Goal: Task Accomplishment & Management: Manage account settings

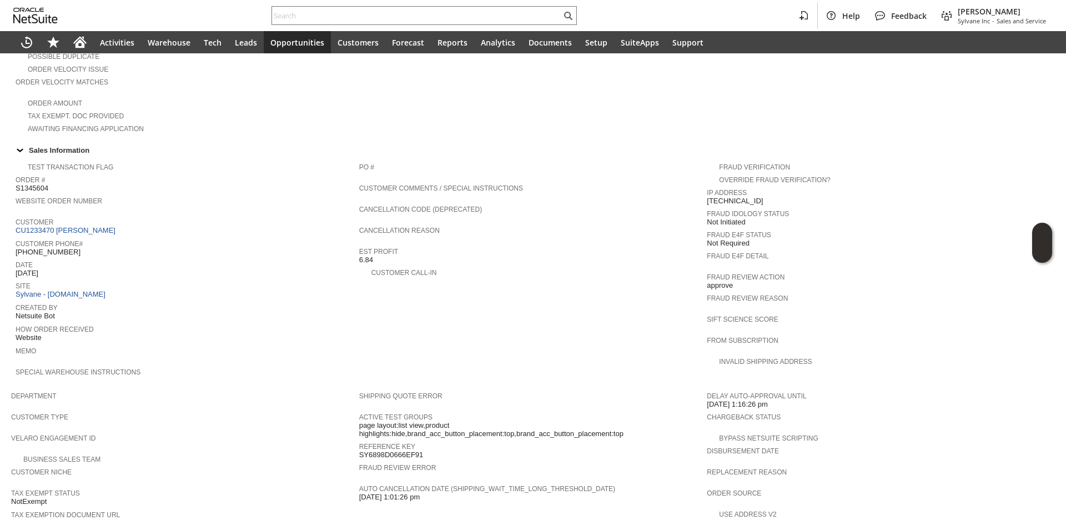
scroll to position [444, 0]
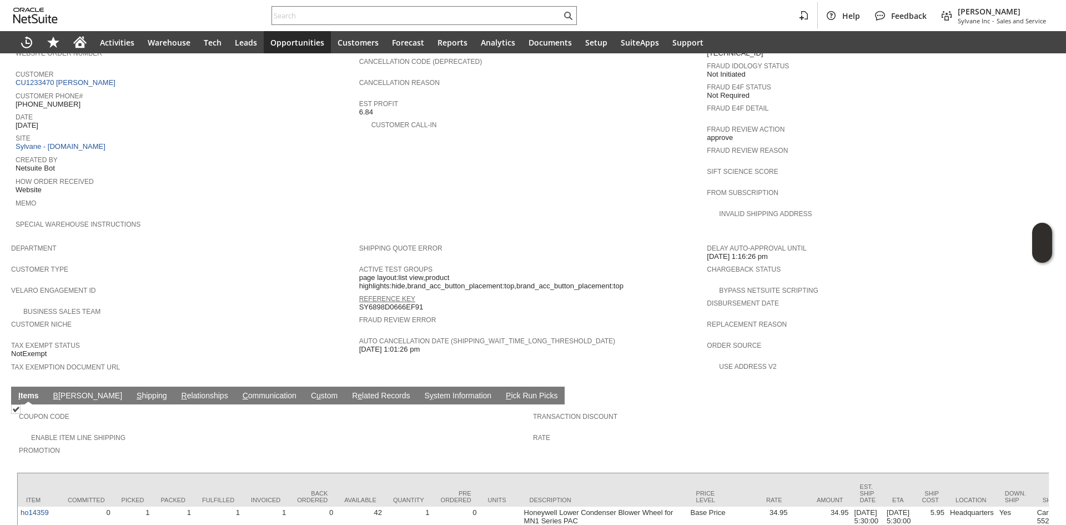
click at [393, 295] on link "Reference Key" at bounding box center [387, 299] width 56 height 8
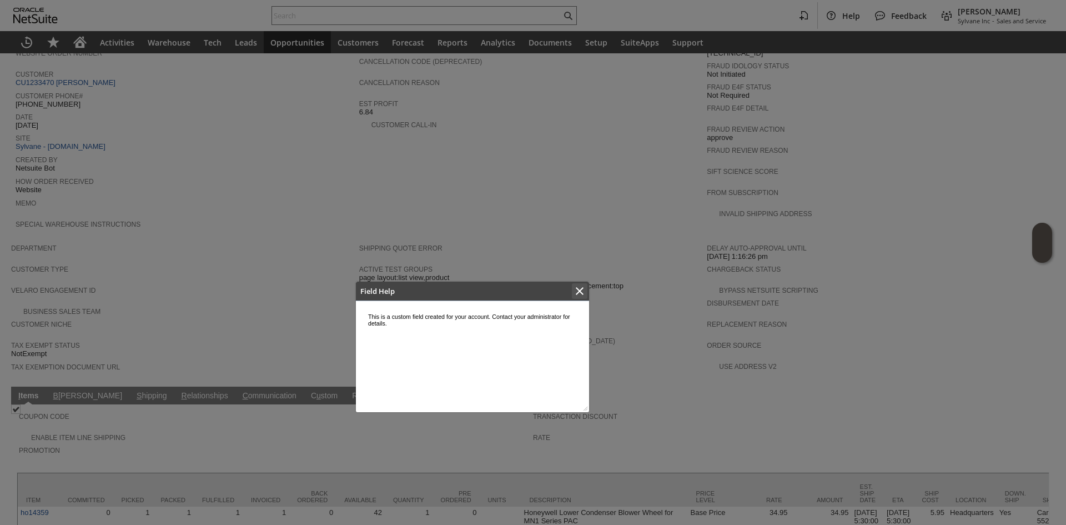
scroll to position [0, 0]
click at [578, 290] on icon "Close" at bounding box center [580, 291] width 8 height 8
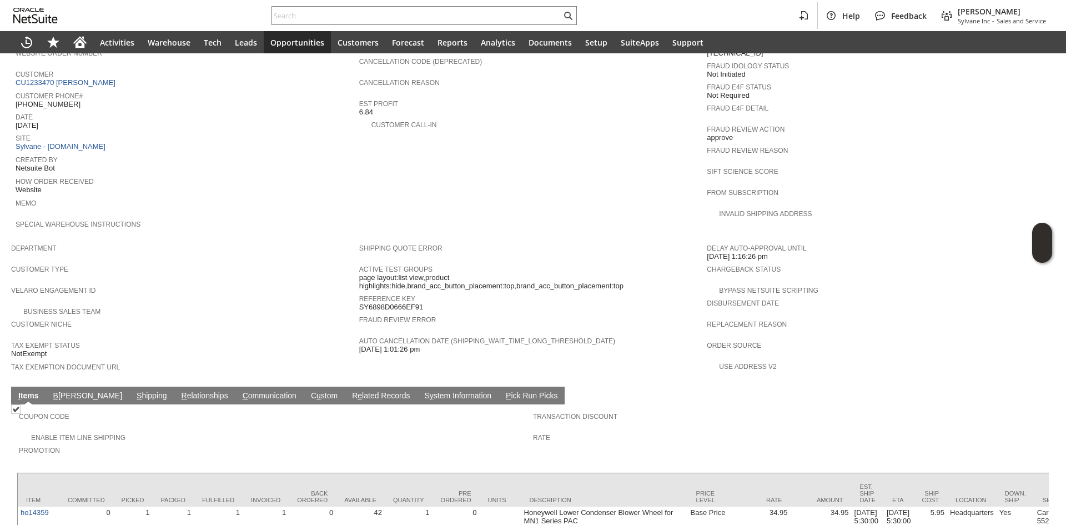
click at [419, 303] on span "SY6898D0666EF91" at bounding box center [391, 307] width 64 height 9
click at [417, 303] on span "SY6898D0666EF91" at bounding box center [391, 307] width 64 height 9
copy span "SY6898D0666EF91"
click at [417, 303] on span "SY6898D0666EF91" at bounding box center [391, 307] width 64 height 9
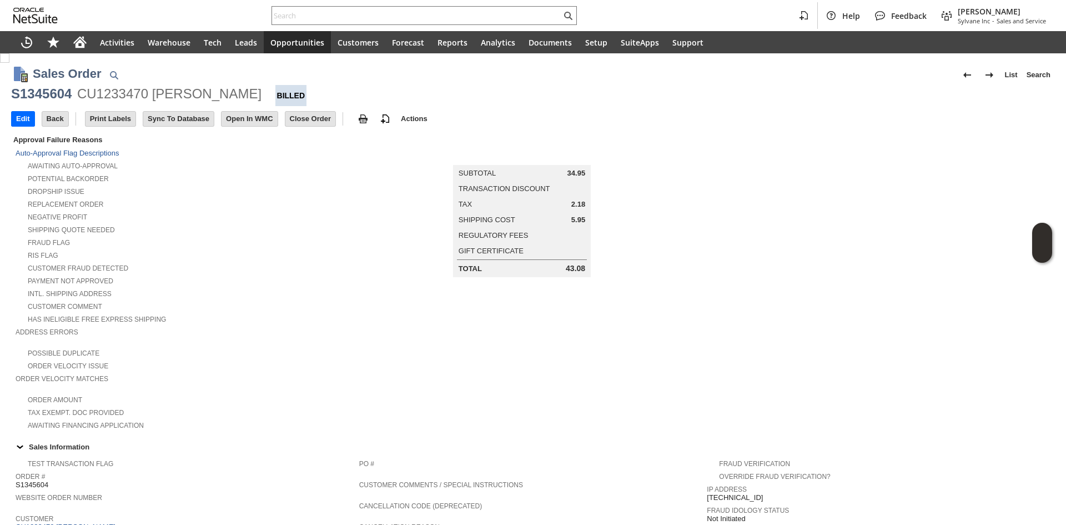
click at [113, 101] on div "CU1233470 Mario Cabral" at bounding box center [169, 94] width 184 height 18
copy div "CU1233470"
click at [332, 6] on div "Help Feedback Gary J Llanasas Sylvane Inc - Sales and Service" at bounding box center [533, 15] width 1066 height 31
click at [332, 8] on div at bounding box center [424, 15] width 305 height 19
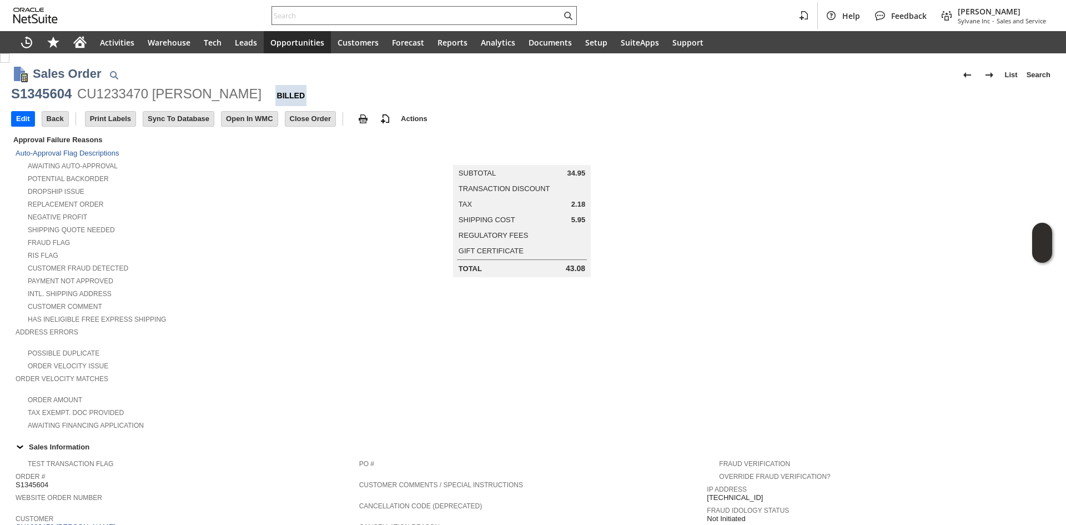
click at [325, 24] on div at bounding box center [424, 15] width 305 height 19
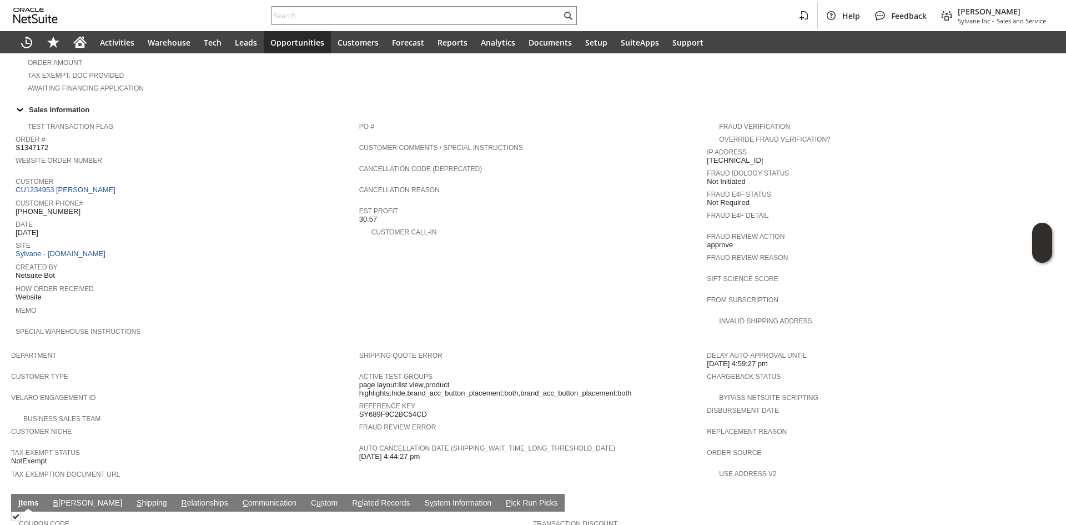
scroll to position [512, 0]
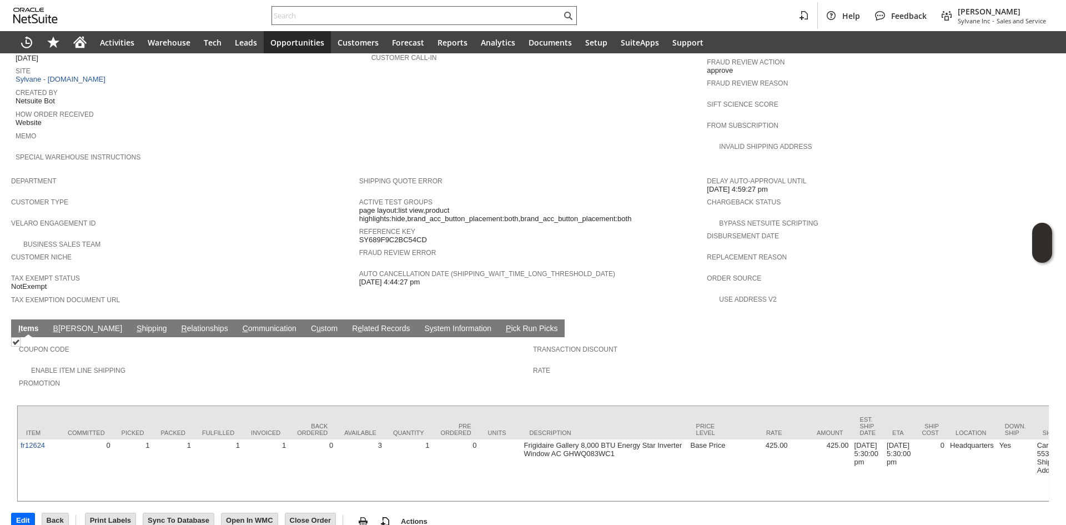
click at [295, 14] on input "text" at bounding box center [416, 15] width 289 height 13
paste input "P218564"
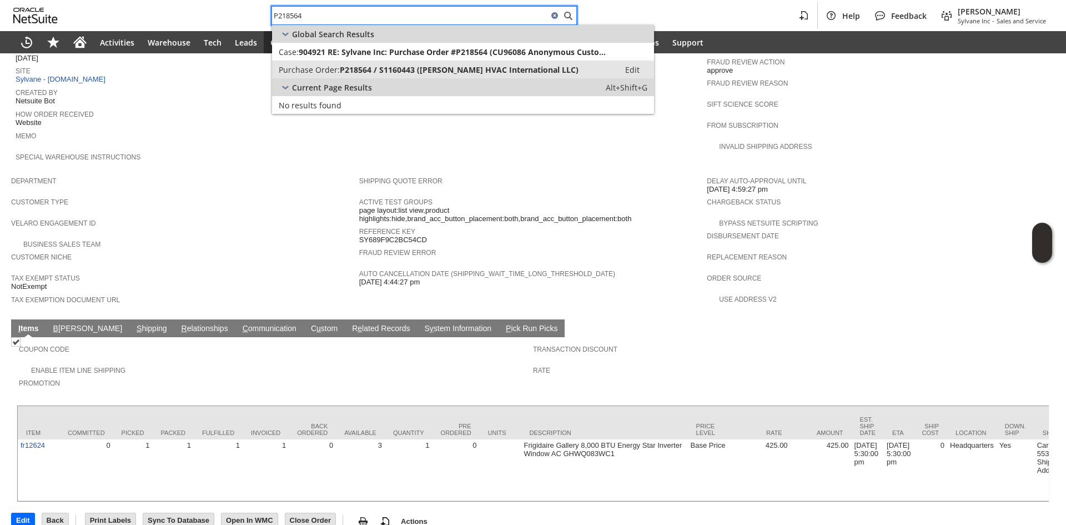
type input "P218564"
click at [383, 68] on span "P218564 / S1160443 (Parker Davis HVAC International LLC)" at bounding box center [459, 69] width 239 height 11
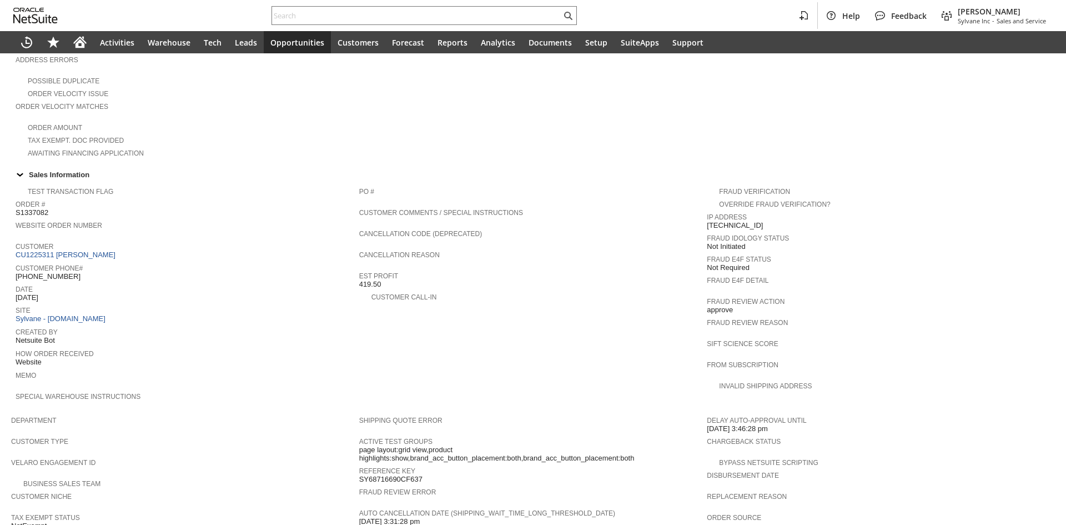
scroll to position [389, 0]
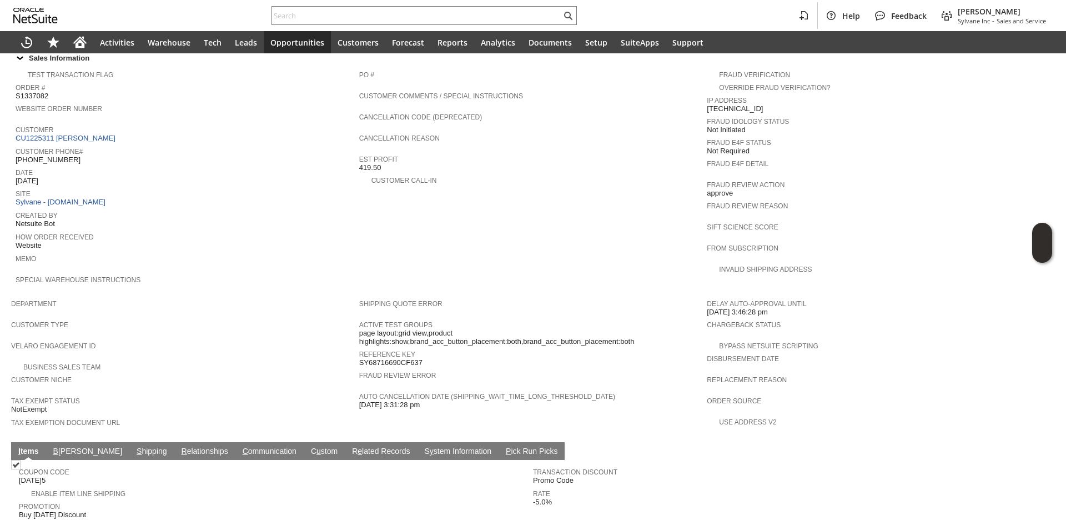
click at [70, 447] on link "B [PERSON_NAME]" at bounding box center [88, 452] width 74 height 11
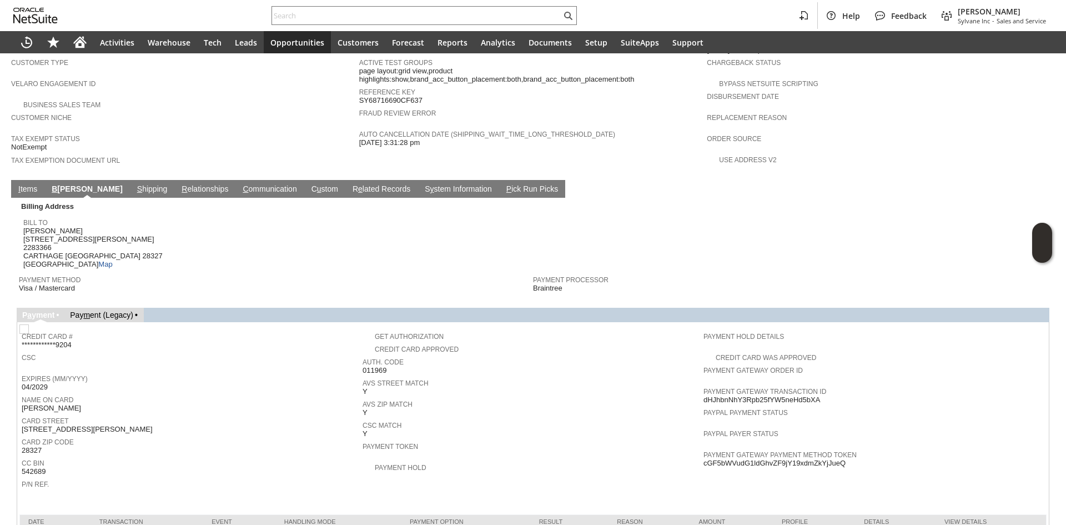
scroll to position [684, 0]
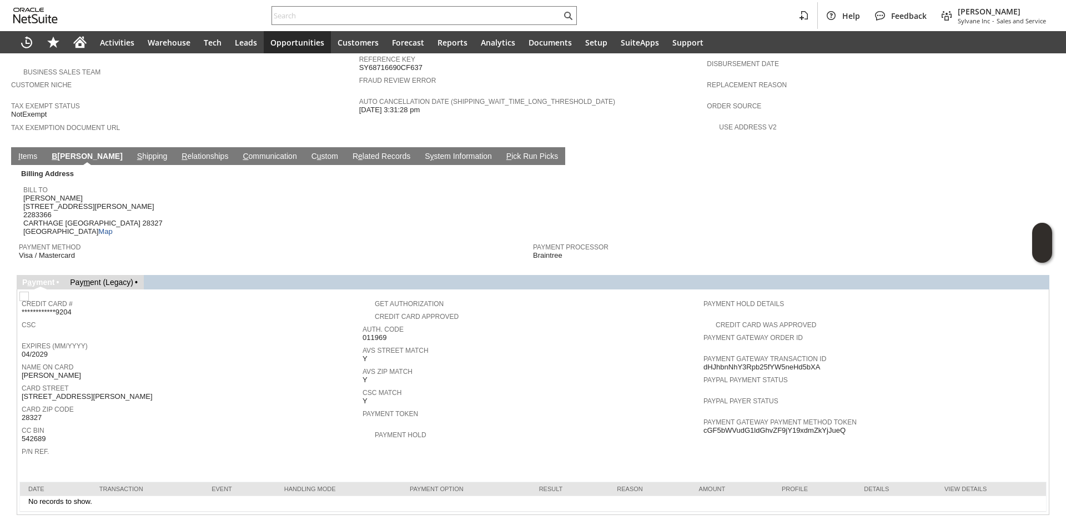
click at [24, 152] on link "I tems" at bounding box center [28, 157] width 24 height 11
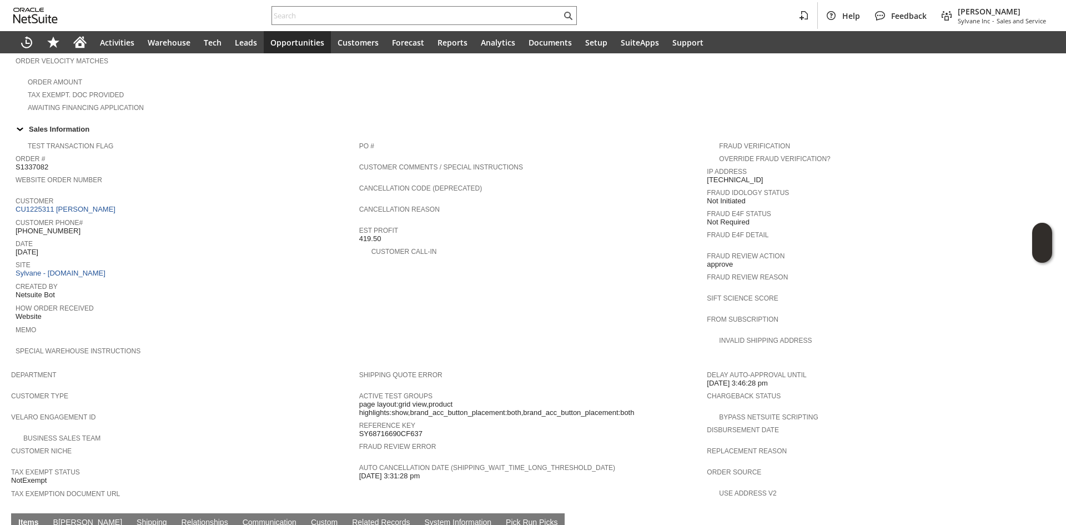
scroll to position [295, 0]
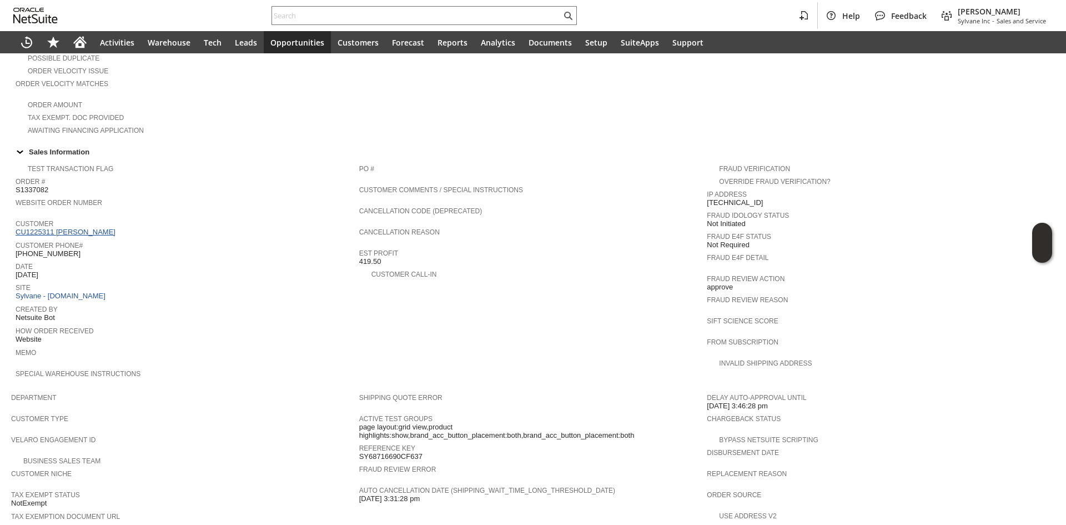
click at [75, 228] on link "CU1225311 WANDA M RING" at bounding box center [67, 232] width 103 height 8
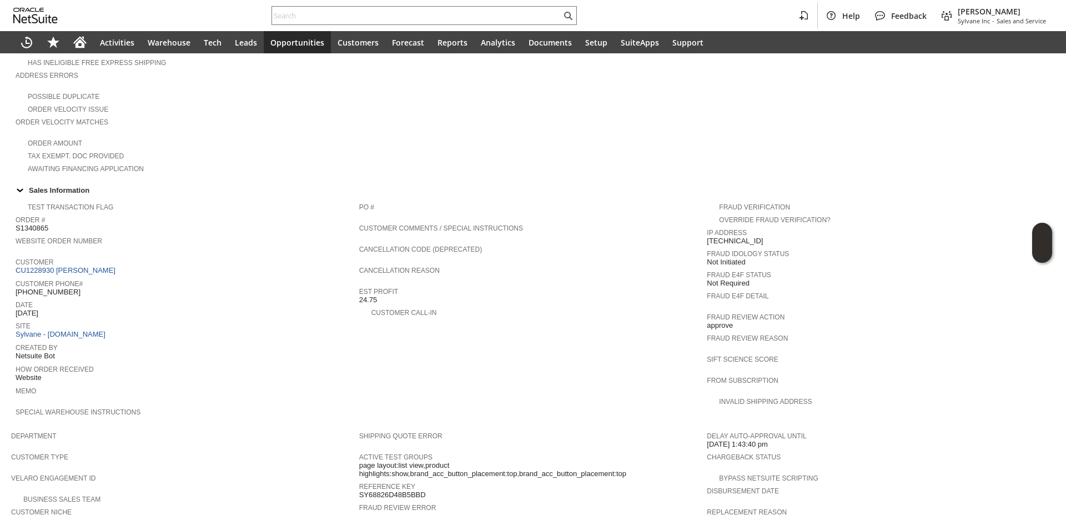
scroll to position [444, 0]
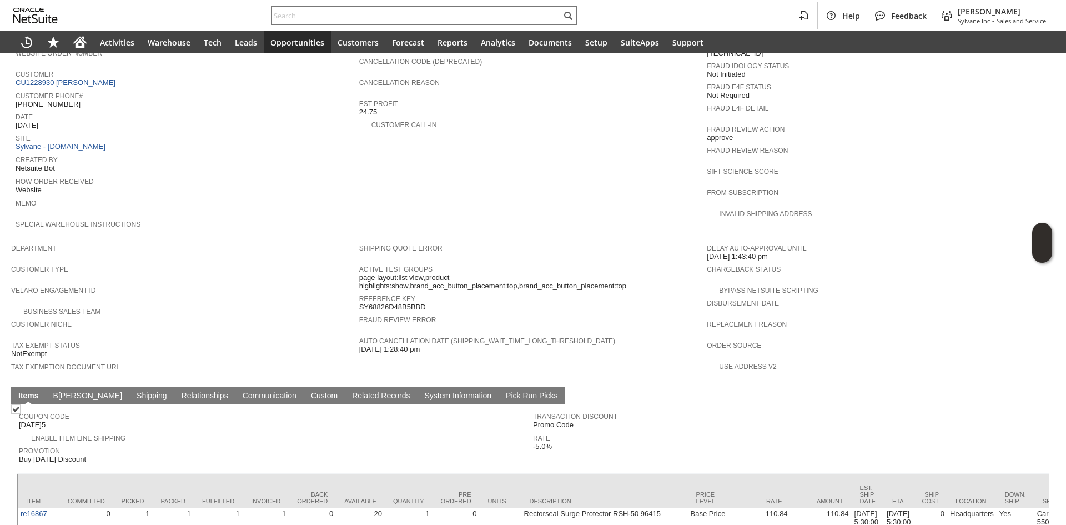
click at [59, 387] on td "B illing" at bounding box center [87, 396] width 83 height 18
click at [59, 391] on link "B illing" at bounding box center [88, 396] width 74 height 11
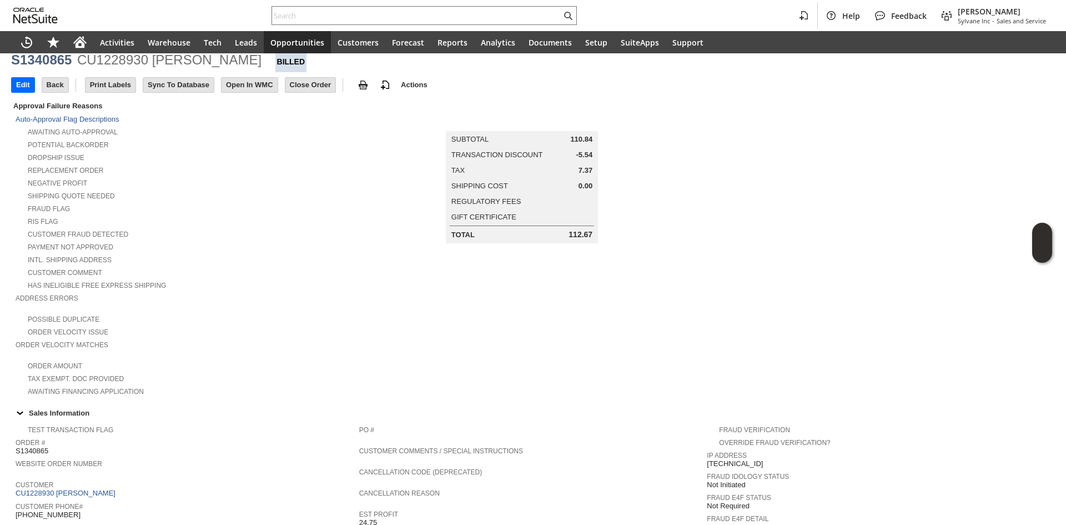
scroll to position [0, 0]
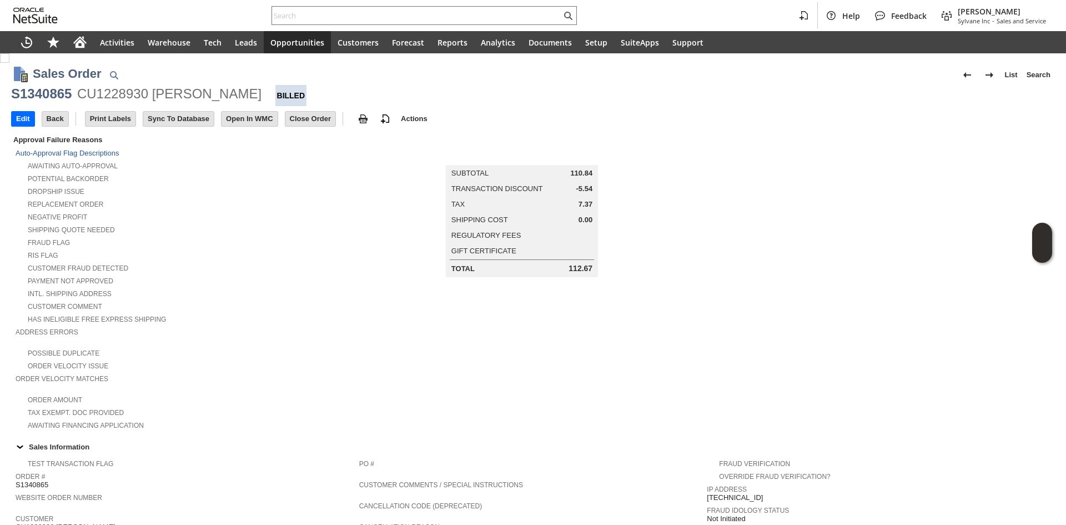
click at [117, 94] on div "CU1228930 WANDA M RING" at bounding box center [169, 94] width 184 height 18
copy div "CU1228930"
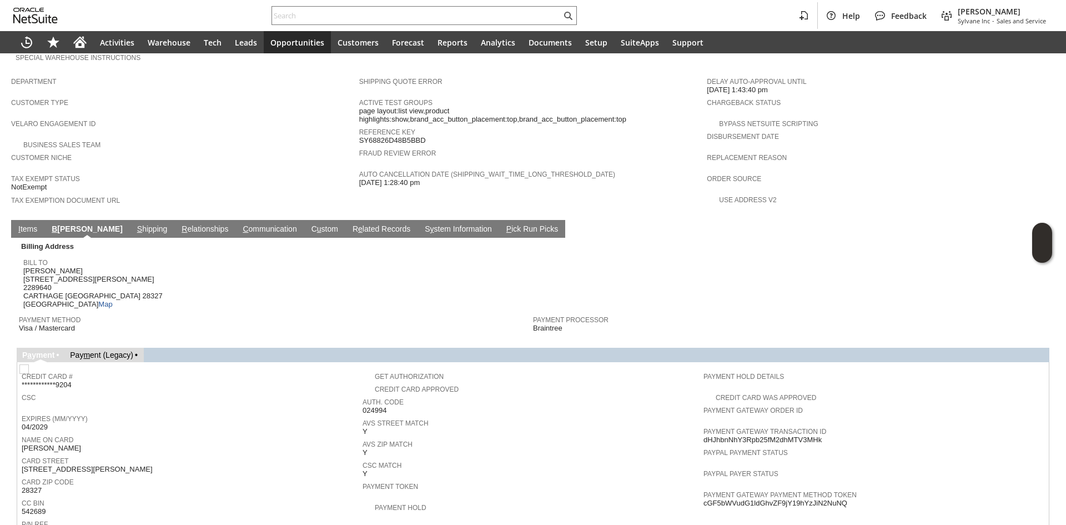
click at [27, 224] on link "I tems" at bounding box center [28, 229] width 24 height 11
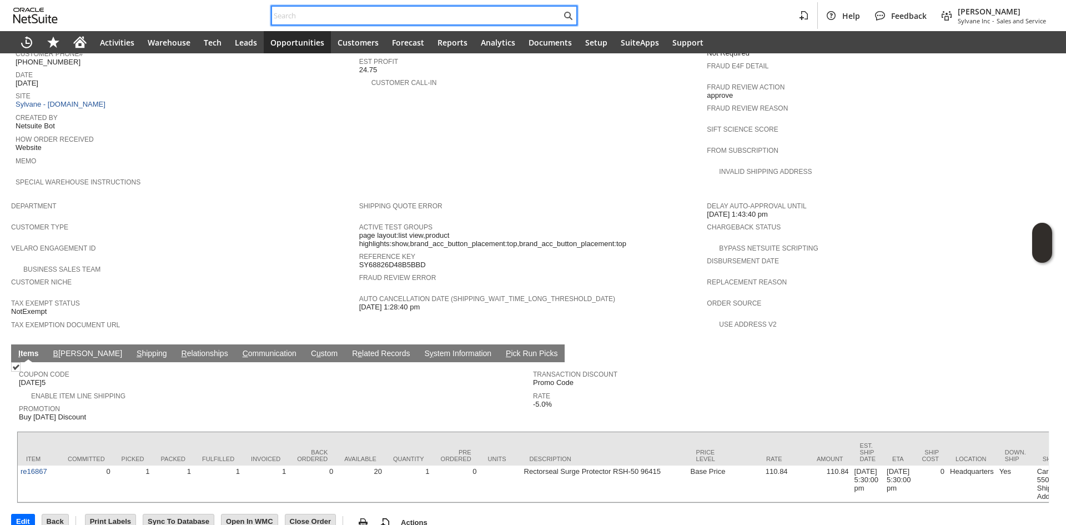
click at [332, 20] on input "text" at bounding box center [416, 15] width 289 height 13
click at [346, 17] on input "text" at bounding box center [416, 15] width 289 height 13
paste input "3476221642"
click at [324, 18] on input "text" at bounding box center [416, 15] width 289 height 13
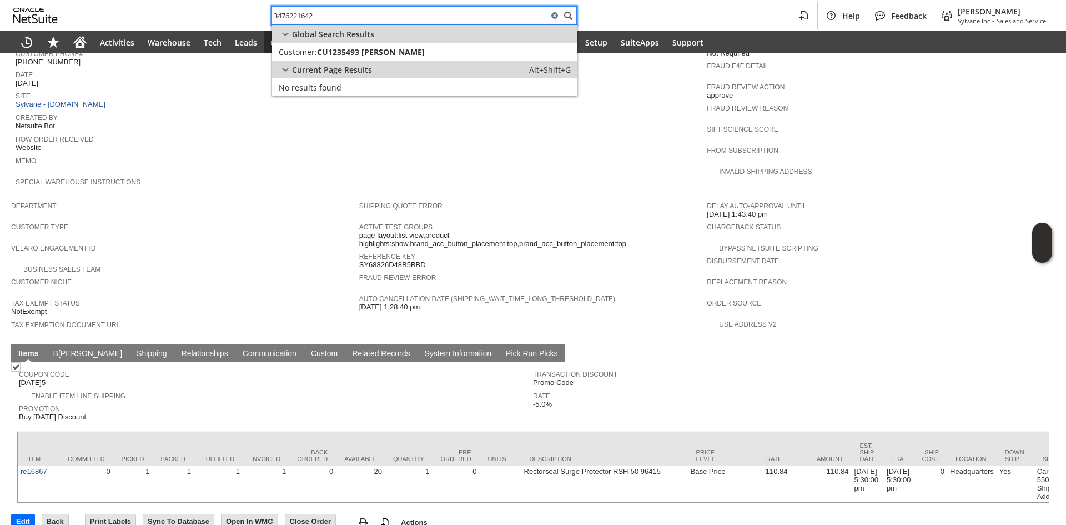
type input "3476221642"
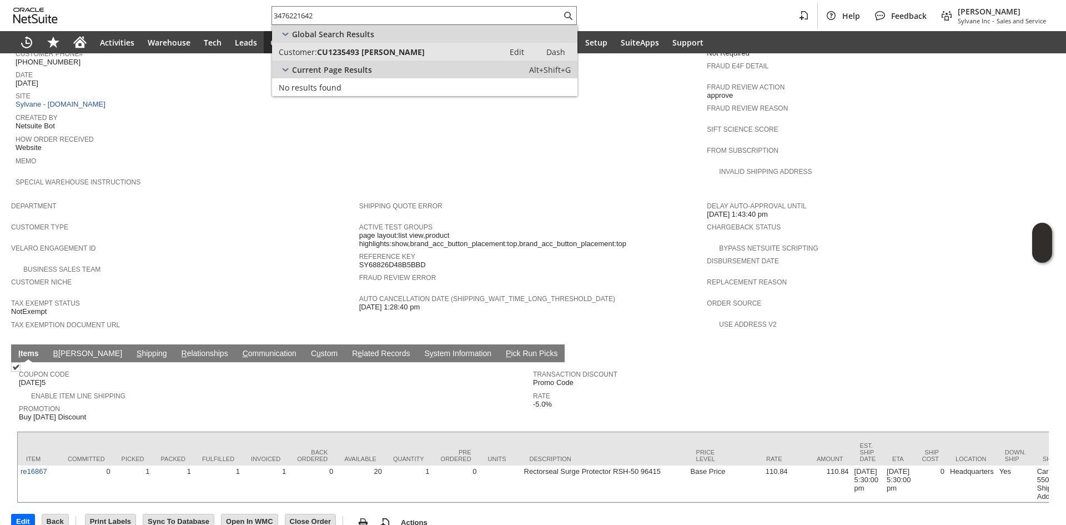
click at [373, 53] on span "CU1235493 berish weiss" at bounding box center [371, 52] width 108 height 11
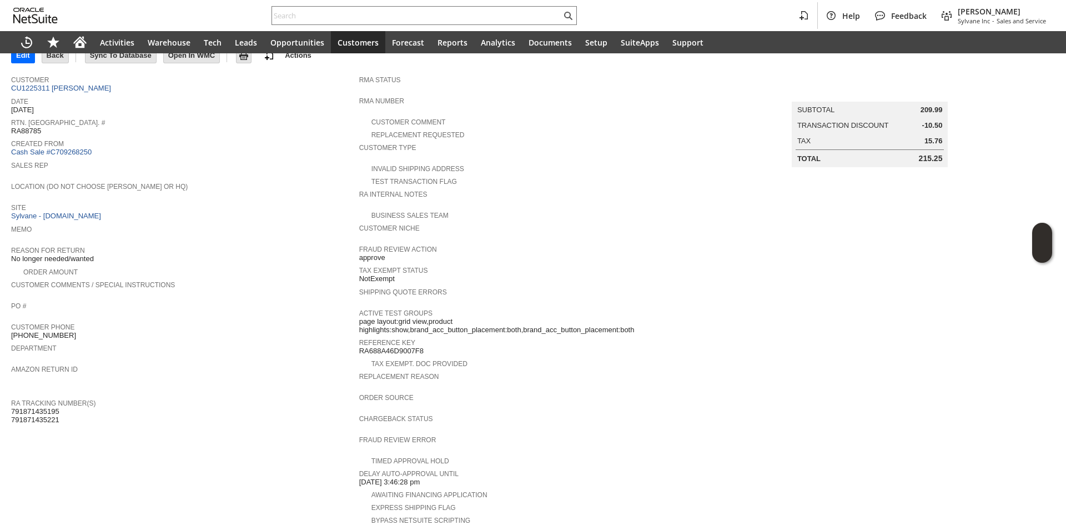
scroll to position [27, 0]
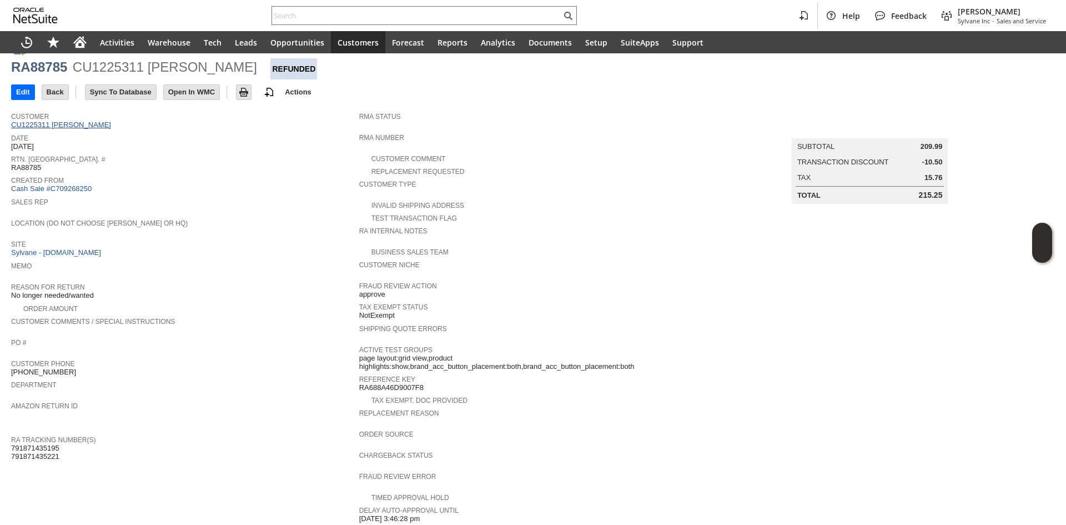
click at [92, 127] on link "CU1225311 WANDA M RING" at bounding box center [62, 125] width 103 height 8
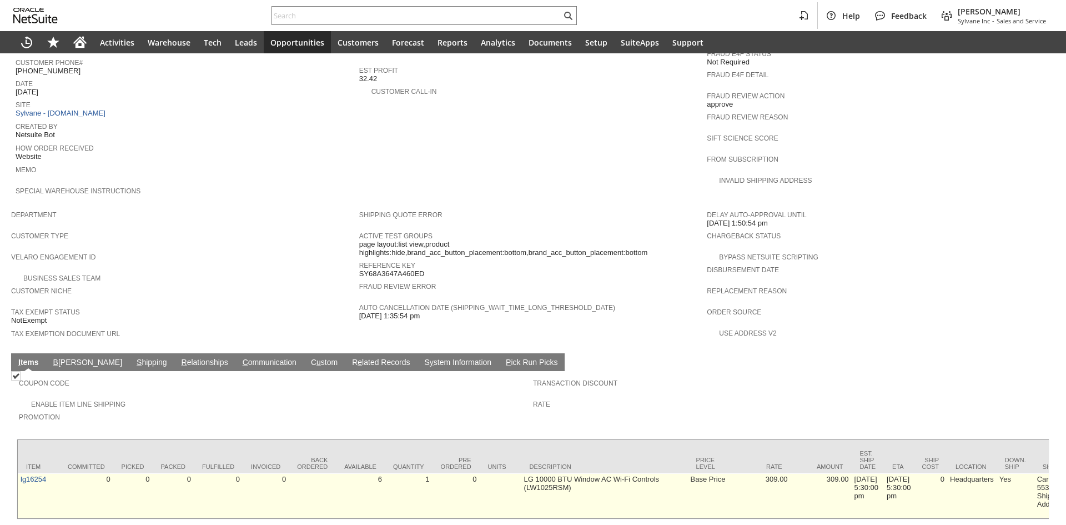
scroll to position [495, 0]
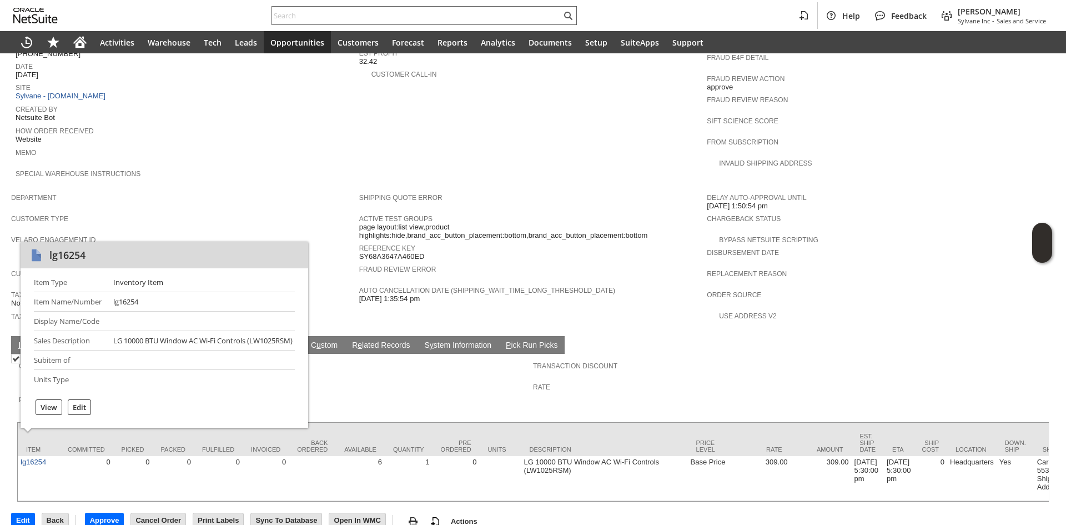
click at [327, 14] on input "text" at bounding box center [416, 15] width 289 height 13
paste input "6026155553"
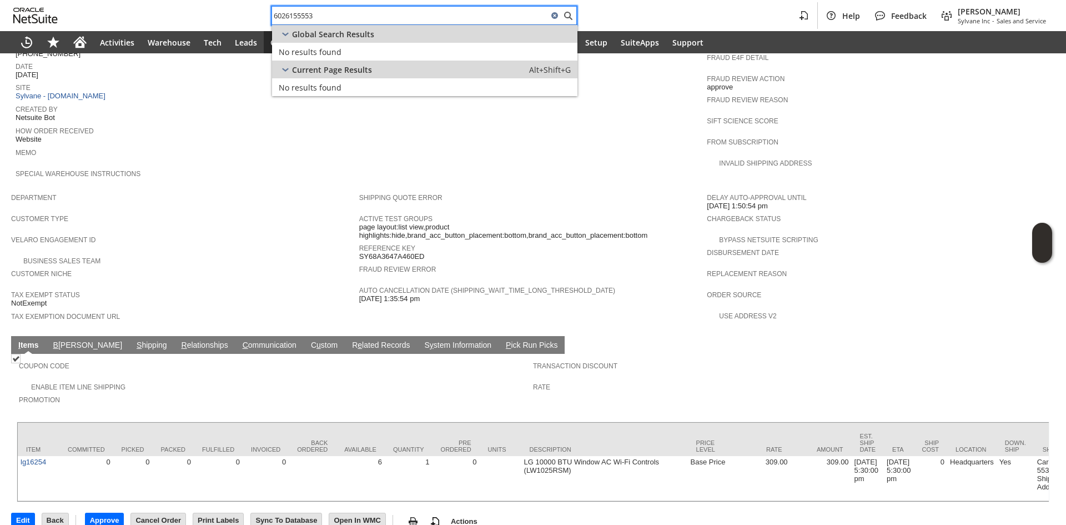
paste input "PNS INVESTORS L"
click at [368, 17] on input "PNS INVESTORS L" at bounding box center [410, 15] width 276 height 13
paste input "4802317277"
click at [347, 19] on input "4802317277" at bounding box center [410, 15] width 276 height 13
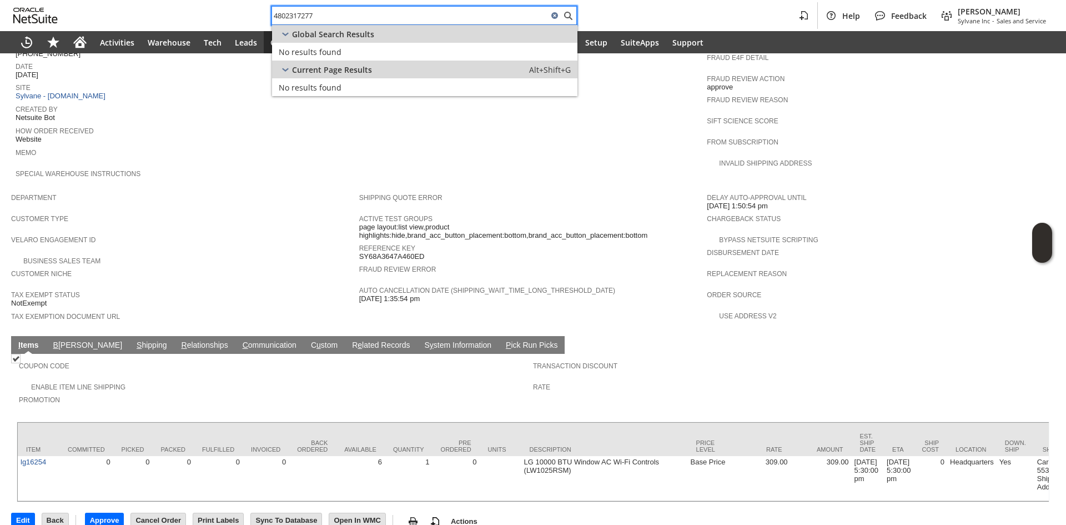
click at [347, 19] on input "4802317277" at bounding box center [410, 15] width 276 height 13
click at [370, 16] on input "4802317277" at bounding box center [410, 15] width 276 height 13
type input "4802317277"
click at [91, 47] on div "Home" at bounding box center [80, 42] width 27 height 22
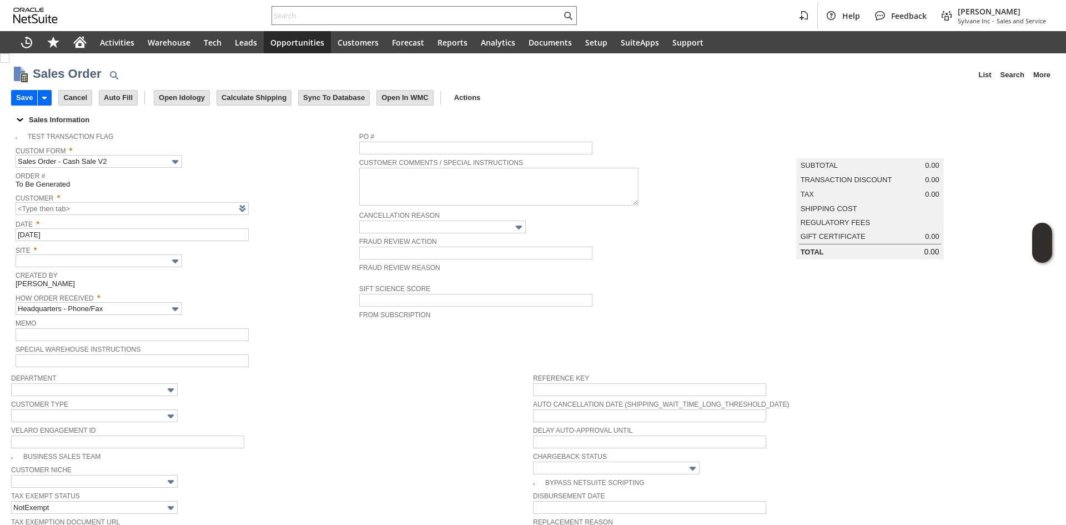
click at [328, 373] on span "Department" at bounding box center [269, 377] width 517 height 12
click at [257, 211] on link at bounding box center [257, 208] width 12 height 12
type input "CU1235510 [PERSON_NAME]"
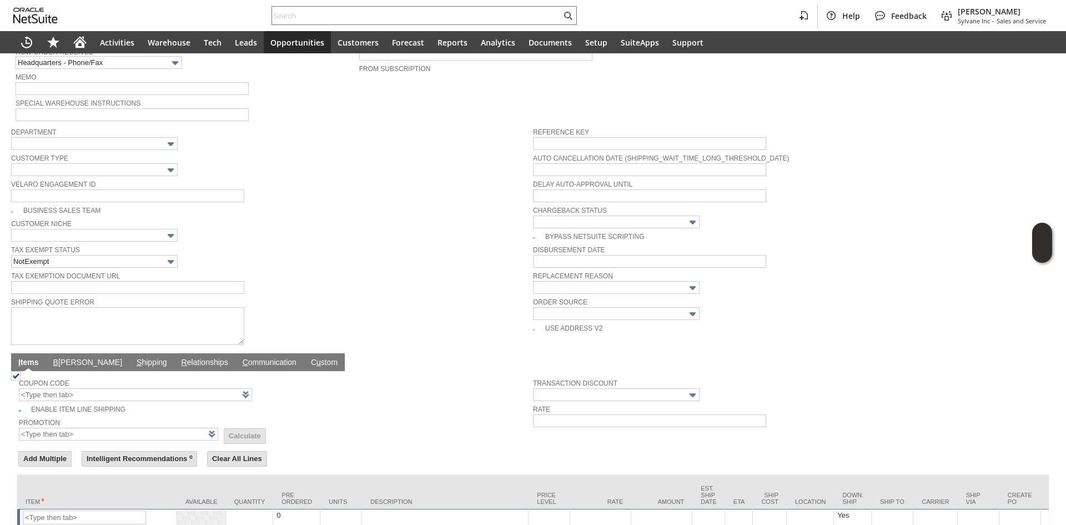
scroll to position [312, 0]
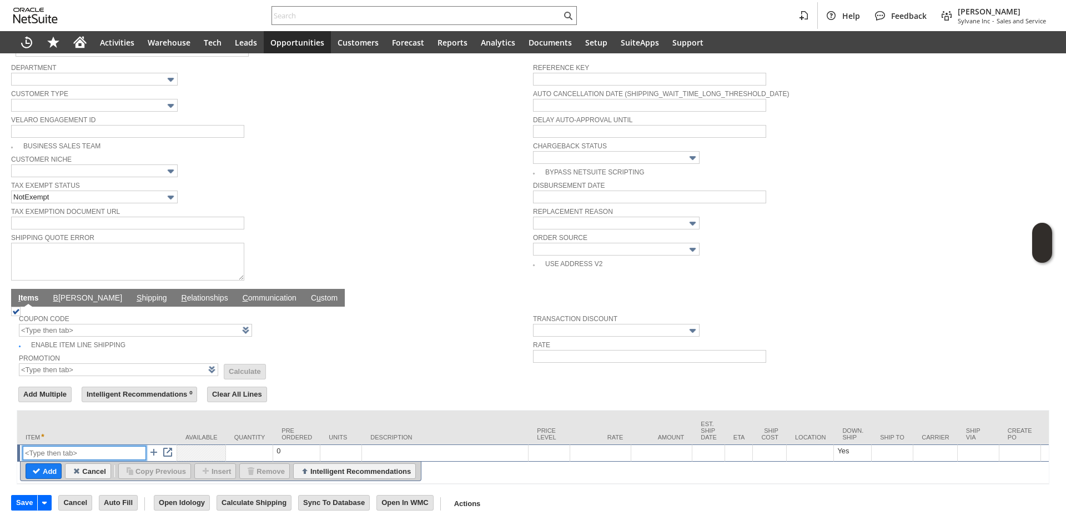
click at [78, 447] on input "text" at bounding box center [84, 453] width 123 height 14
paste input "sa8104"
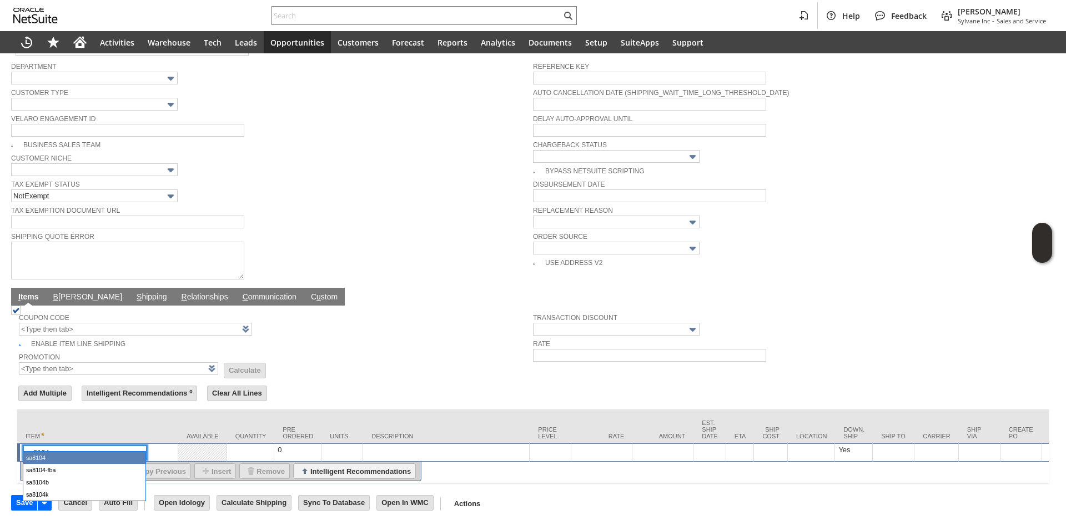
type input "sa8104"
click at [357, 365] on td "Promotion List Calculate" at bounding box center [276, 363] width 514 height 26
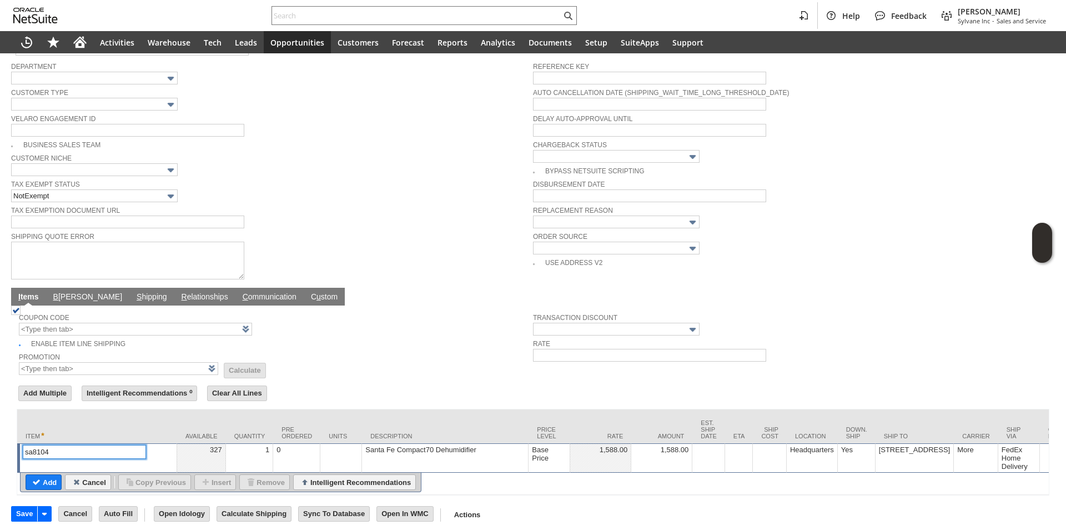
scroll to position [324, 0]
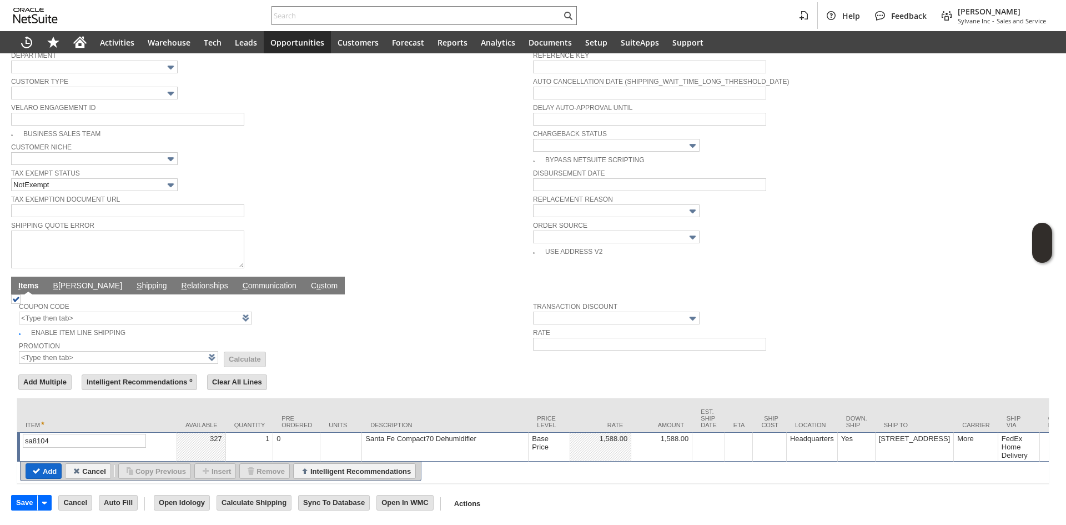
click at [43, 472] on input "Add" at bounding box center [43, 471] width 35 height 14
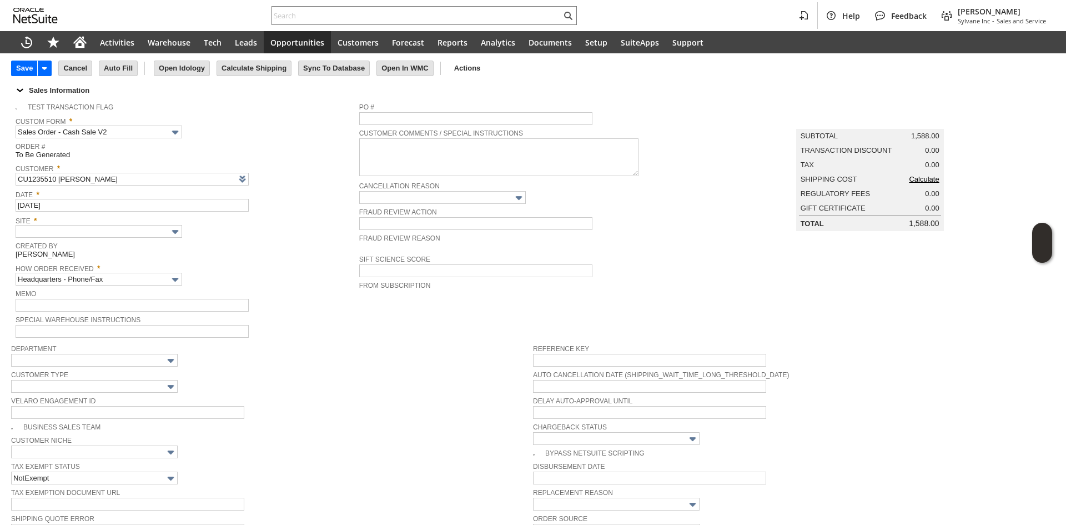
type input "Intelligent Recommendations¹⁰"
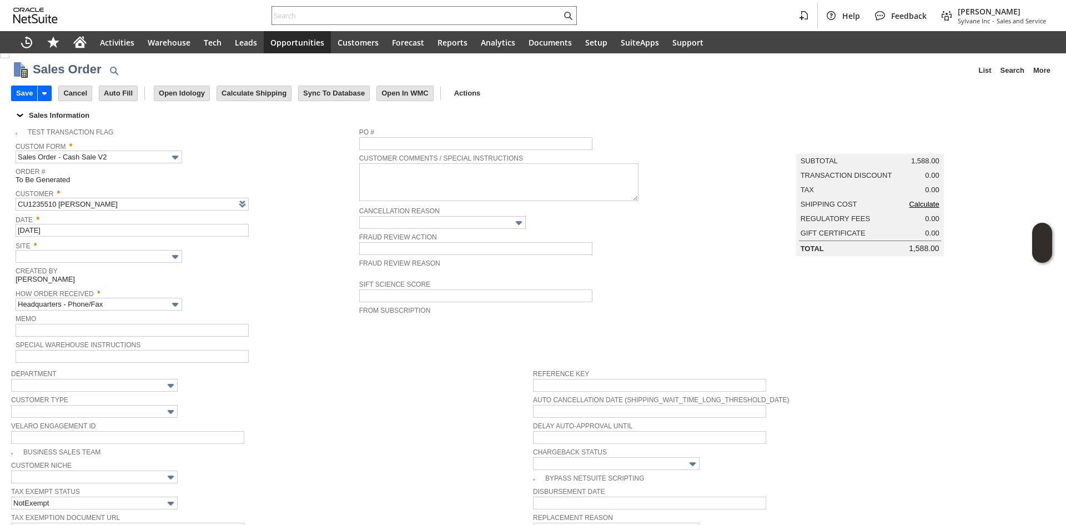
scroll to position [0, 0]
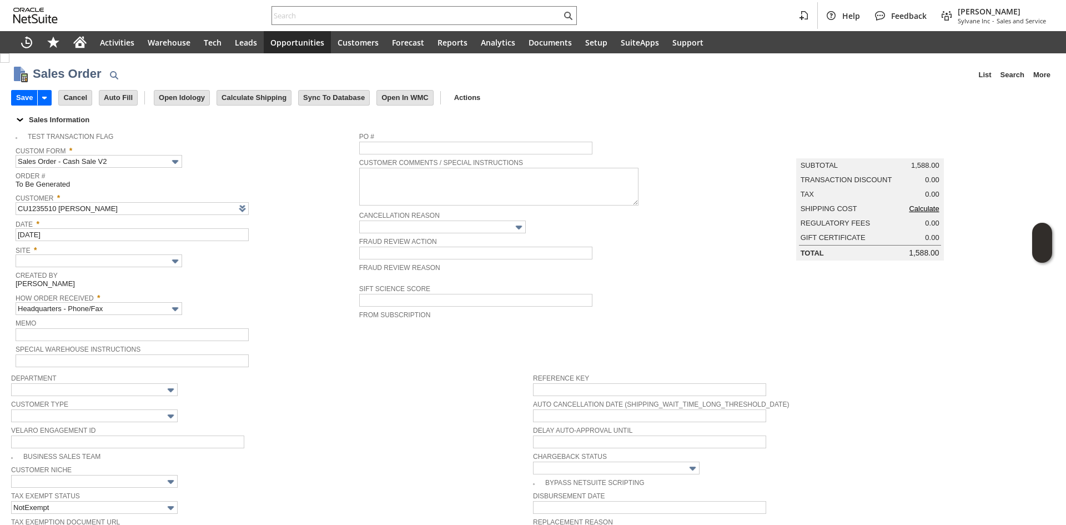
click at [916, 211] on link "Calculate" at bounding box center [924, 208] width 30 height 8
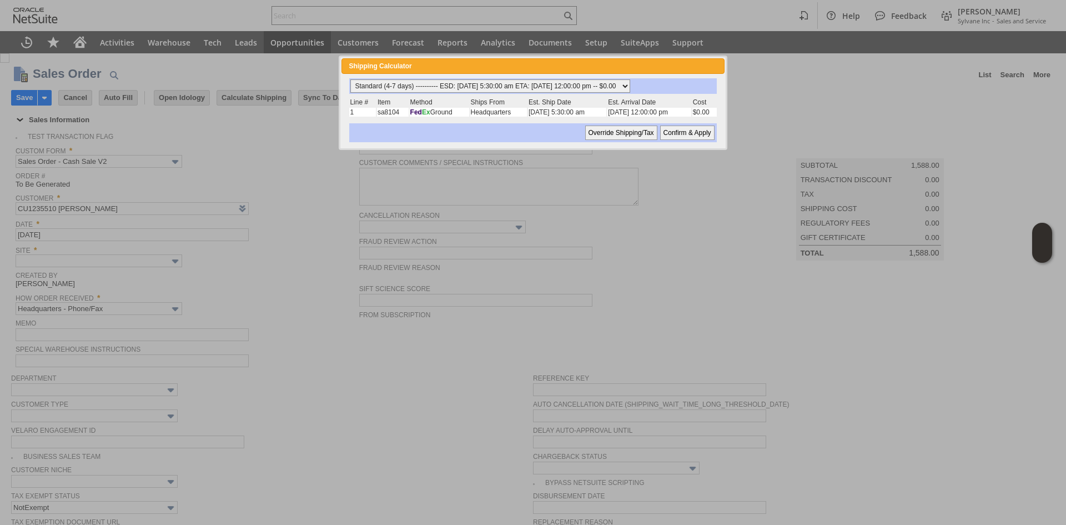
drag, startPoint x: 512, startPoint y: 84, endPoint x: 531, endPoint y: 89, distance: 19.9
click at [512, 84] on select "Standard (4-7 days) ---------- ESD: 08/19/2025 5:30:00 am ETA: 08/20/2025 12:00…" at bounding box center [490, 85] width 280 height 13
select select "2 Day ------------------------ ESD: 08/19/2025 5:30:00 am ETA: 08/20/2025 12:00…"
click at [350, 79] on select "Standard (4-7 days) ---------- ESD: 08/19/2025 5:30:00 am ETA: 08/20/2025 12:00…" at bounding box center [490, 85] width 280 height 13
click at [677, 128] on input "Confirm & Apply" at bounding box center [687, 133] width 54 height 14
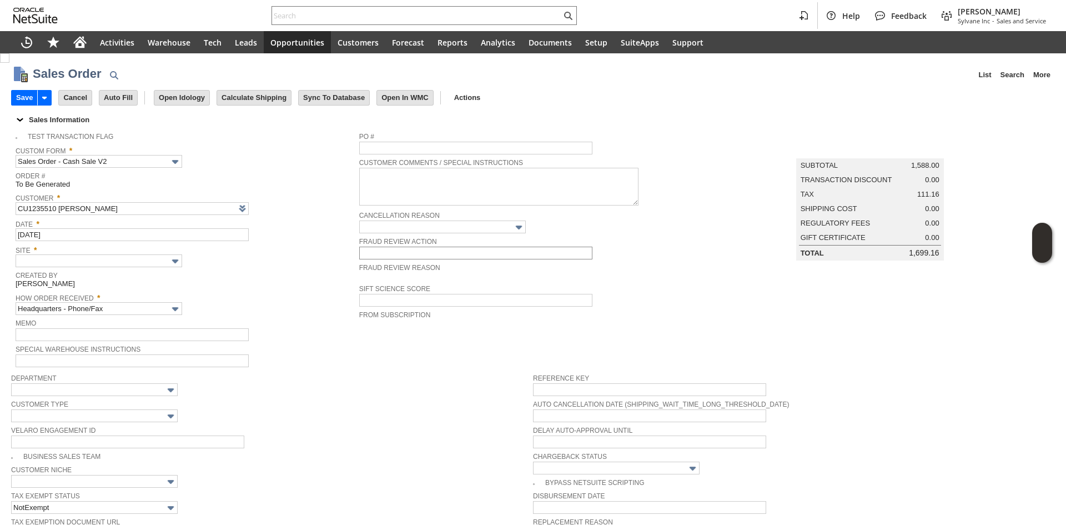
type input "Add"
type input "Copy Previous"
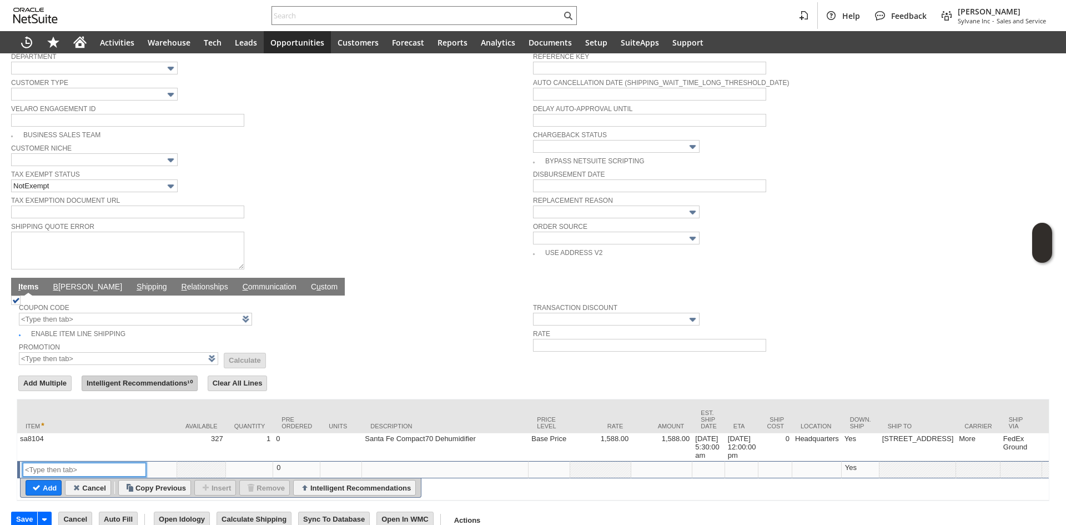
scroll to position [348, 0]
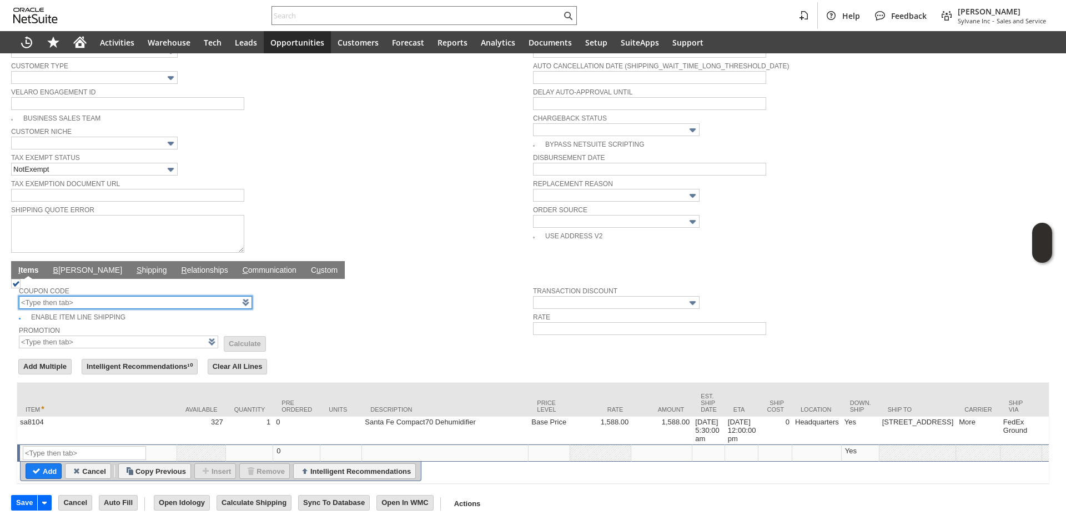
click at [173, 296] on input "text" at bounding box center [135, 302] width 233 height 13
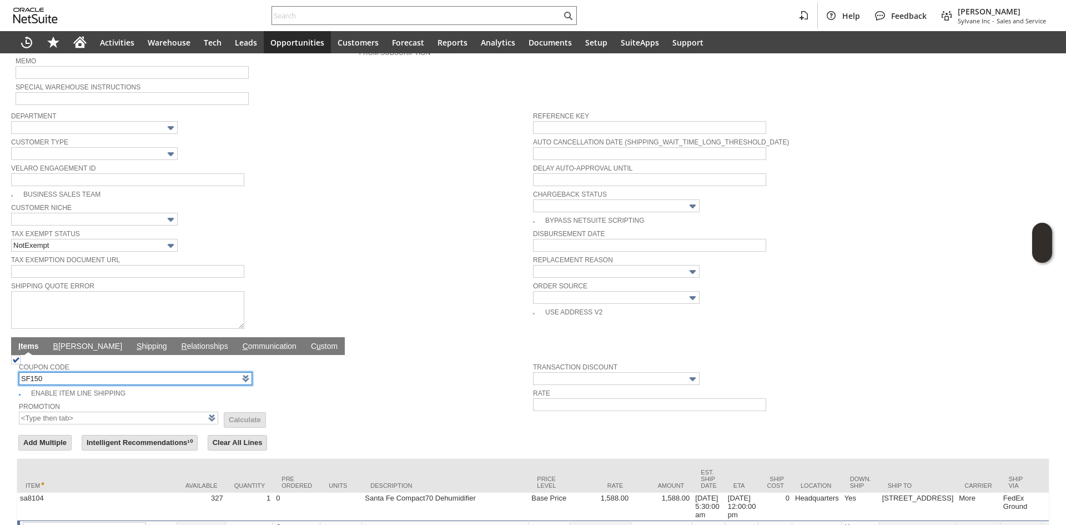
scroll to position [237, 0]
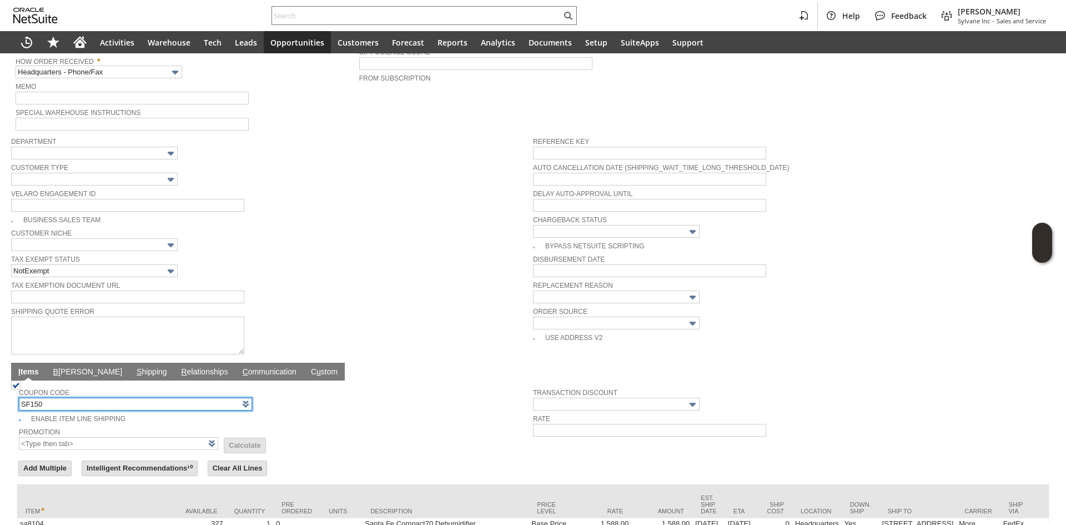
type input "SF150"
click at [413, 252] on span "Tax Exempt Status" at bounding box center [269, 258] width 517 height 12
type input "$150 Off Santa Fe Dehumidifiers w/ Promo Code SF150"
type input "Promo Code"
type input "-150.00"
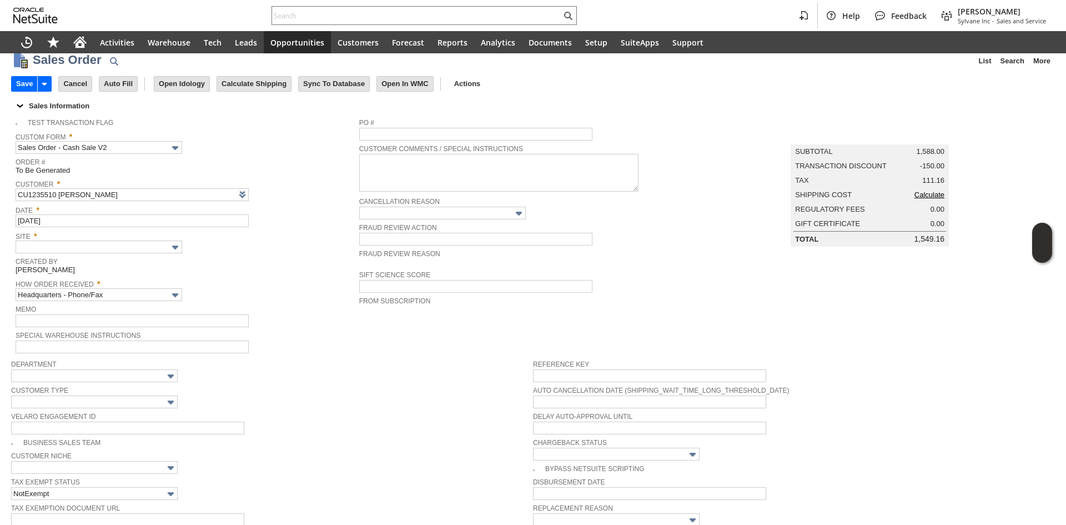
scroll to position [0, 0]
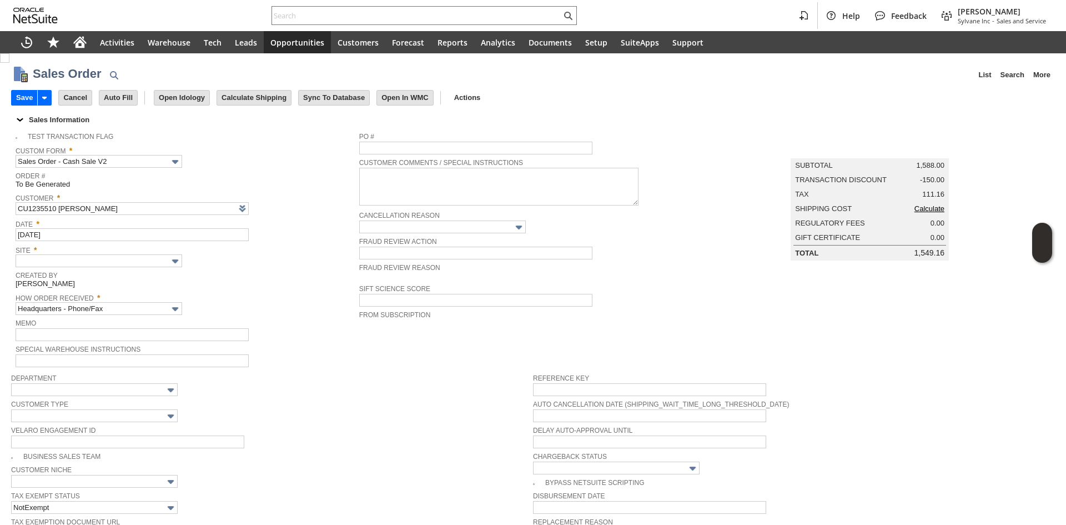
click at [925, 213] on link "Calculate" at bounding box center [930, 208] width 30 height 8
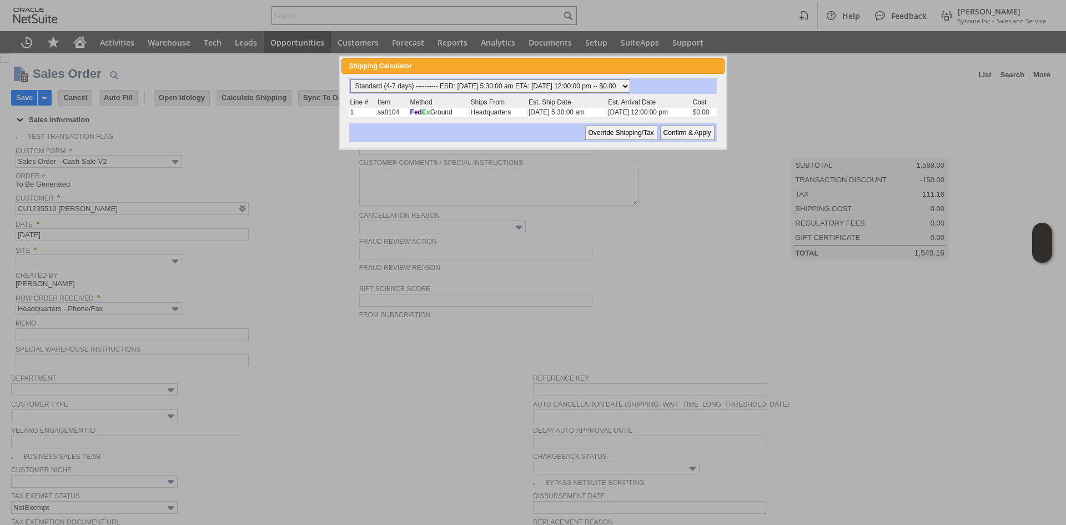
drag, startPoint x: 458, startPoint y: 87, endPoint x: 461, endPoint y: 92, distance: 6.5
click at [458, 87] on select "Standard (4-7 days) ---------- ESD: 08/19/2025 5:30:00 am ETA: 08/20/2025 12:00…" at bounding box center [490, 85] width 280 height 13
select select "2 Day ------------------------ ESD: 08/19/2025 5:30:00 am ETA: 08/20/2025 12:00…"
click at [350, 79] on select "Standard (4-7 days) ---------- ESD: 08/19/2025 5:30:00 am ETA: 08/20/2025 12:00…" at bounding box center [490, 85] width 280 height 13
click at [691, 138] on input "Confirm & Apply" at bounding box center [687, 133] width 54 height 14
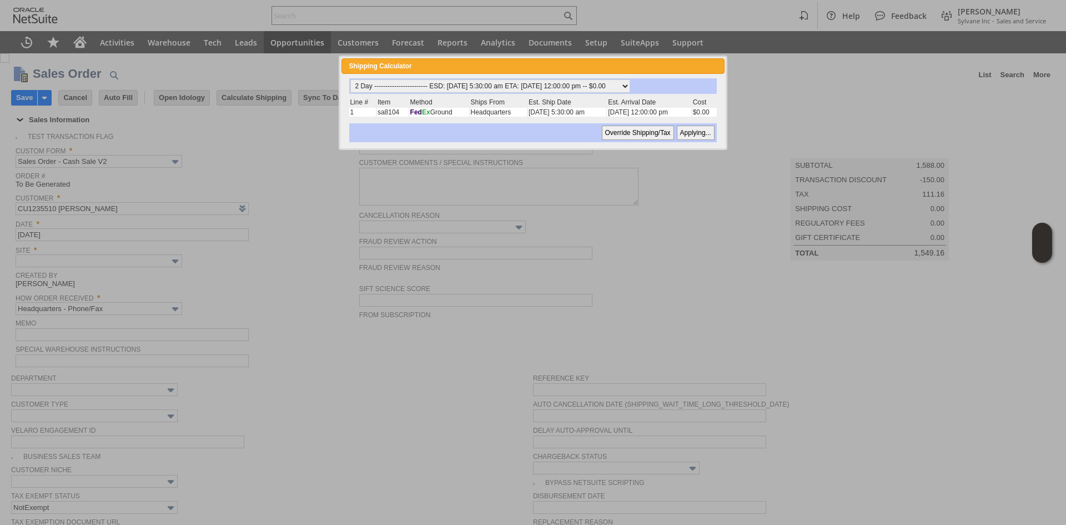
type input "Promo Code"
type input "-150.00"
type input "Add"
type input "Copy Previous"
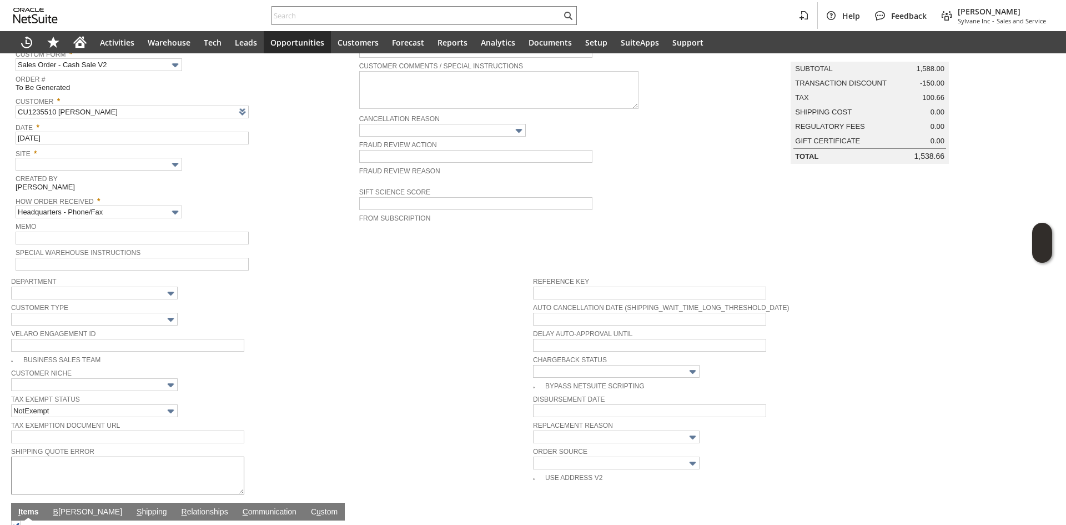
scroll to position [69, 0]
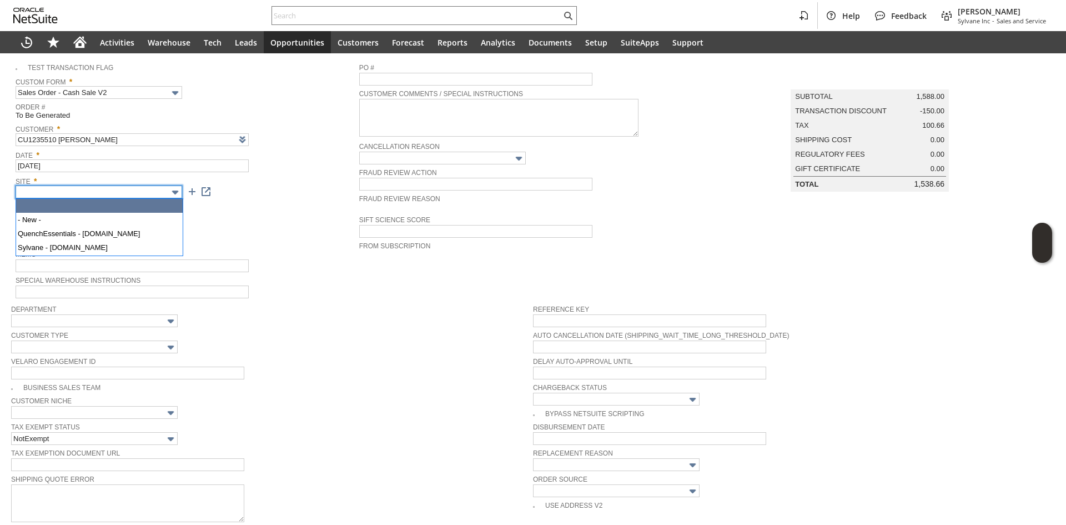
click at [143, 194] on input "text" at bounding box center [99, 192] width 167 height 13
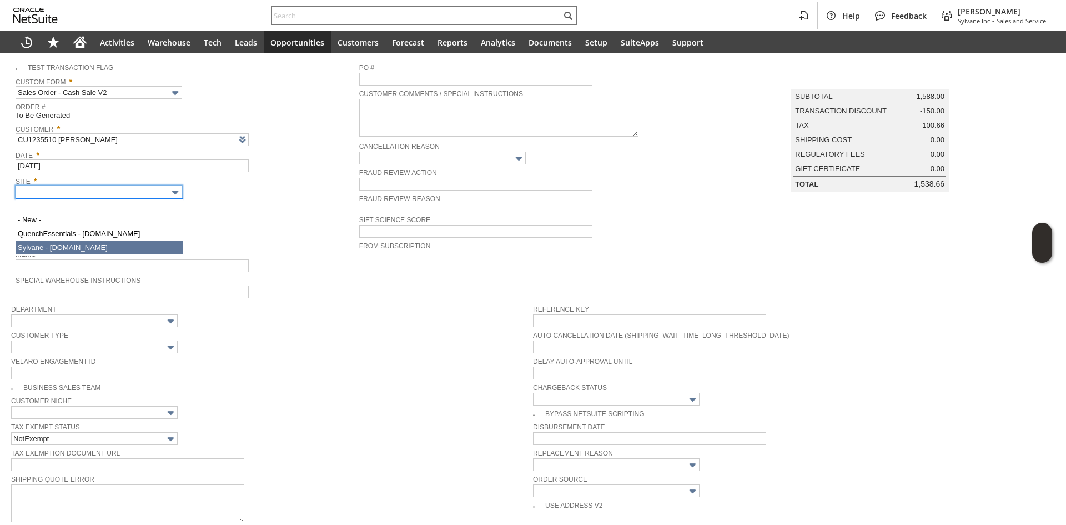
type input "Sylvane - [DOMAIN_NAME]"
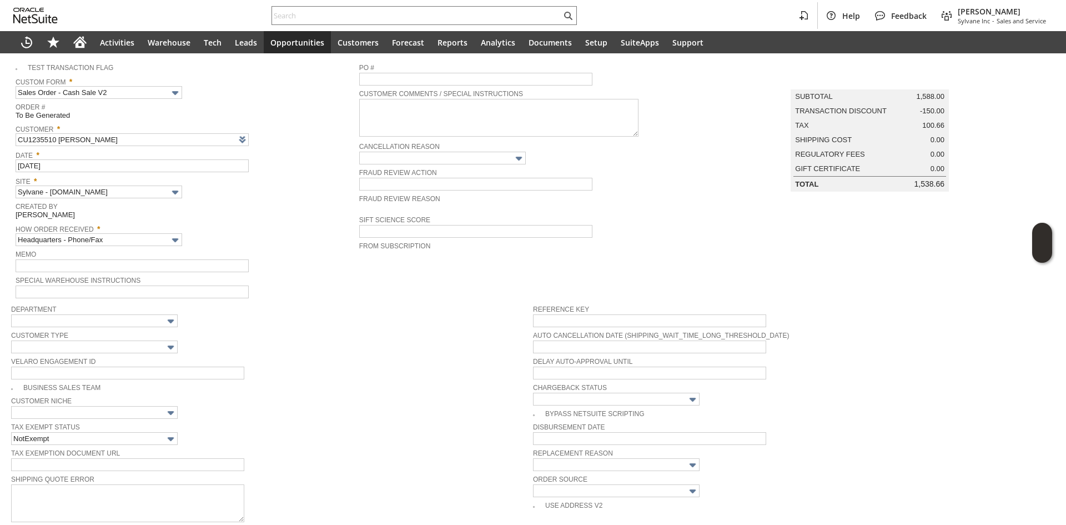
click at [388, 311] on span "Department" at bounding box center [269, 308] width 517 height 12
drag, startPoint x: 912, startPoint y: 199, endPoint x: 940, endPoint y: 198, distance: 27.8
click at [940, 188] on span "1,538.66" at bounding box center [930, 184] width 31 height 8
drag, startPoint x: 893, startPoint y: 130, endPoint x: 942, endPoint y: 131, distance: 49.4
click at [942, 131] on td "Tax 100.66" at bounding box center [870, 125] width 158 height 14
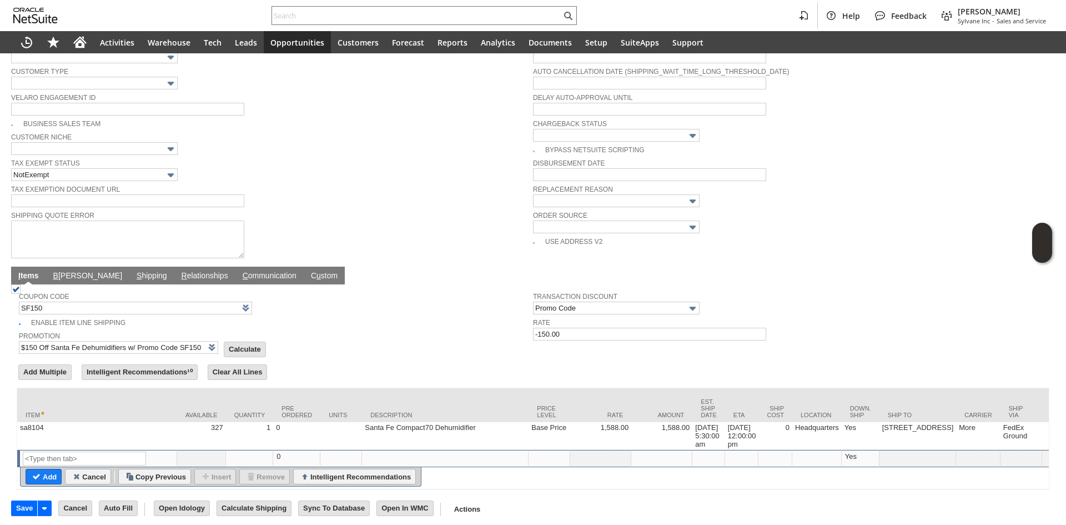
scroll to position [348, 0]
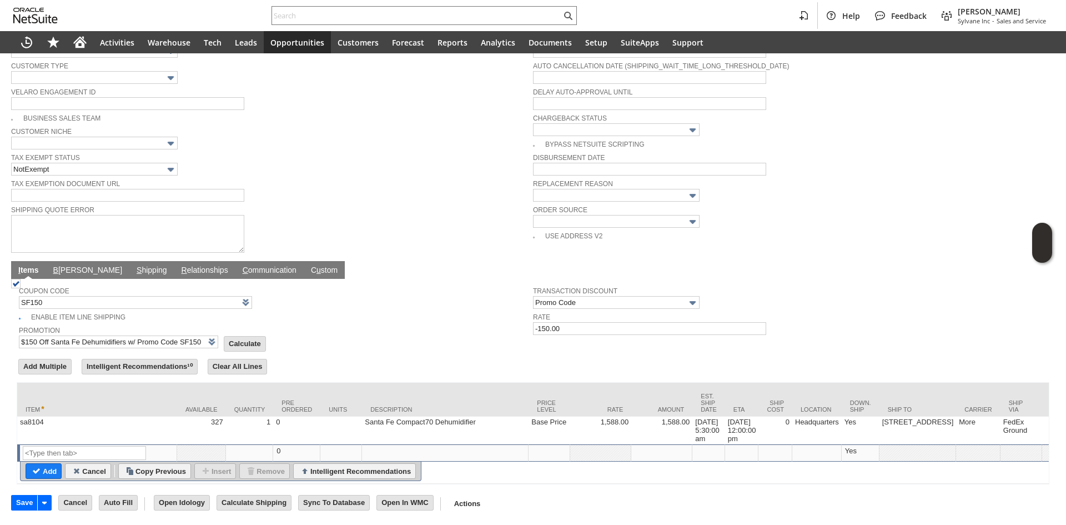
click at [59, 266] on link "B illing" at bounding box center [88, 271] width 74 height 11
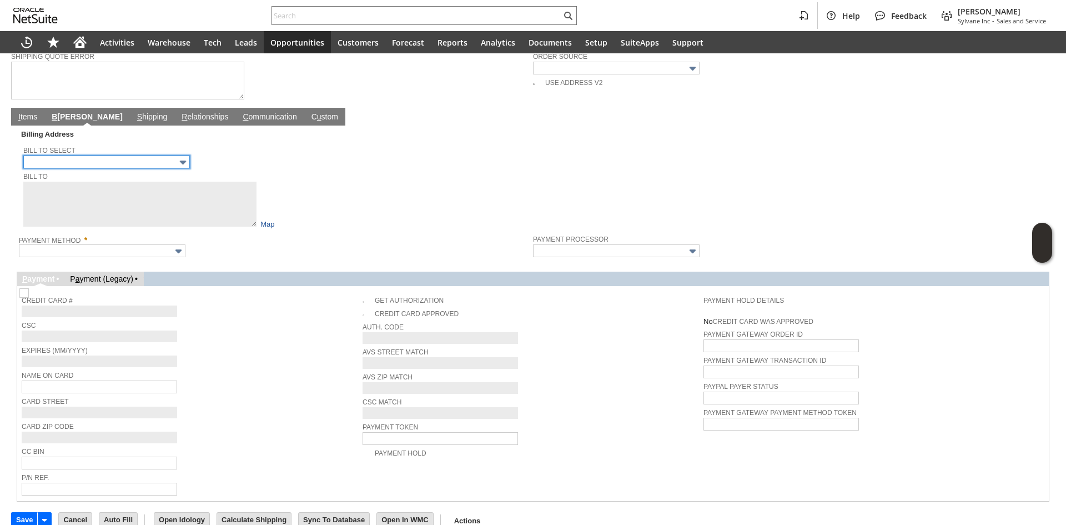
scroll to position [507, 0]
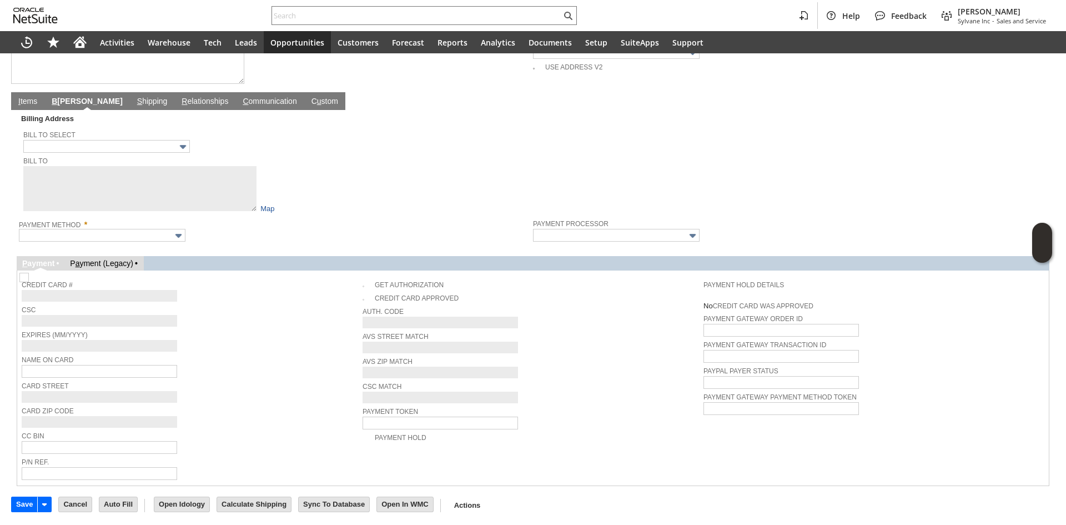
click at [199, 296] on td "Credit Card #" at bounding box center [192, 289] width 341 height 28
click at [129, 140] on input "text" at bounding box center [106, 146] width 167 height 13
type input "1704 Channel Road"
type textarea "Craig Neill 1704 Channel Road Austin TX 78746 United States"
click at [227, 225] on div "Payment Method *" at bounding box center [273, 229] width 509 height 25
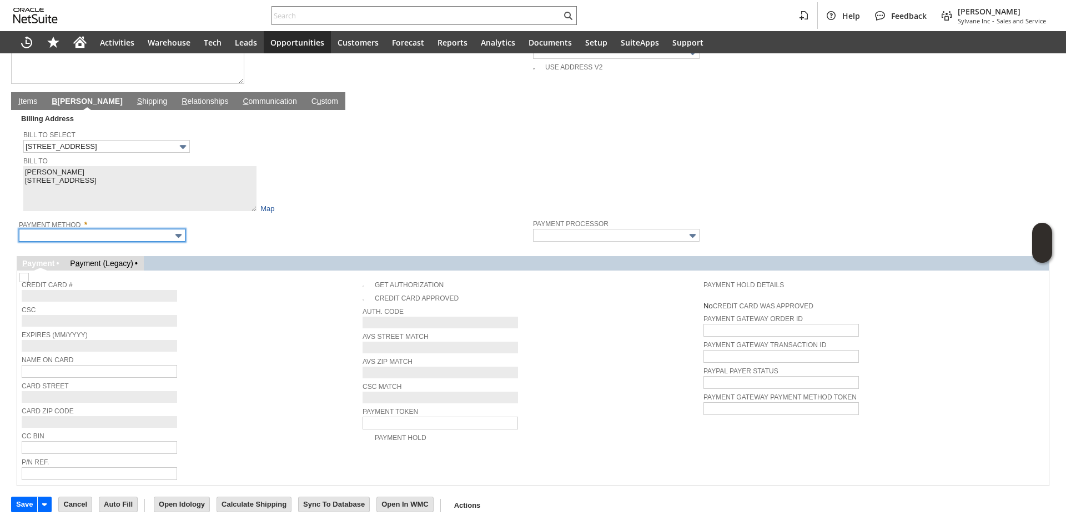
click at [161, 230] on input "text" at bounding box center [102, 235] width 167 height 13
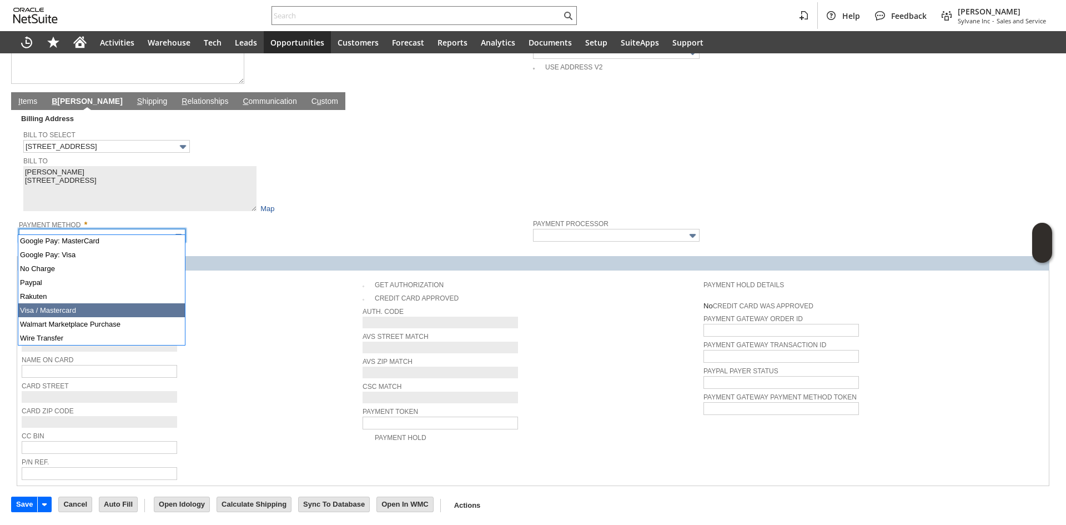
type input "Visa / Mastercard"
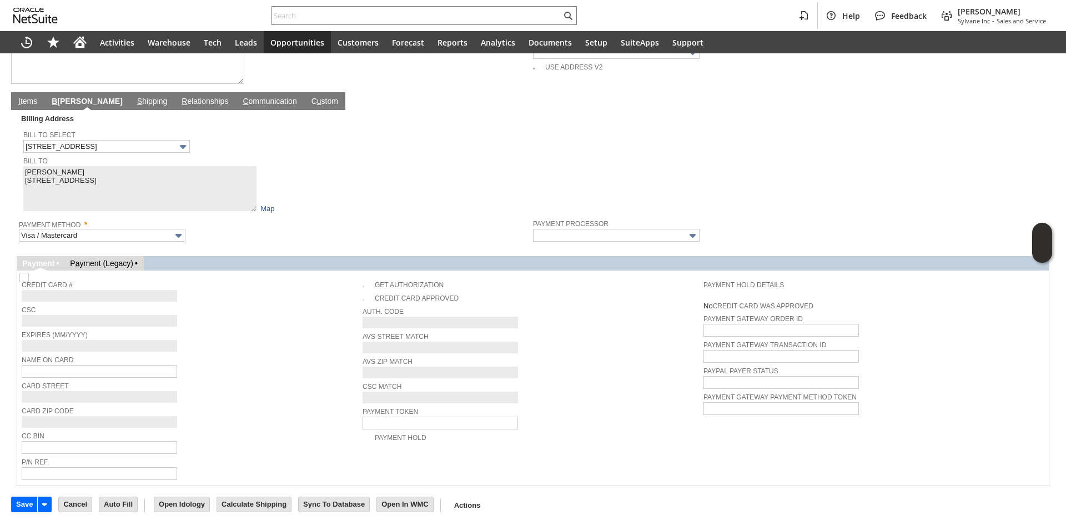
type input "Braintree"
checkbox input "true"
click at [239, 293] on div "Credit Card #" at bounding box center [189, 290] width 335 height 24
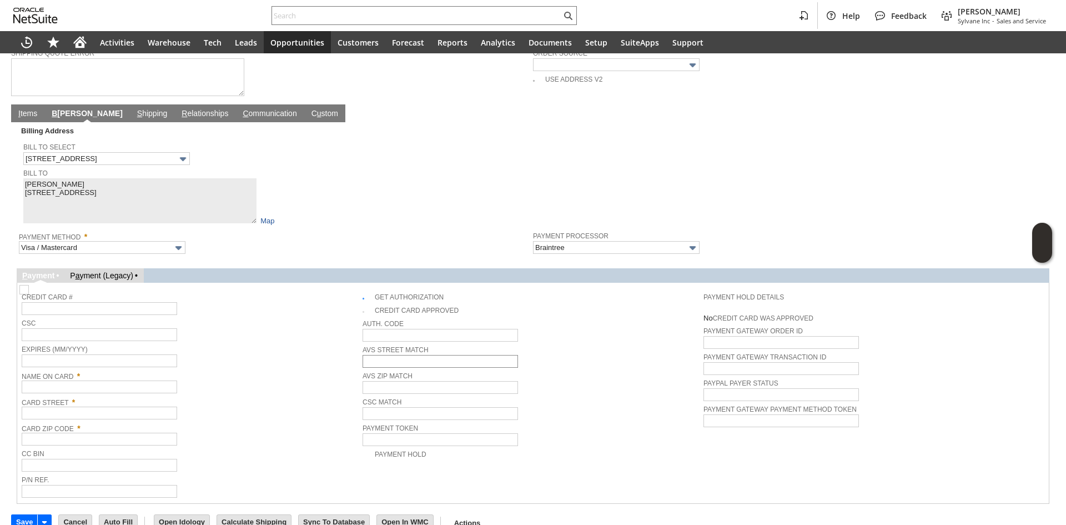
scroll to position [500, 0]
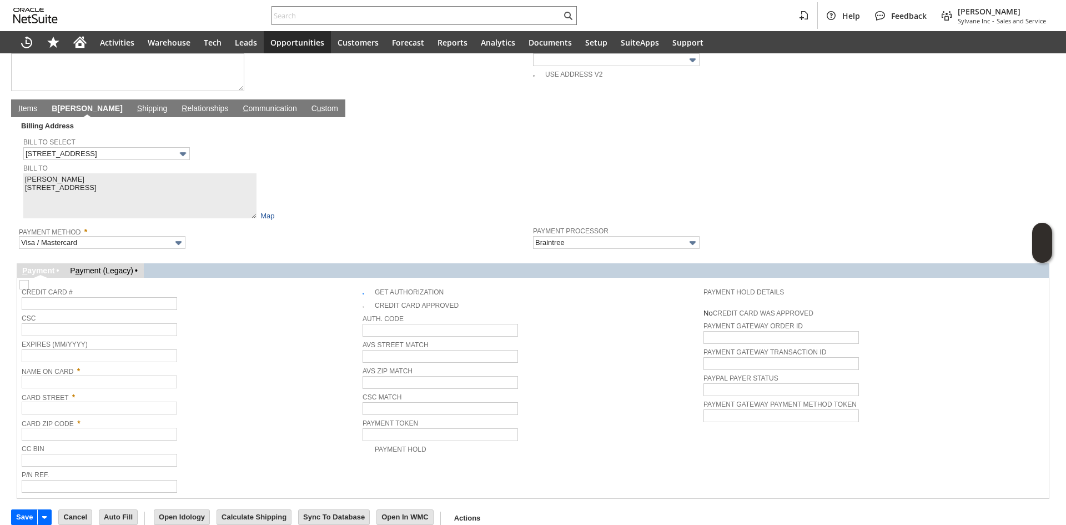
click at [267, 340] on span "Expires (MM/YYYY)" at bounding box center [189, 343] width 335 height 12
click at [240, 285] on span "Credit Card #" at bounding box center [189, 291] width 335 height 12
click at [126, 299] on input "text" at bounding box center [100, 303] width 156 height 13
click at [94, 377] on input "text" at bounding box center [100, 381] width 156 height 13
paste input "Craig Neill"
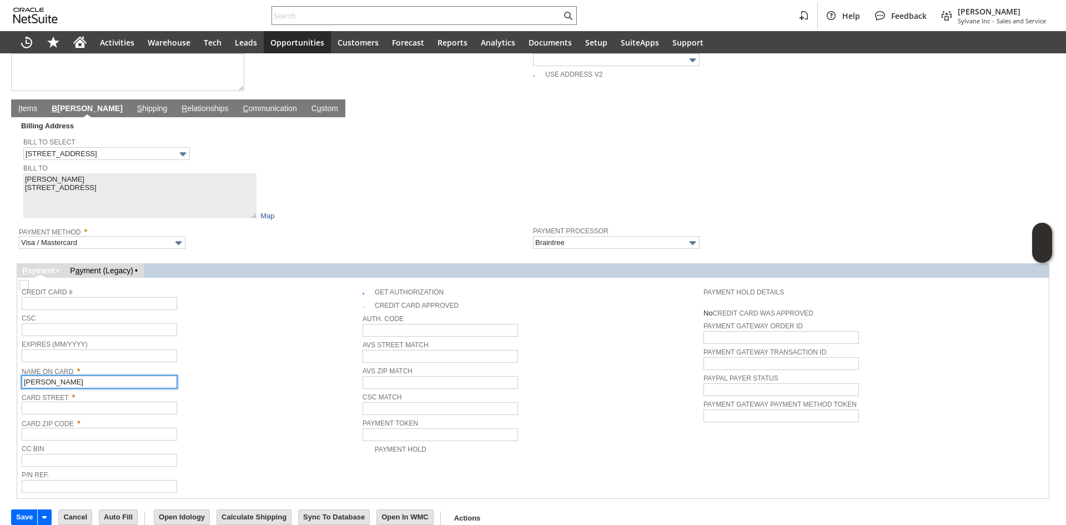
type input "Craig Neill"
click at [253, 347] on div "Expires (MM/YYYY)" at bounding box center [189, 349] width 335 height 25
click at [104, 297] on input "text" at bounding box center [100, 303] width 156 height 13
type input "4246315441268354"
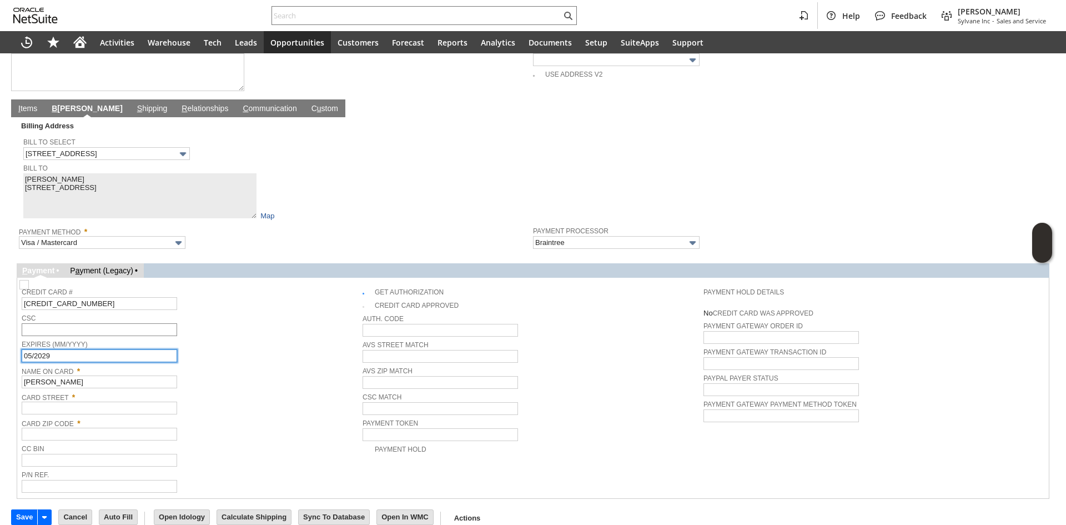
type input "05/2029"
click at [109, 323] on input "text" at bounding box center [100, 329] width 156 height 13
click at [217, 313] on span "CSC" at bounding box center [189, 317] width 335 height 12
click at [91, 323] on input "text" at bounding box center [100, 329] width 156 height 13
type input "021"
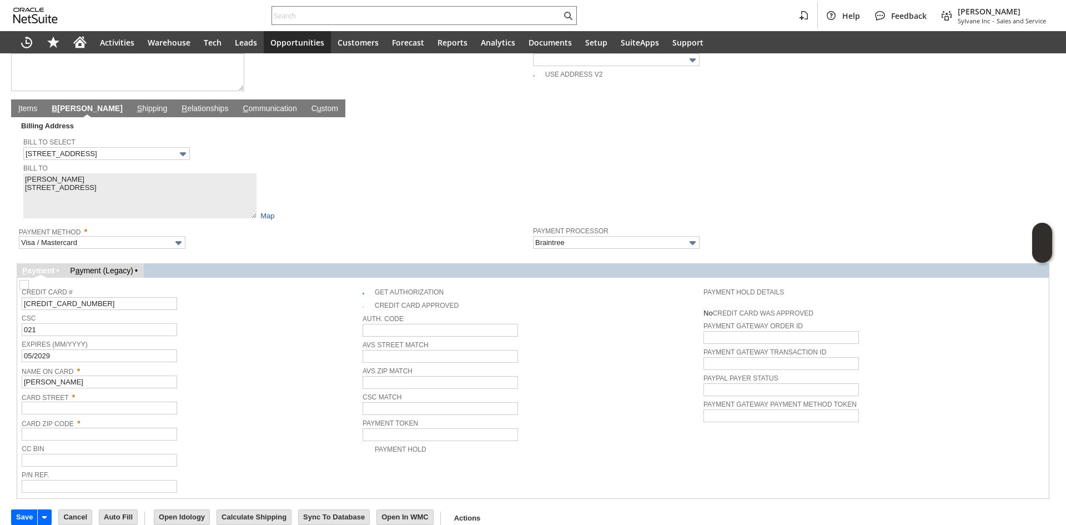
click at [246, 311] on span "CSC" at bounding box center [189, 317] width 335 height 12
click at [67, 405] on input "text" at bounding box center [100, 408] width 156 height 13
paste input "1704 Channel Road"
type input "1704 Channel Road"
click at [228, 378] on div "Name On Card * Craig Neill" at bounding box center [189, 375] width 335 height 25
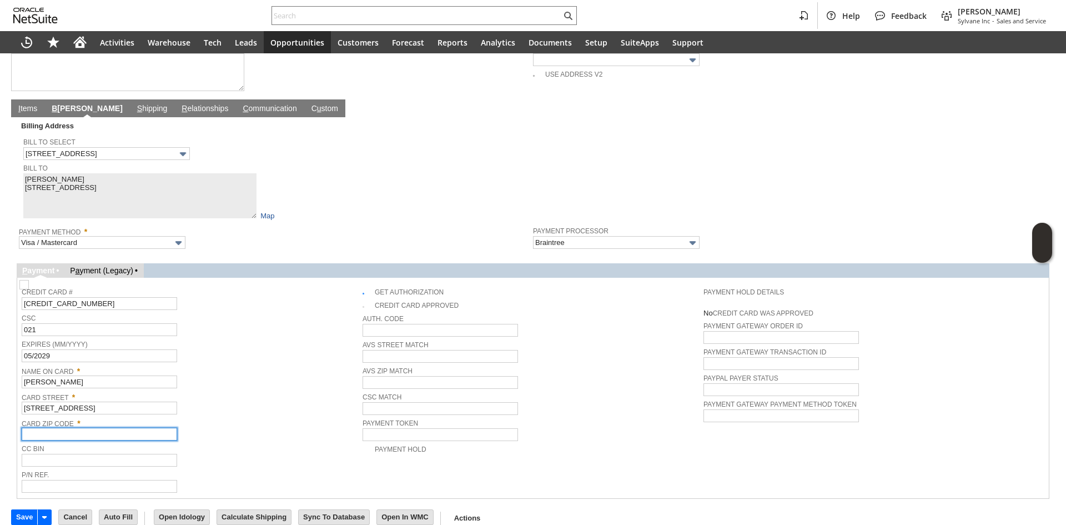
click at [76, 430] on input "text" at bounding box center [100, 434] width 156 height 13
paste input "78746"
type input "78746"
click at [210, 395] on div "Card Street * 1704 Channel Road" at bounding box center [189, 401] width 335 height 25
drag, startPoint x: 91, startPoint y: 297, endPoint x: 43, endPoint y: 298, distance: 47.8
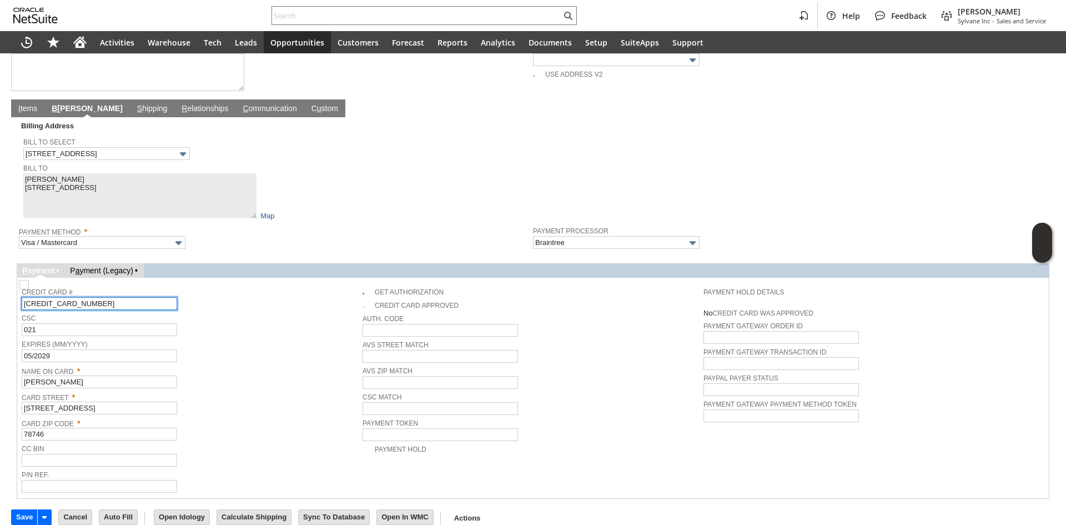
click at [21, 295] on td "Credit Card # 4246315441268354 CSC 021 Expires (MM/YYYY) 05/2029 Name On Card *…" at bounding box center [533, 388] width 1028 height 216
click at [174, 297] on input "4246315441268354" at bounding box center [100, 303] width 156 height 13
click at [175, 297] on input "4246315441268354" at bounding box center [100, 303] width 156 height 13
click at [187, 295] on div "Credit Card # 4246315441268354" at bounding box center [189, 297] width 335 height 25
drag, startPoint x: 36, startPoint y: 298, endPoint x: 89, endPoint y: 296, distance: 53.9
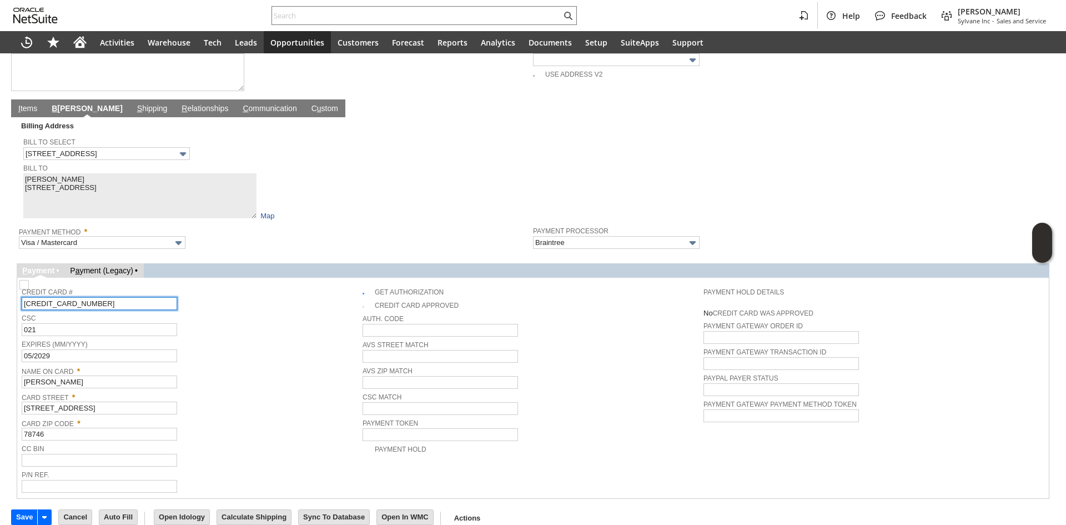
click at [89, 297] on input "4246315441268354" at bounding box center [100, 303] width 156 height 13
click at [128, 297] on input "4246315441268354" at bounding box center [100, 303] width 156 height 13
drag, startPoint x: 56, startPoint y: 302, endPoint x: 71, endPoint y: 304, distance: 15.3
click at [71, 304] on tbody "Credit Card # 4246315441268354 CSC 021 Expires (MM/YYYY) 05/2029 Name On Card *…" at bounding box center [192, 388] width 341 height 212
click at [207, 318] on div "CSC 021" at bounding box center [189, 323] width 335 height 25
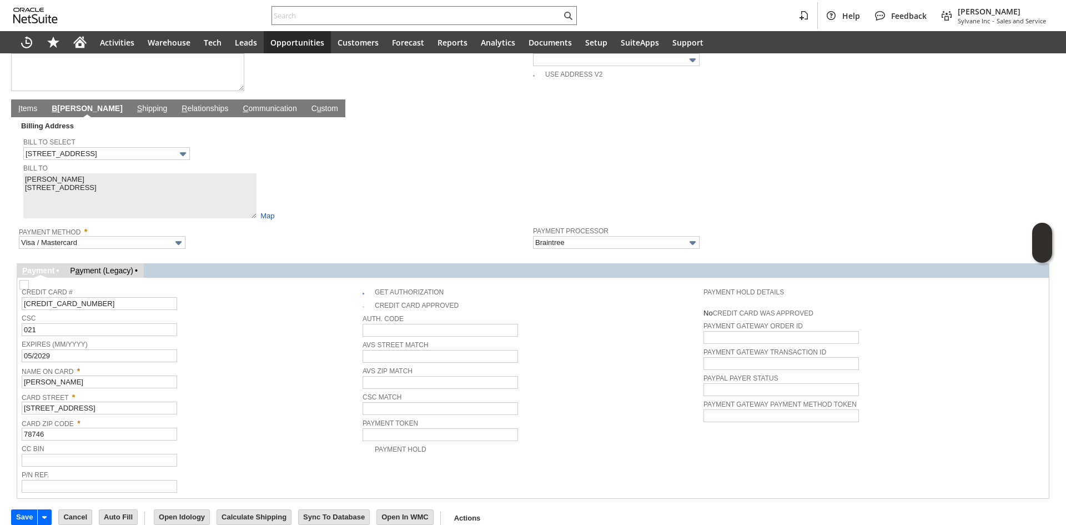
click at [218, 117] on td "Billing Address Bill To Select 1704 Channel Road Bill To Craig Neill 1704 Chann…" at bounding box center [533, 184] width 1033 height 135
click at [240, 104] on link "C ommunication" at bounding box center [269, 109] width 59 height 11
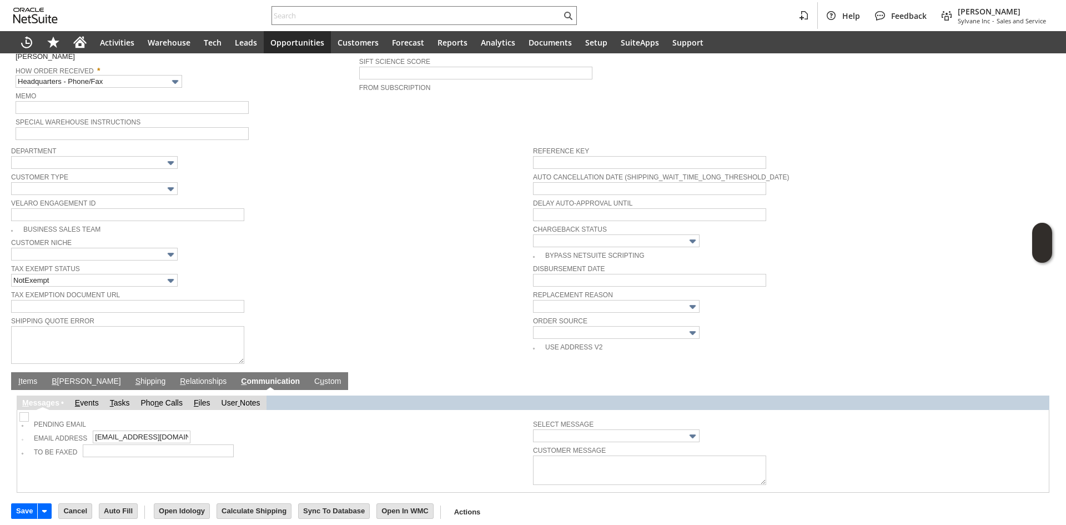
click at [26, 416] on img at bounding box center [23, 416] width 9 height 9
checkbox input "true"
click at [27, 380] on td "I tems" at bounding box center [27, 381] width 33 height 18
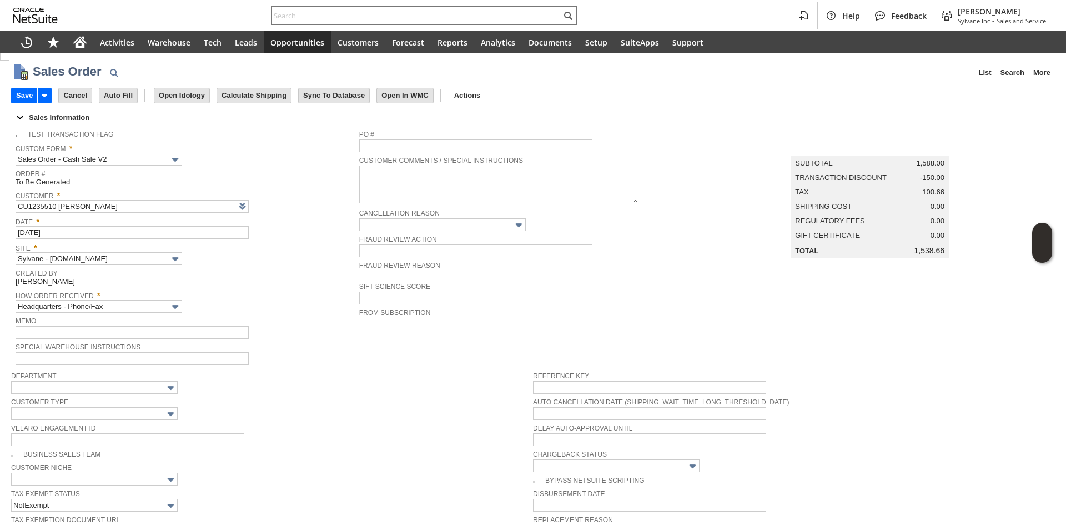
scroll to position [0, 0]
click at [336, 384] on div "Department" at bounding box center [269, 383] width 517 height 25
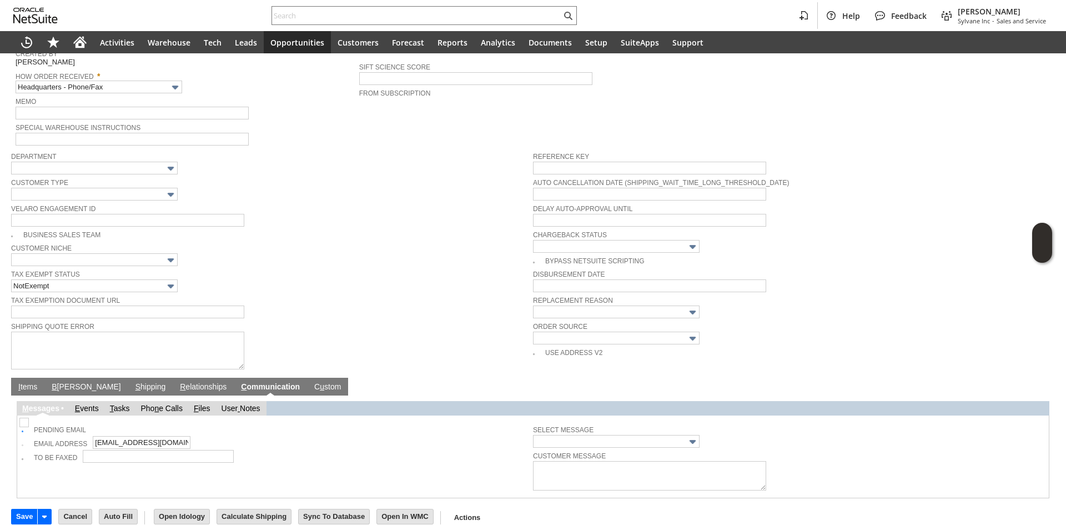
scroll to position [222, 0]
click at [25, 382] on link "I tems" at bounding box center [28, 387] width 24 height 11
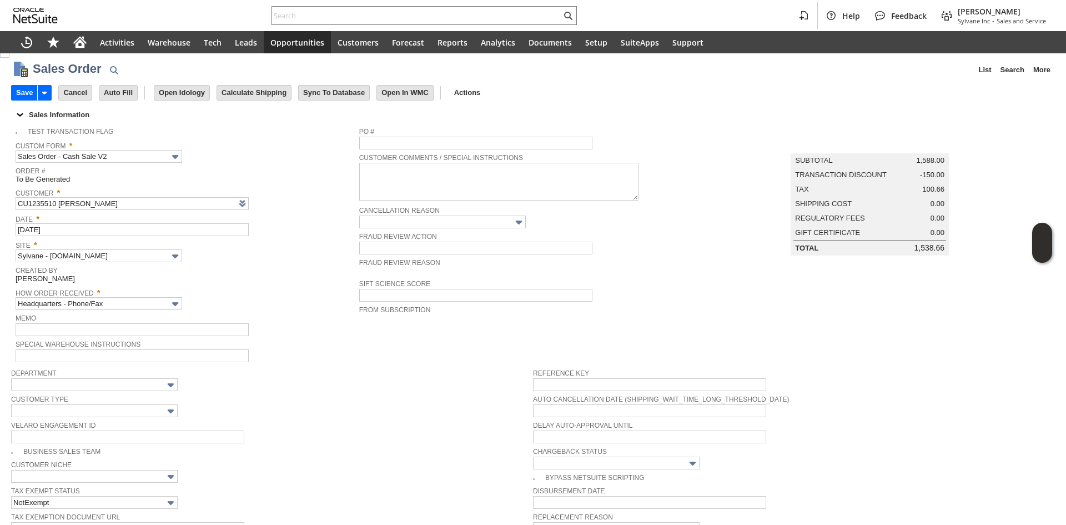
scroll to position [0, 0]
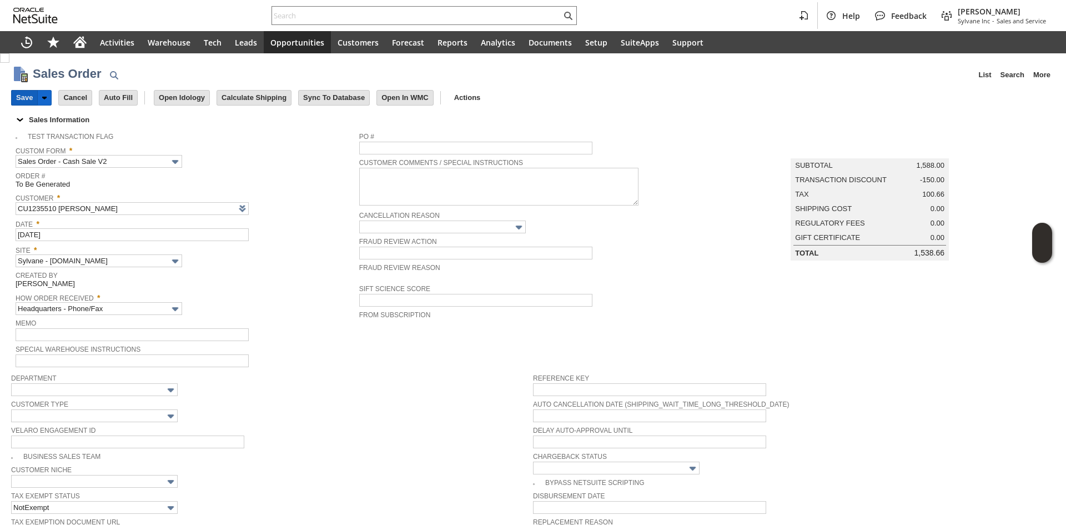
click at [22, 99] on input "Save" at bounding box center [25, 98] width 26 height 14
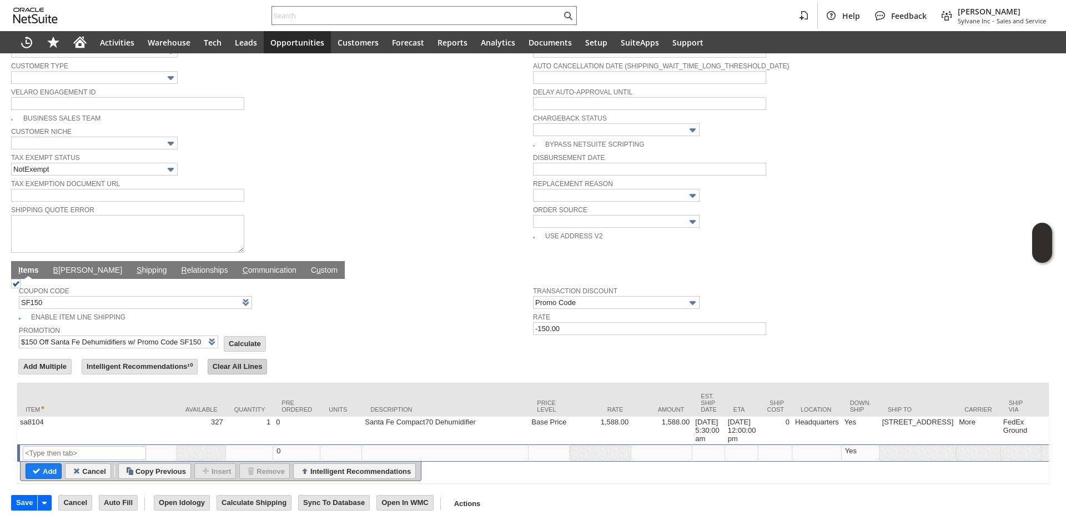
scroll to position [348, 0]
click at [235, 337] on input "Calculate" at bounding box center [244, 344] width 41 height 14
type input "Promo Code"
type input "-150.00"
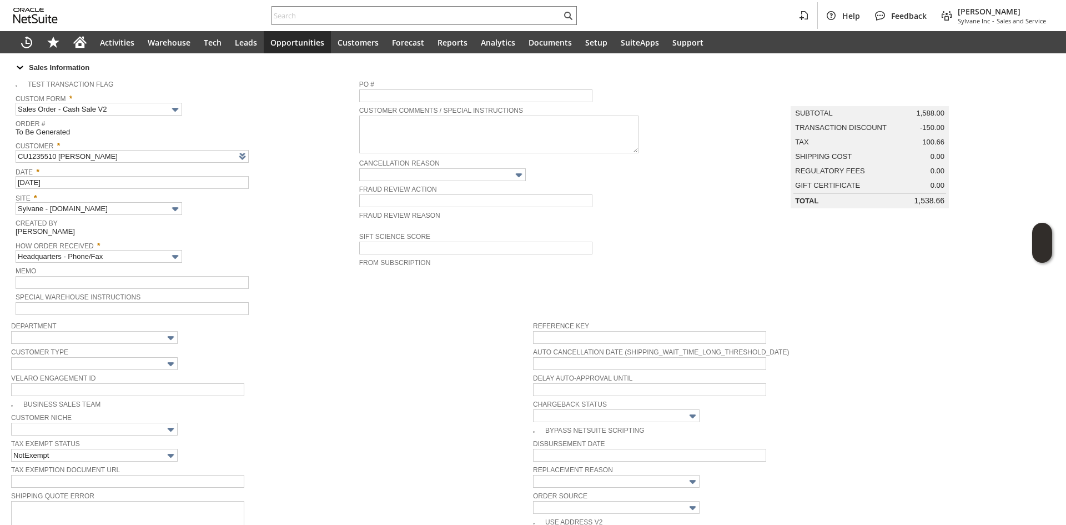
scroll to position [0, 0]
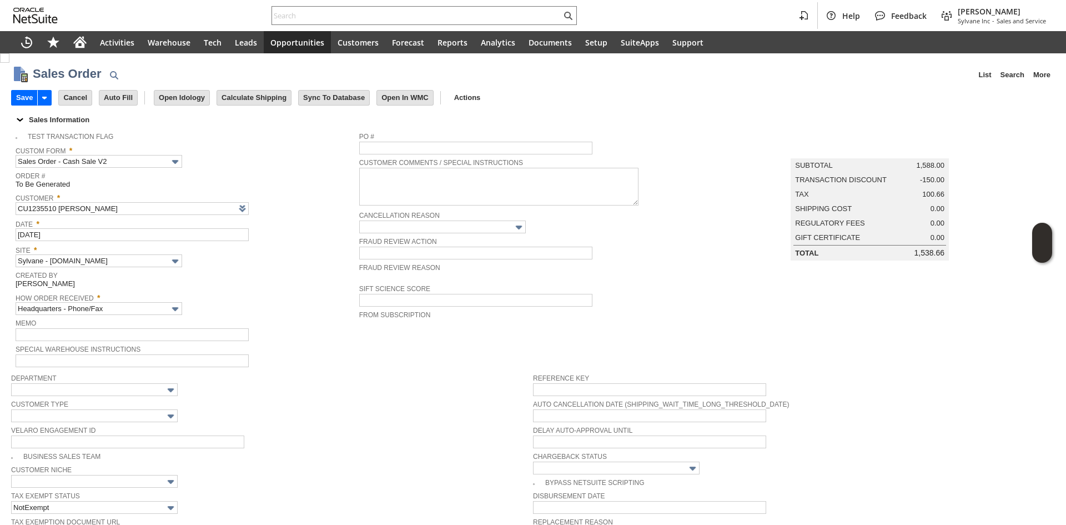
drag, startPoint x: 333, startPoint y: 338, endPoint x: 303, endPoint y: 313, distance: 39.0
click at [332, 338] on div "Memo" at bounding box center [185, 328] width 338 height 25
click at [22, 98] on input "Save" at bounding box center [25, 98] width 26 height 14
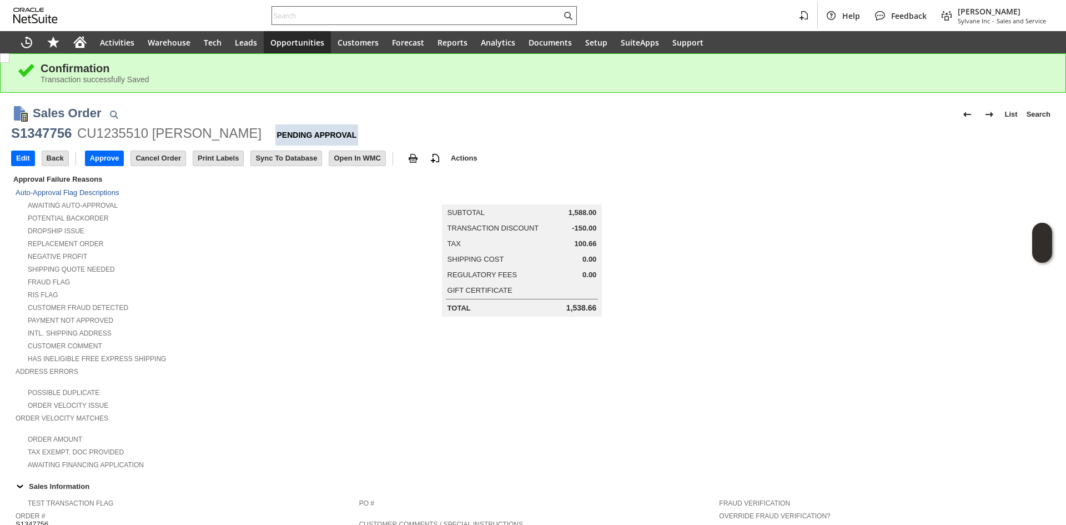
click at [340, 17] on input "text" at bounding box center [416, 15] width 289 height 13
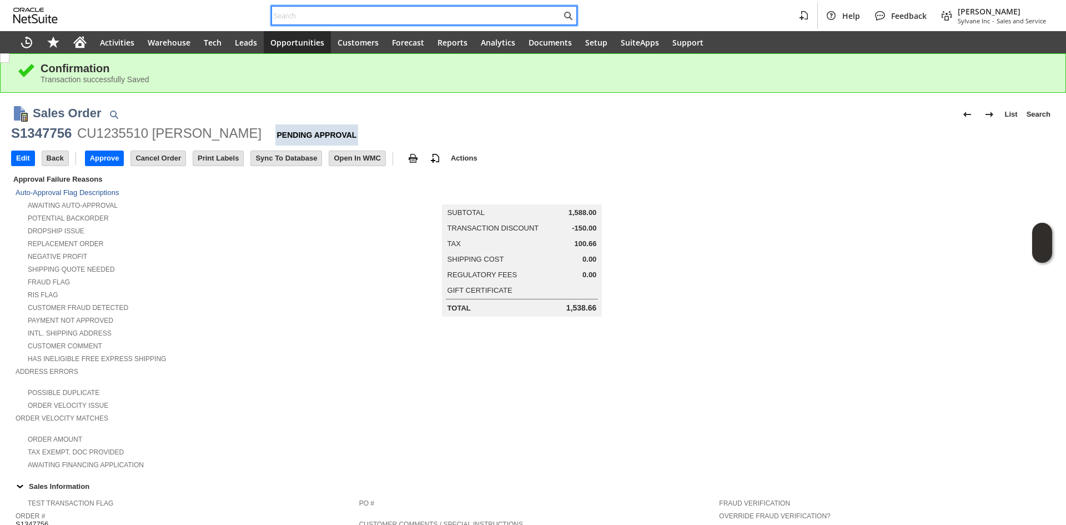
paste input "111-1947841-3005859"
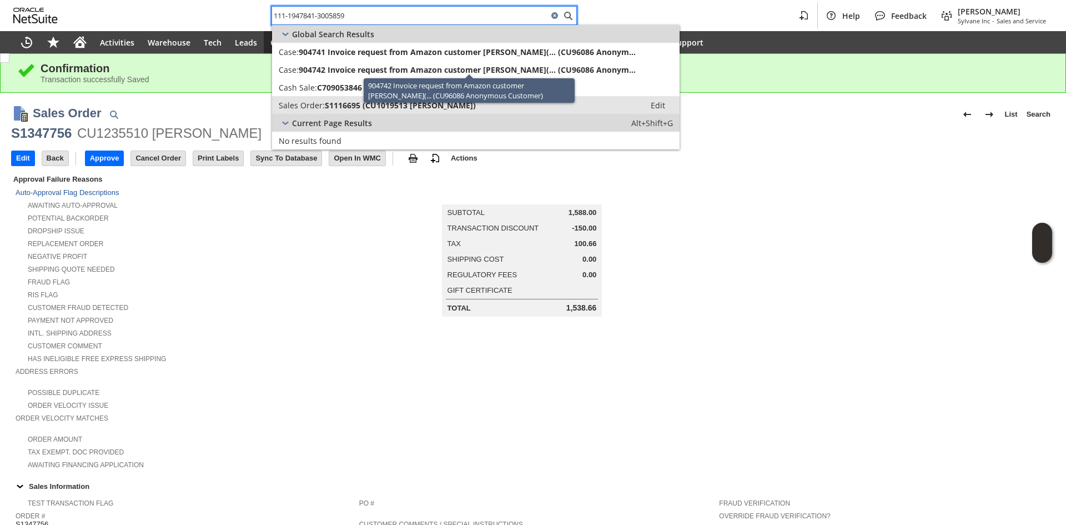
type input "111-1947841-3005859"
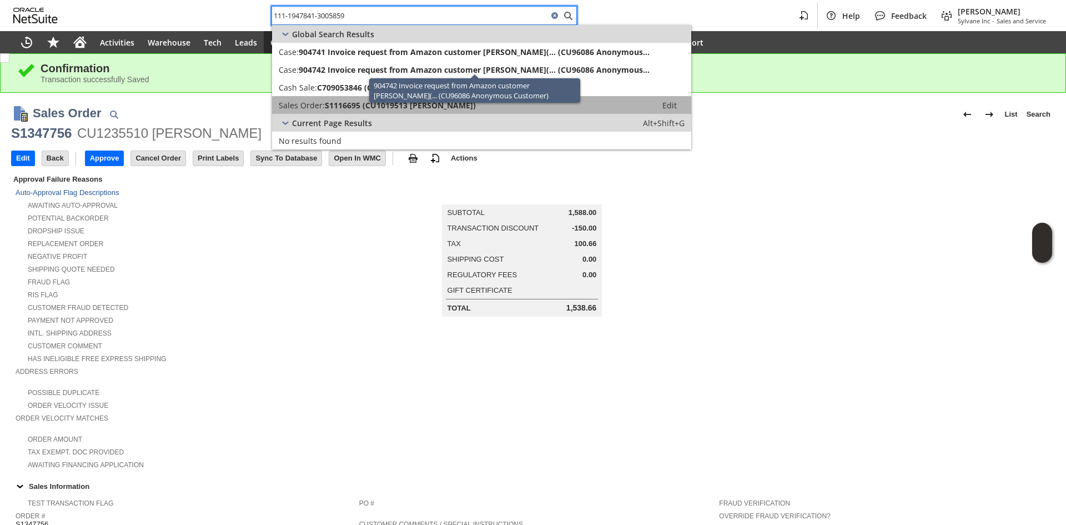
click at [378, 109] on span "S1116695 (CU1019513 Celeste Van Mierlo)" at bounding box center [400, 105] width 151 height 11
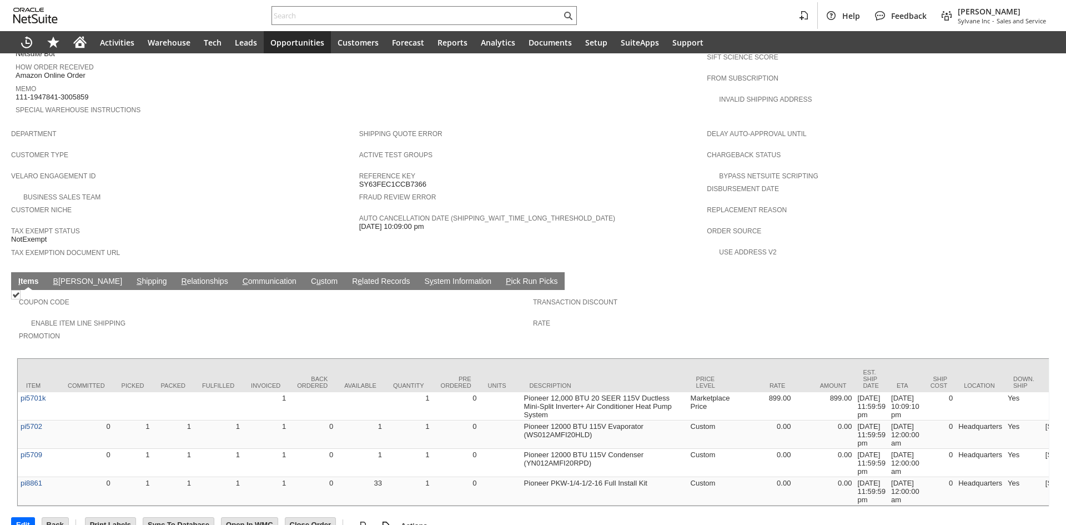
click at [240, 277] on link "C ommunication" at bounding box center [269, 282] width 59 height 11
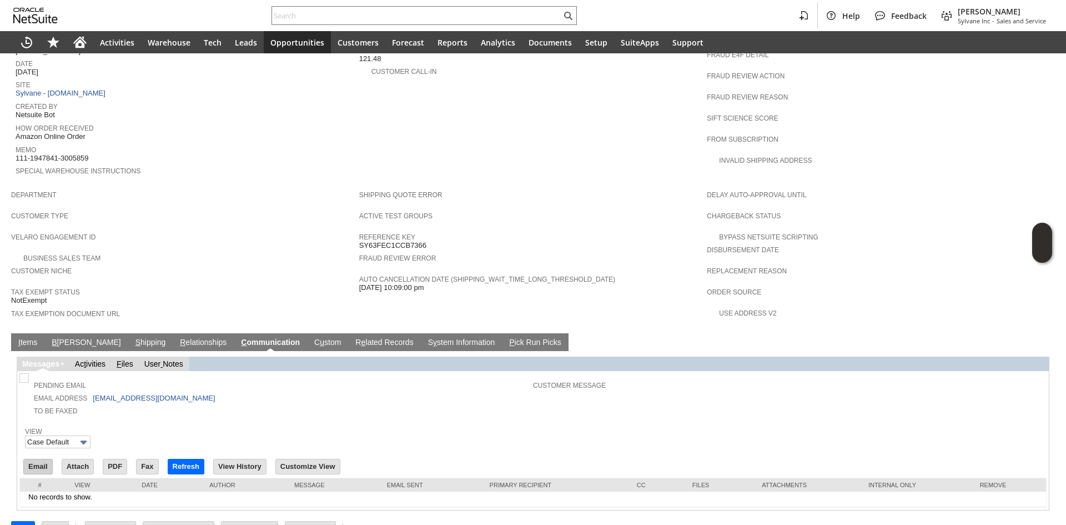
click at [42, 459] on input "Email" at bounding box center [38, 466] width 28 height 14
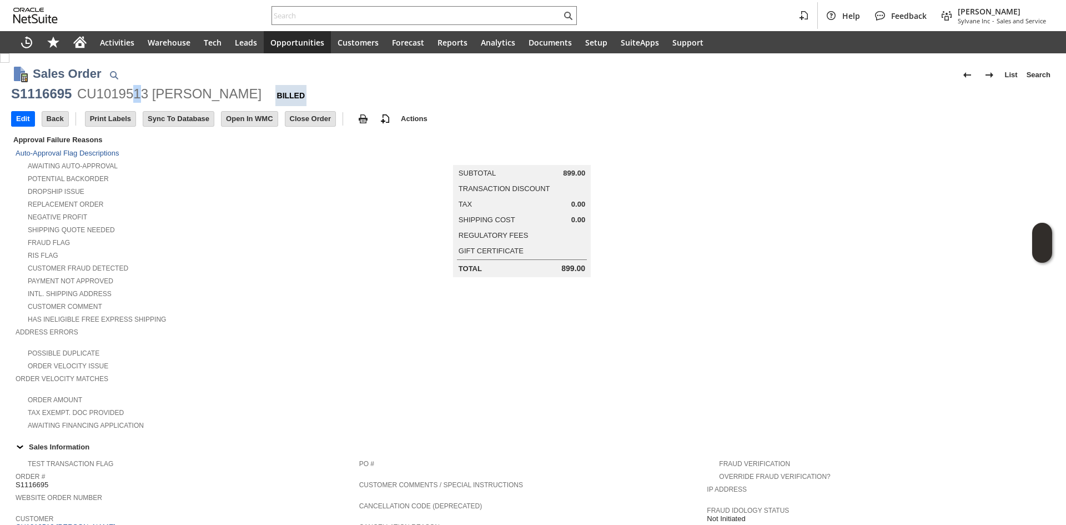
click at [136, 97] on div "CU1019513 [PERSON_NAME]" at bounding box center [169, 94] width 184 height 18
copy div "1"
click at [136, 97] on div "CU1019513 [PERSON_NAME]" at bounding box center [169, 94] width 184 height 18
click at [106, 88] on div "CU1019513 [PERSON_NAME]" at bounding box center [169, 94] width 184 height 18
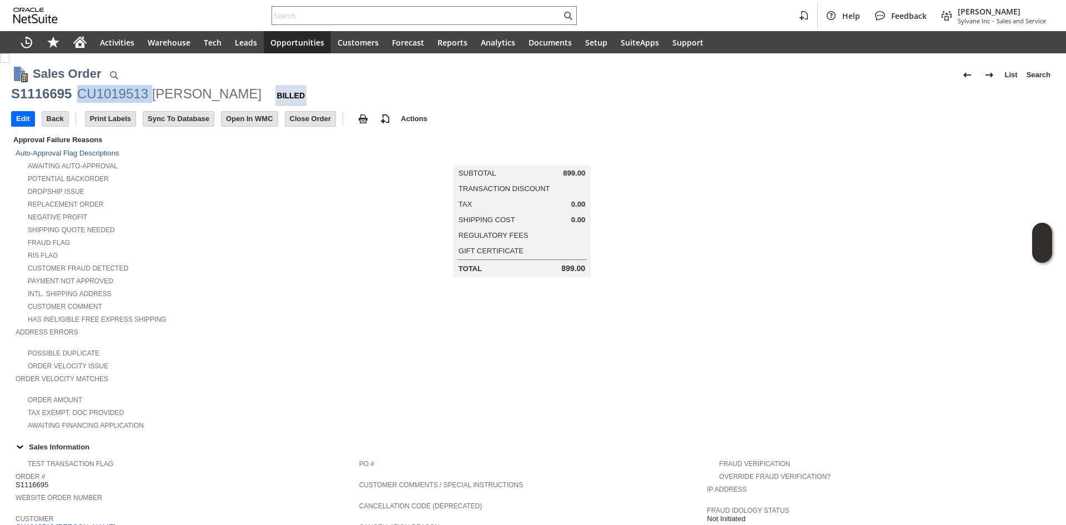
copy div "CU1019513"
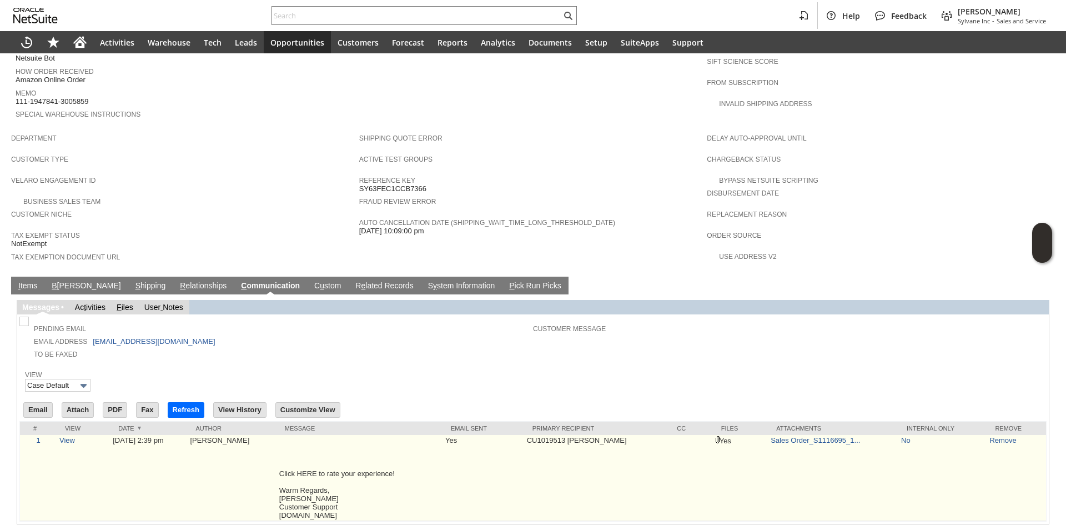
scroll to position [568, 0]
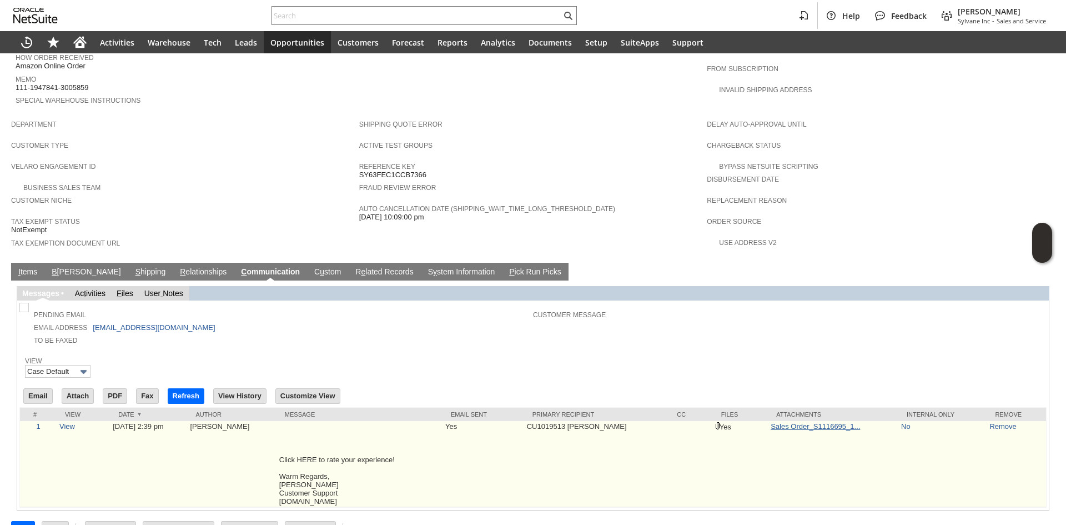
click at [798, 422] on link "Sales Order_S1116695_1..." at bounding box center [815, 426] width 89 height 8
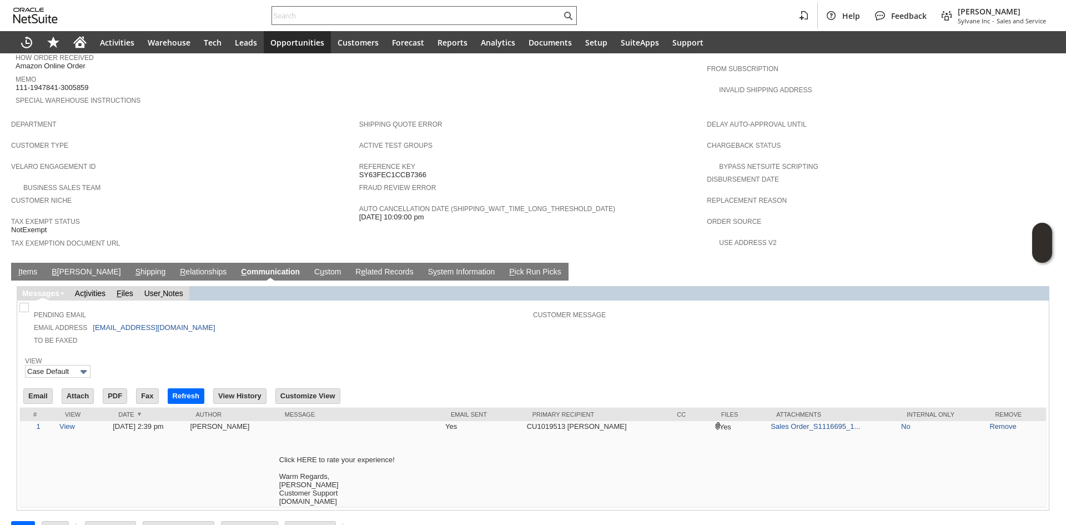
click at [324, 13] on input "text" at bounding box center [416, 15] width 289 height 13
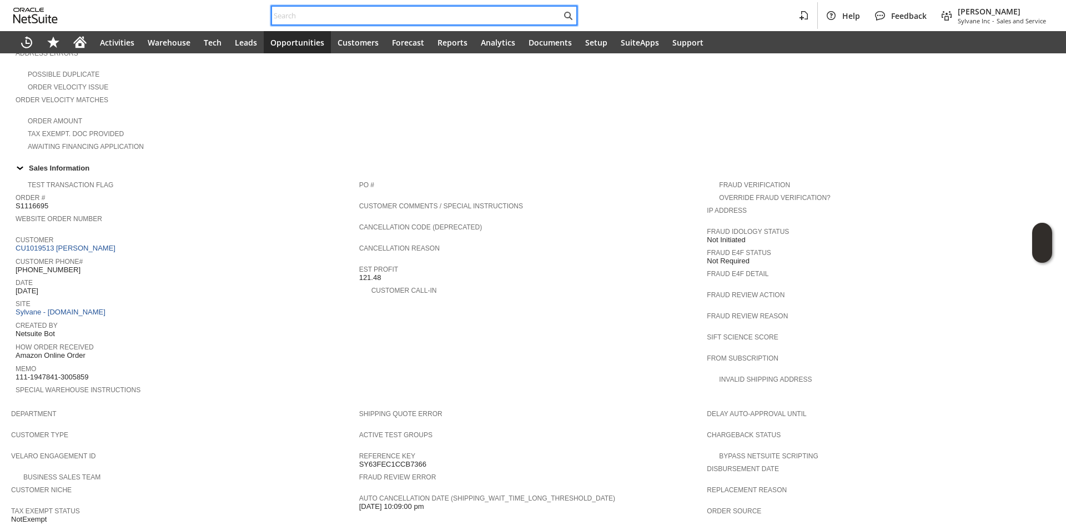
scroll to position [235, 0]
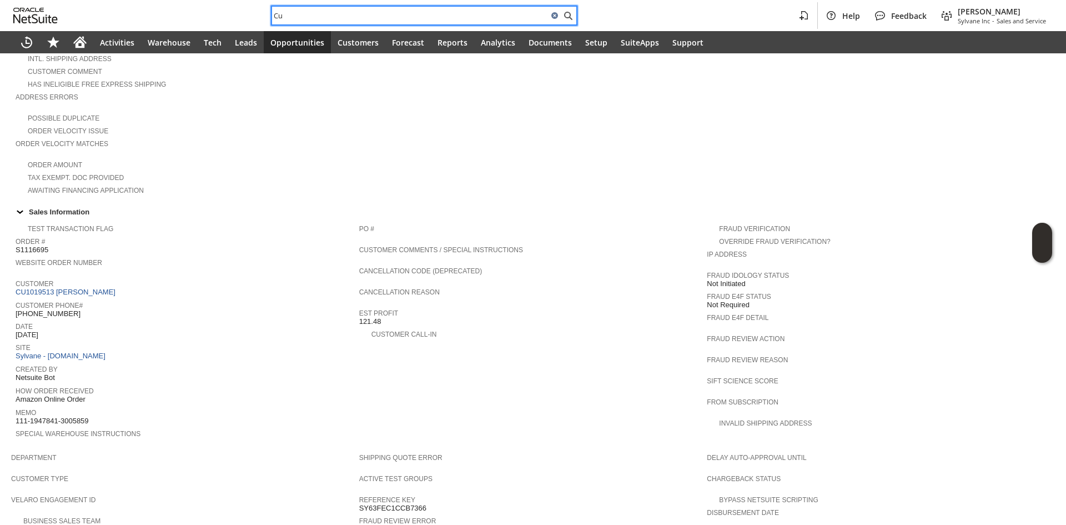
type input "C"
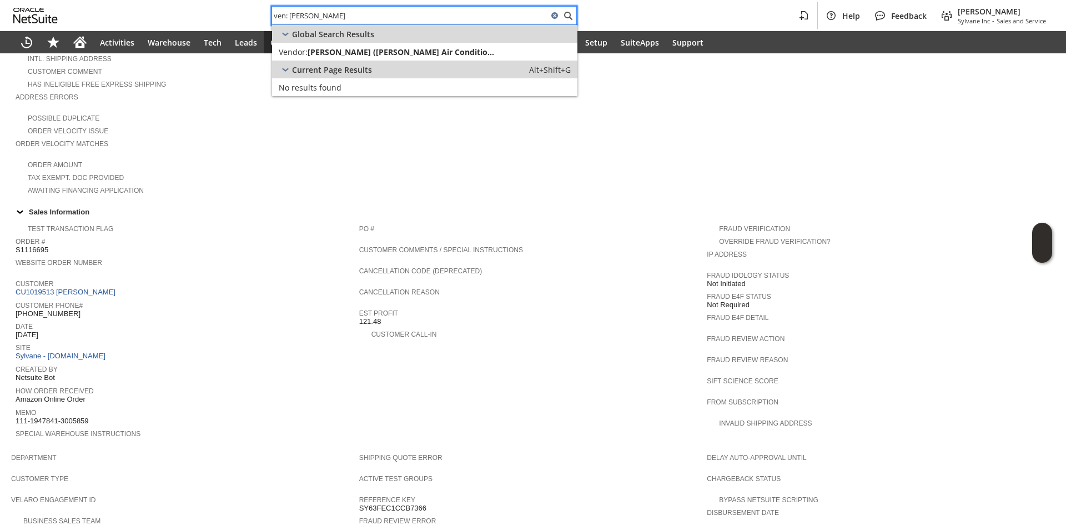
type input "ven: [PERSON_NAME]"
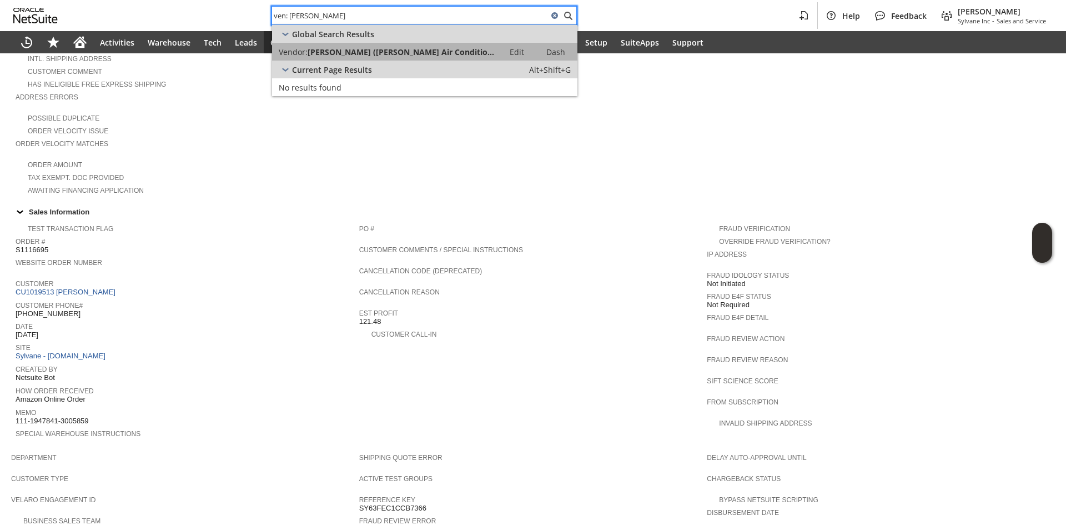
click at [433, 56] on span "[PERSON_NAME] ([PERSON_NAME] Air Conditioning Co.)" at bounding box center [403, 52] width 190 height 11
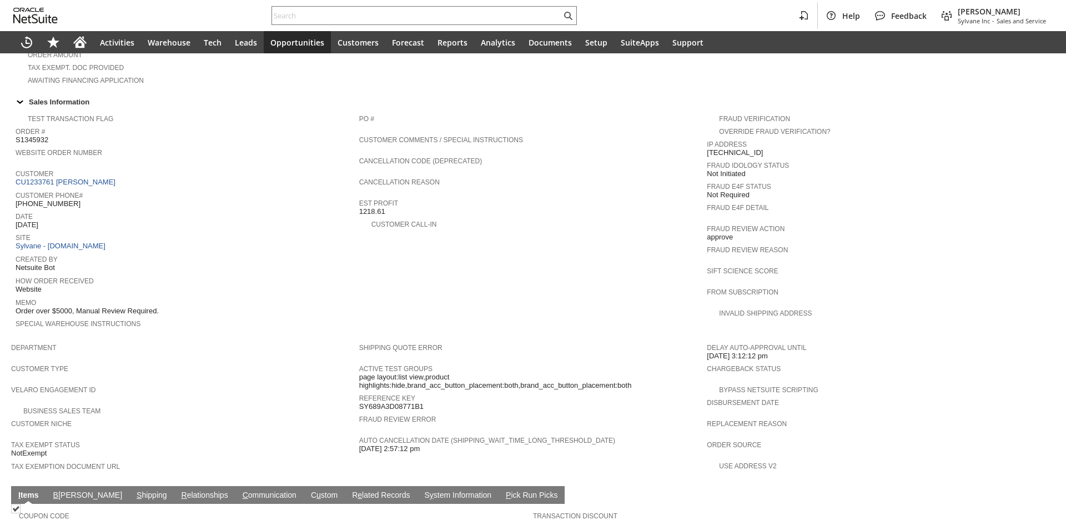
scroll to position [389, 0]
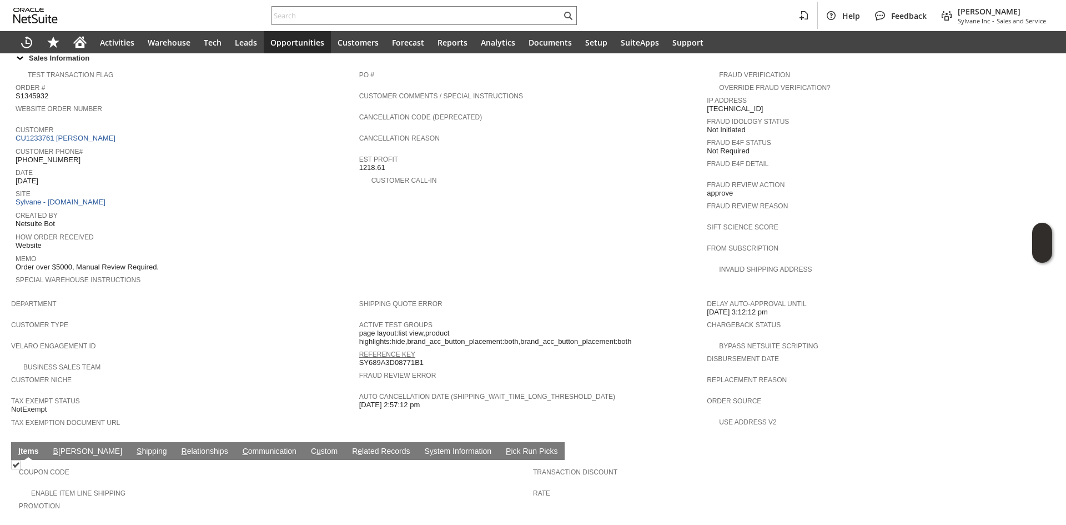
click at [379, 350] on link "Reference Key" at bounding box center [387, 354] width 56 height 8
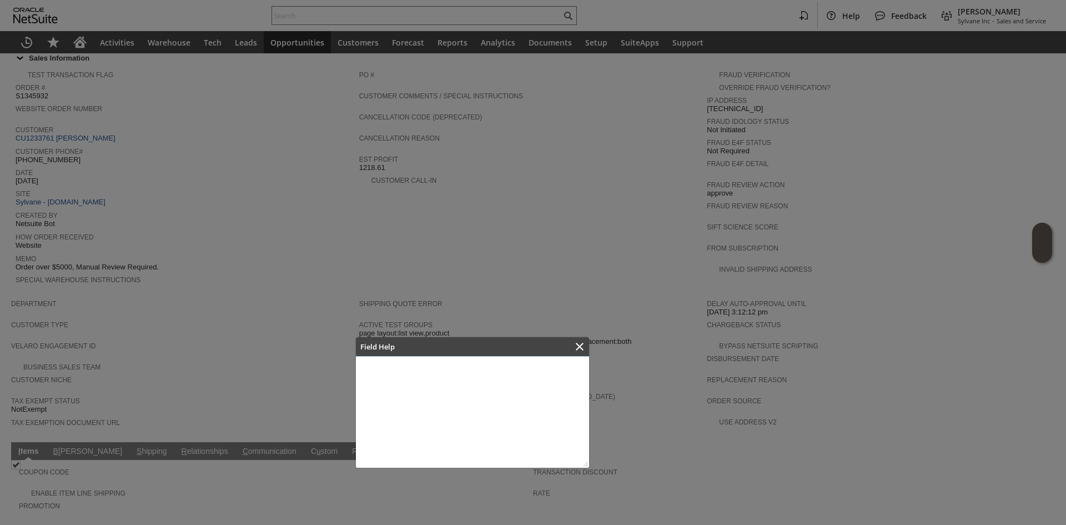
click at [379, 336] on div at bounding box center [533, 262] width 1066 height 525
click at [581, 349] on icon "Close" at bounding box center [580, 347] width 8 height 8
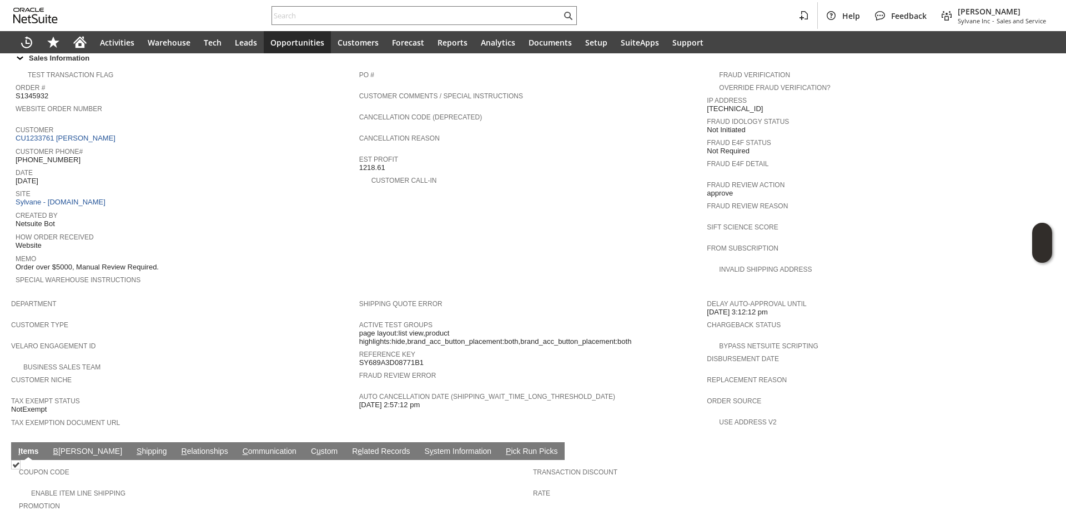
click at [394, 358] on span "SY689A3D08771B1" at bounding box center [391, 362] width 64 height 9
copy span "SY689A3D08771B1"
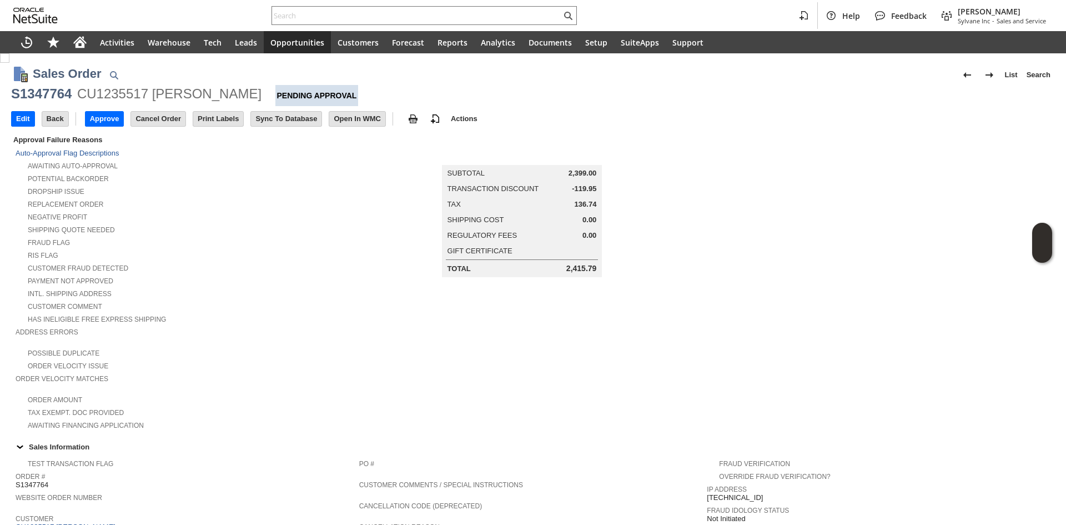
drag, startPoint x: 595, startPoint y: 199, endPoint x: 612, endPoint y: 198, distance: 16.1
click at [604, 198] on td "Summary Subtotal 2,399.00 Transaction Discount -119.95 Tax 136.74 Shipping Cost…" at bounding box center [533, 205] width 348 height 144
click at [627, 198] on td "Summary Subtotal 2,399.00 Transaction Discount -119.95 Tax 136.74 Shipping Cost…" at bounding box center [533, 205] width 348 height 144
click at [295, 12] on input "text" at bounding box center [416, 15] width 289 height 13
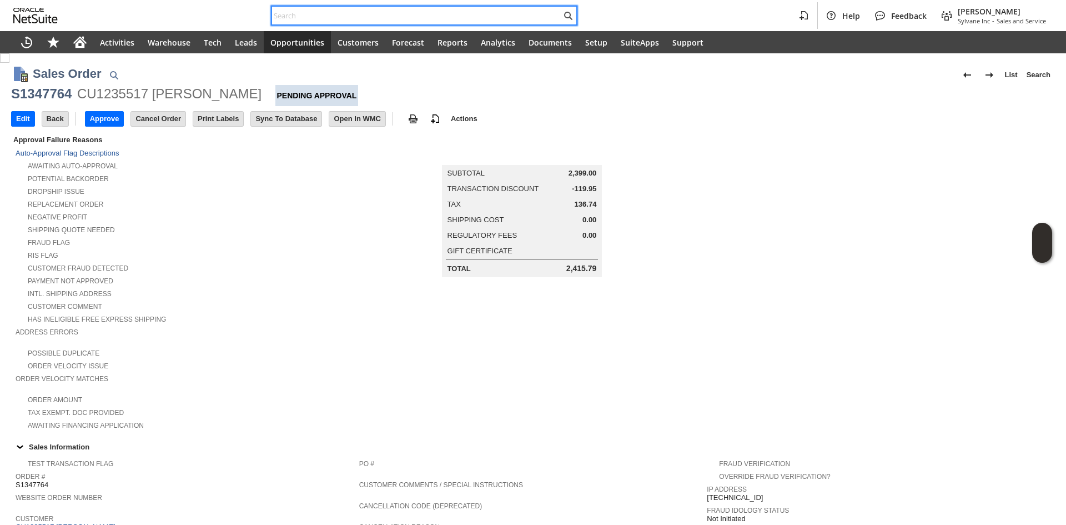
paste input "3105595030"
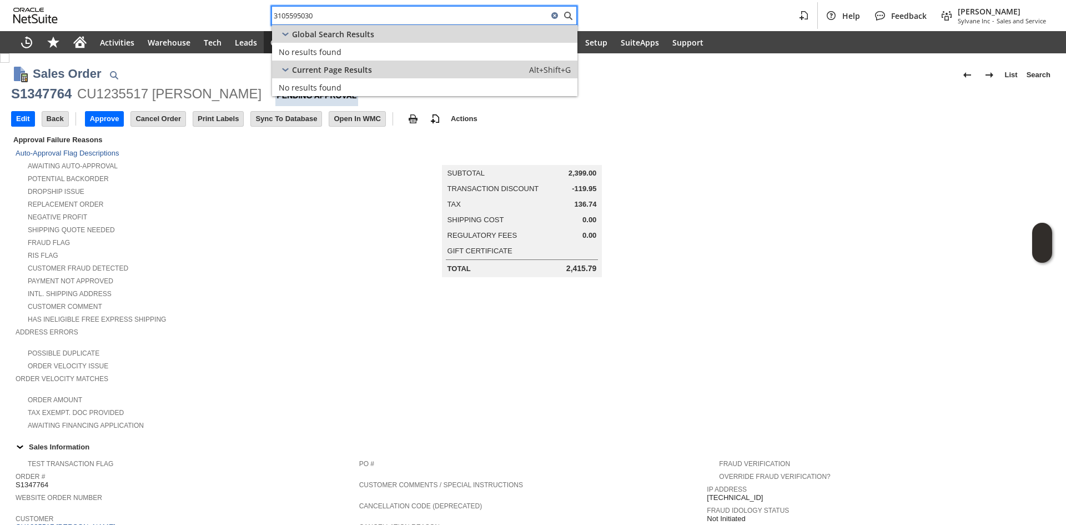
click at [322, 12] on input "3105595030" at bounding box center [410, 15] width 276 height 13
click at [282, 14] on input "3105595030" at bounding box center [410, 15] width 276 height 13
type input "sy689d1bb"
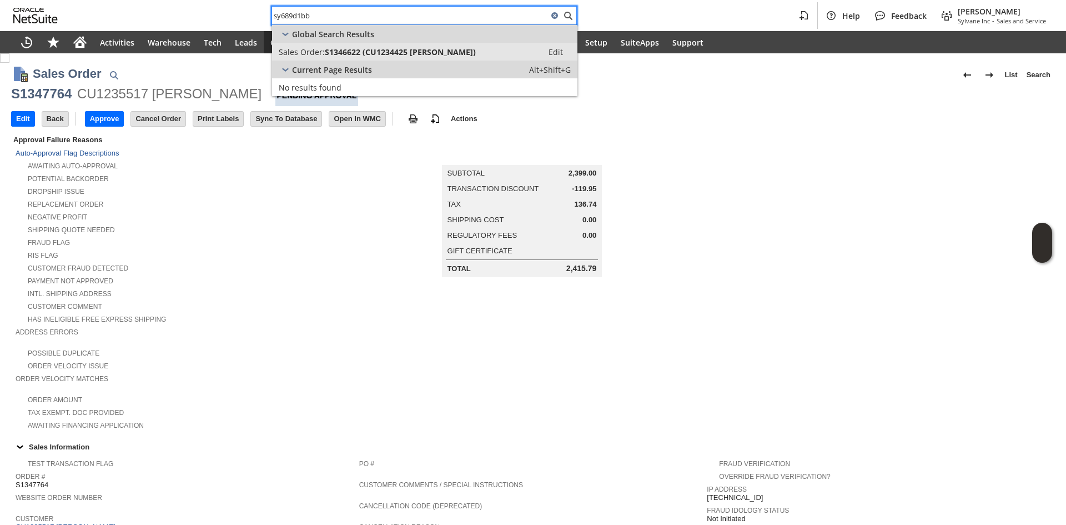
click at [364, 52] on span "S1346622 (CU1234425 INDULAL M NAGRECHA)" at bounding box center [400, 52] width 151 height 11
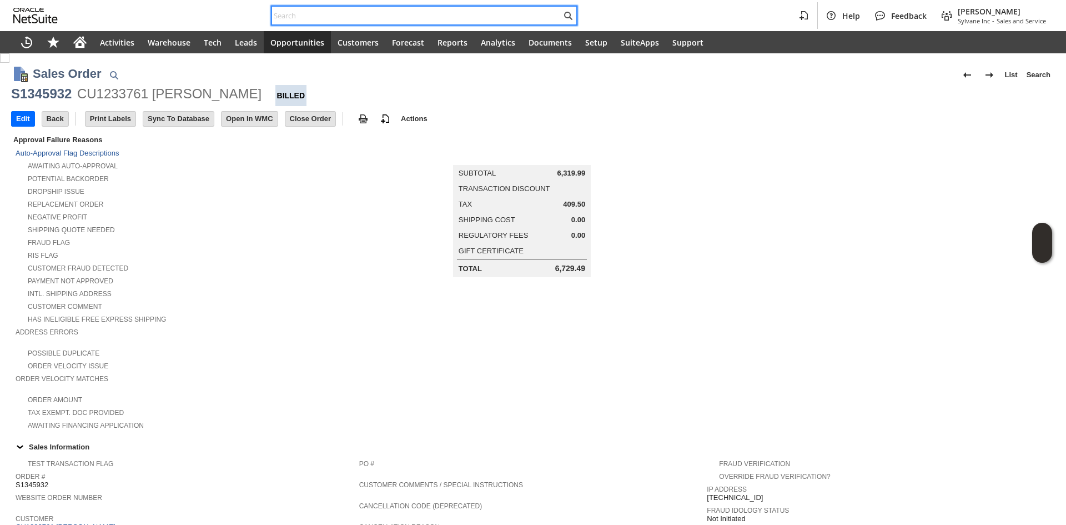
click at [320, 21] on input "text" at bounding box center [416, 15] width 289 height 13
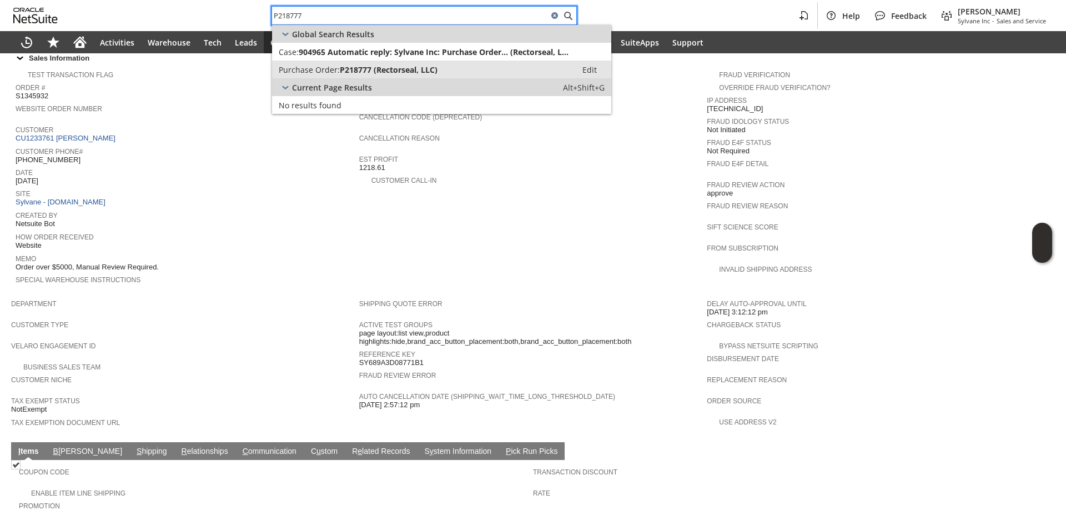
type input "P218777"
click at [339, 77] on link "Purchase Order: P218777 (Rectorseal, LLC) Edit" at bounding box center [441, 70] width 339 height 18
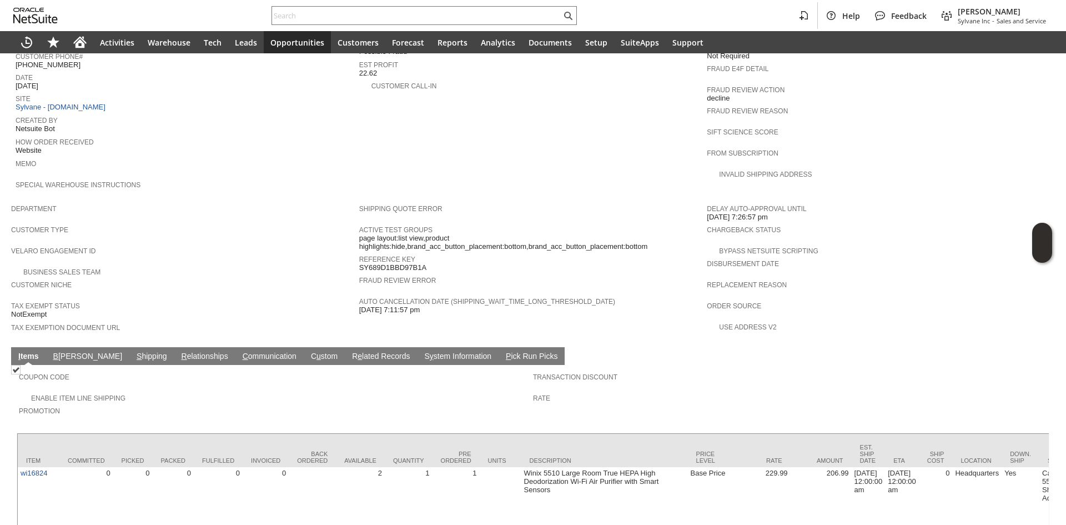
scroll to position [512, 0]
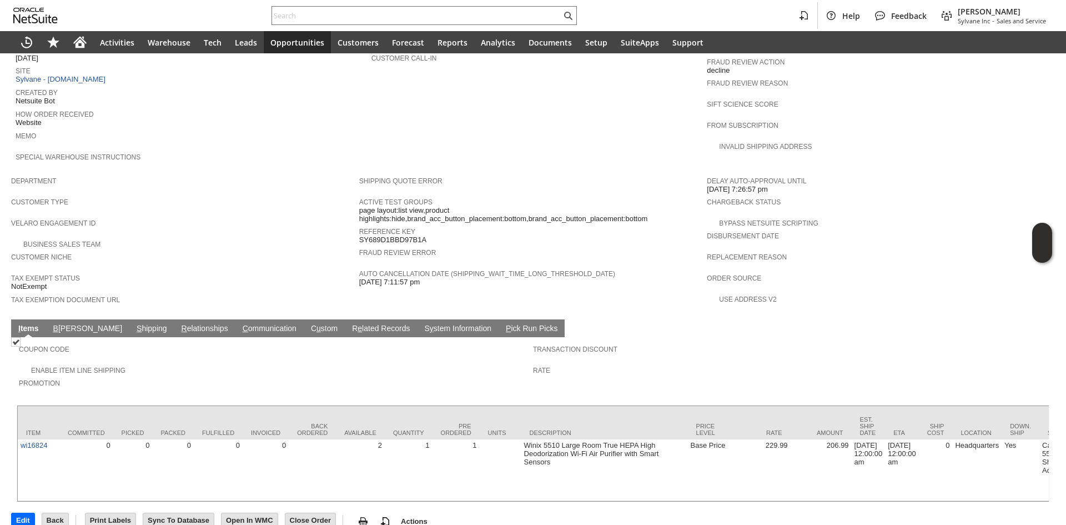
click at [68, 319] on td "B [PERSON_NAME]" at bounding box center [87, 328] width 83 height 18
click at [66, 324] on link "B illing" at bounding box center [88, 329] width 74 height 11
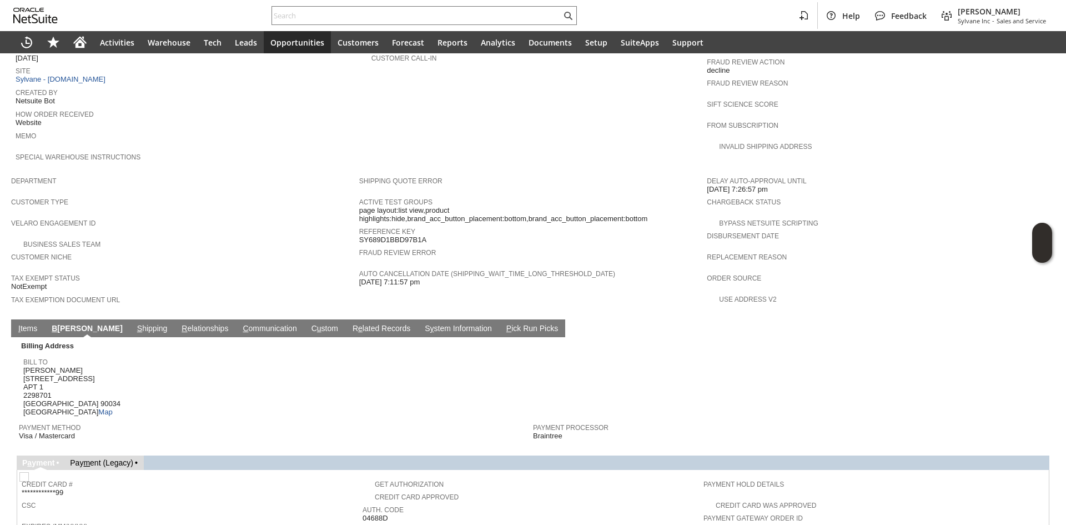
click at [31, 324] on link "I tems" at bounding box center [28, 329] width 24 height 11
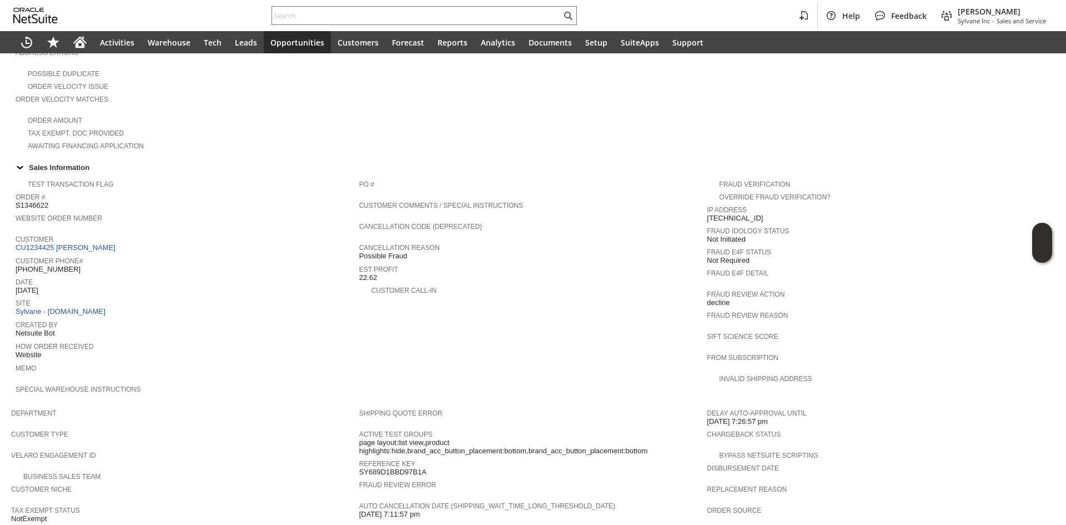
scroll to position [289, 0]
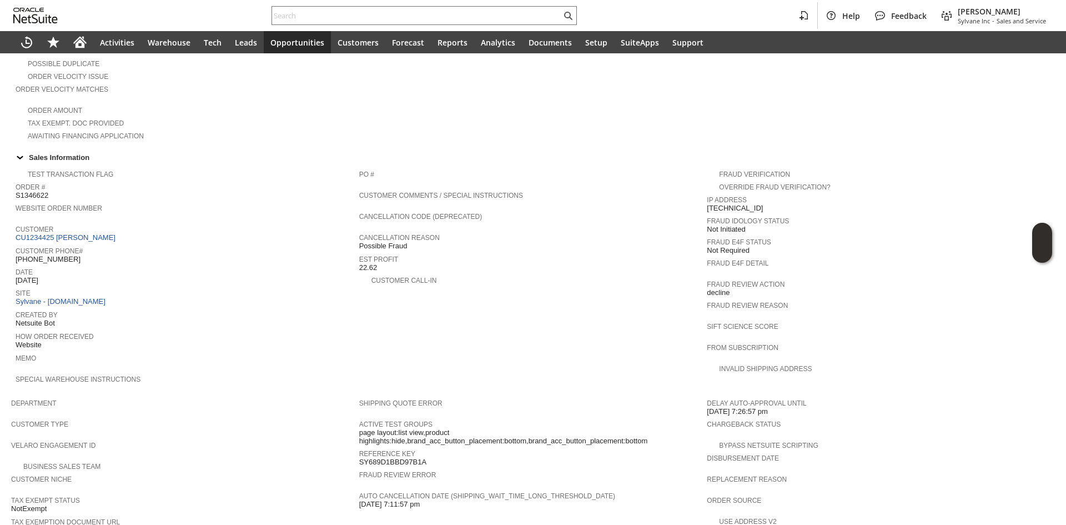
click at [104, 228] on td "Customer CU1234425 INDULAL M NAGRECHA" at bounding box center [188, 233] width 344 height 22
click at [108, 233] on link "CU1234425 INDULAL M NAGRECHA" at bounding box center [67, 237] width 103 height 8
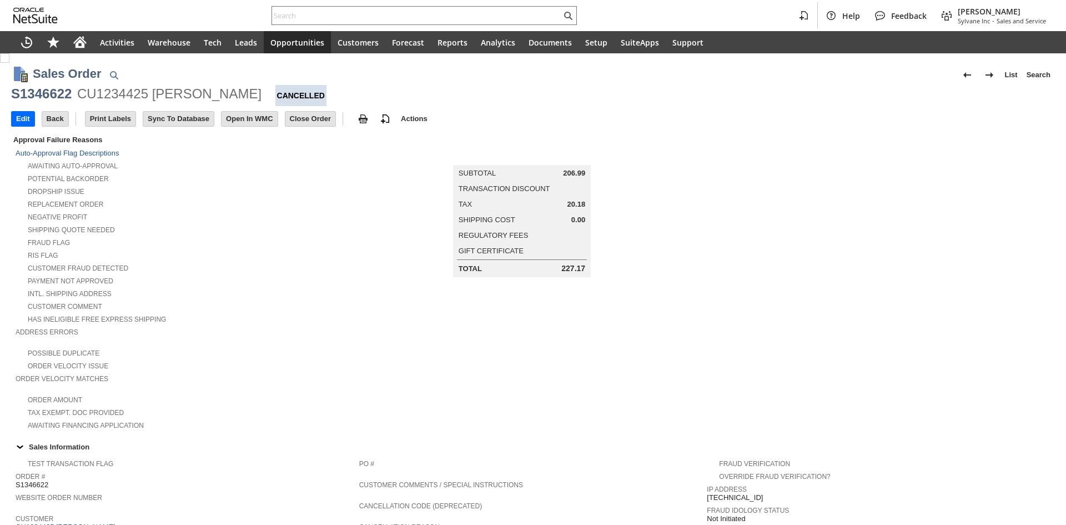
scroll to position [222, 0]
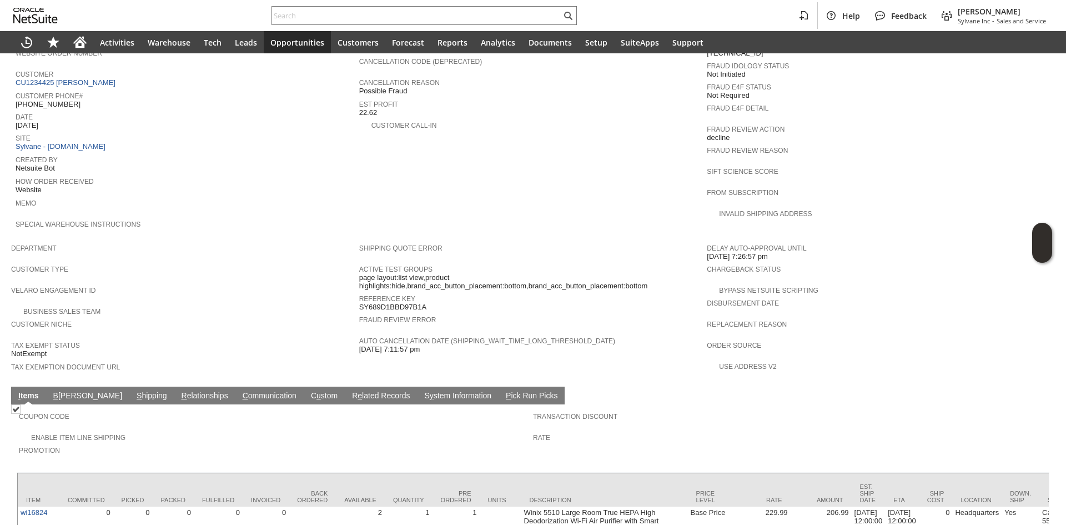
click at [422, 391] on link "S y stem Information" at bounding box center [458, 396] width 73 height 11
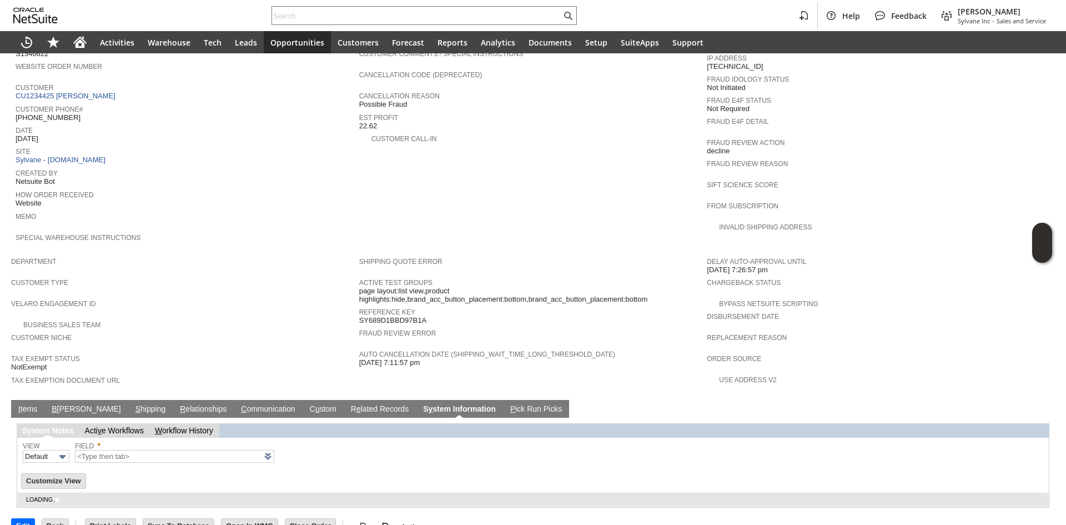
type input "1 to 25 of 98"
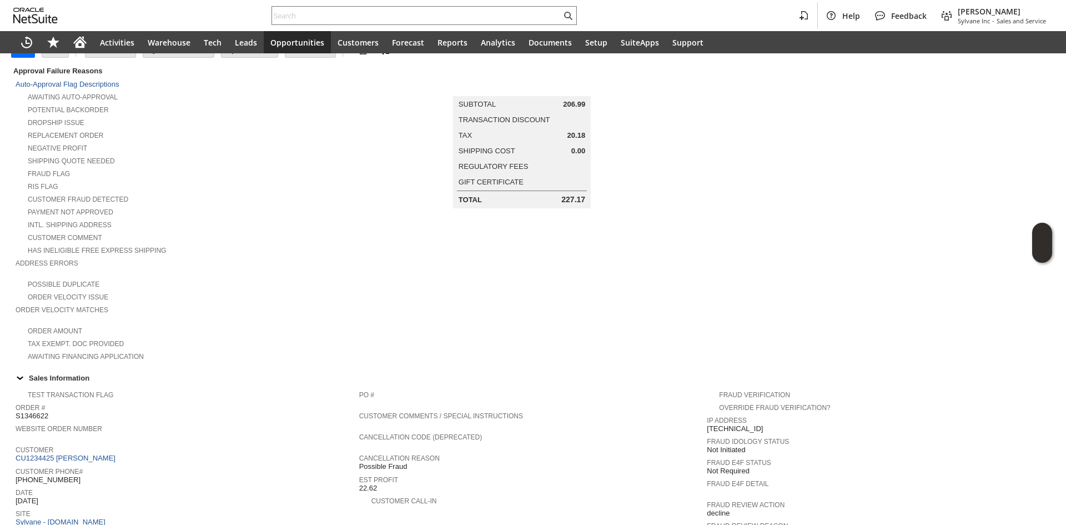
scroll to position [56, 0]
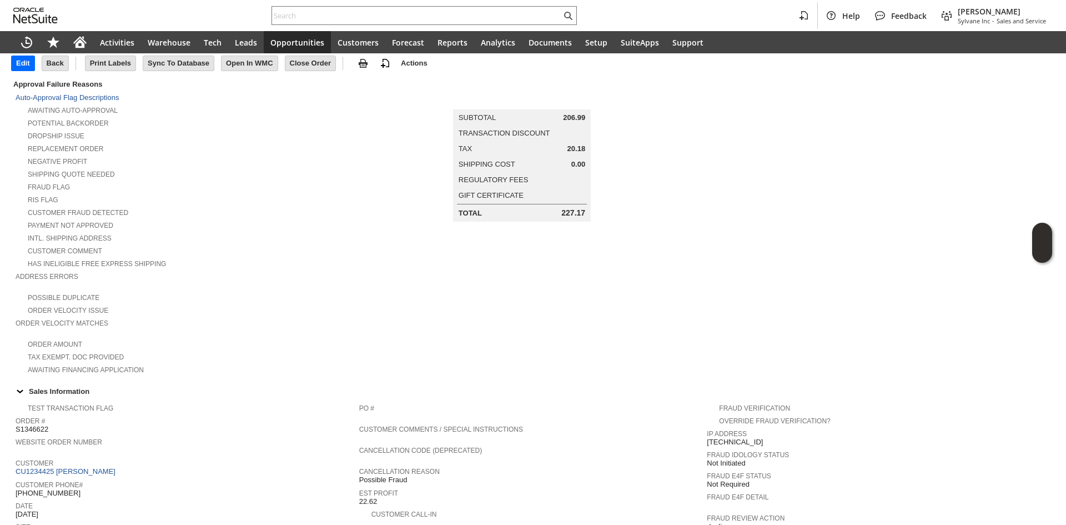
click at [344, 270] on span "Address Errors" at bounding box center [185, 274] width 338 height 11
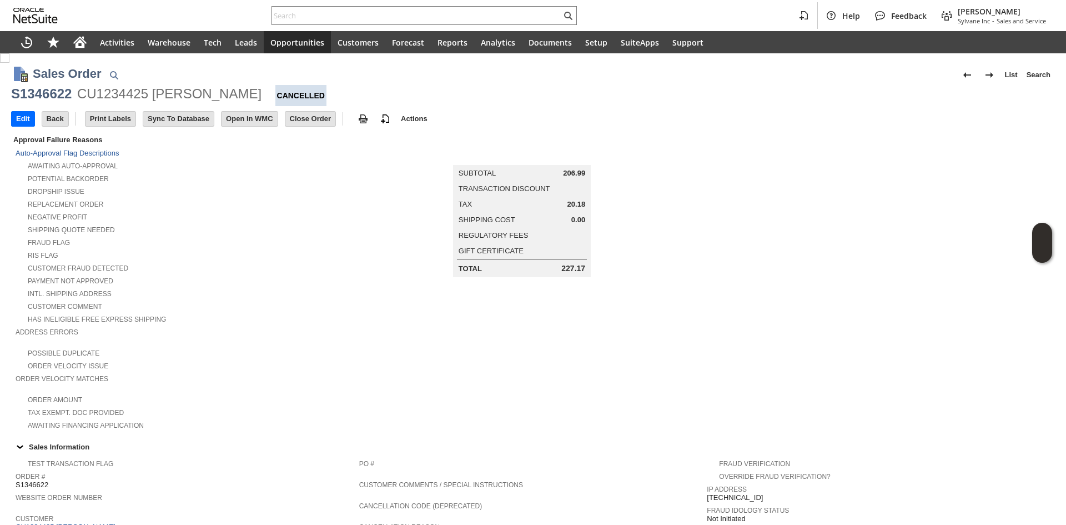
click at [51, 91] on div "S1346622" at bounding box center [41, 94] width 61 height 18
copy div "S1346622"
click at [320, 14] on input "text" at bounding box center [416, 15] width 289 height 13
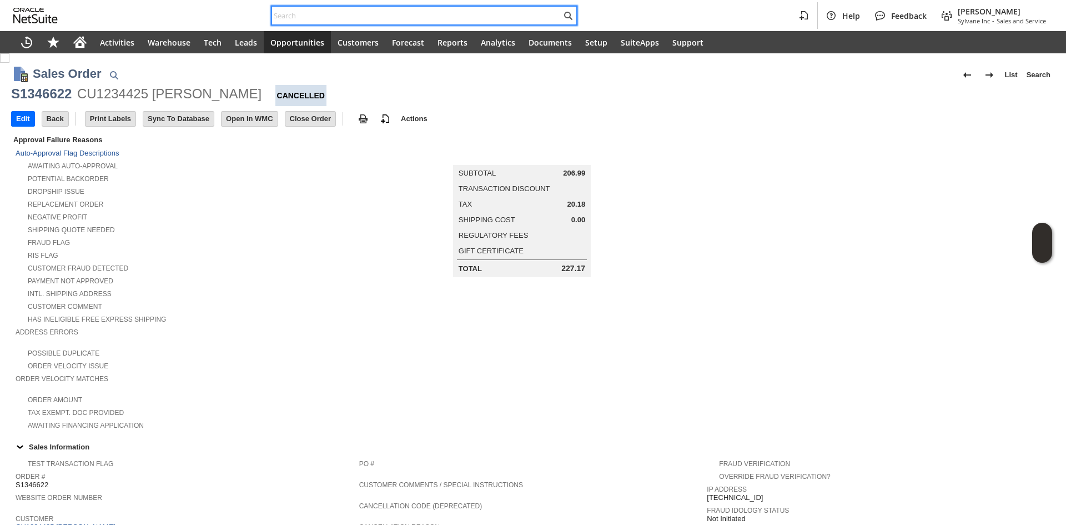
paste input "SY689B43E1A1E2F"
type input "SY689B43E1A1E2F"
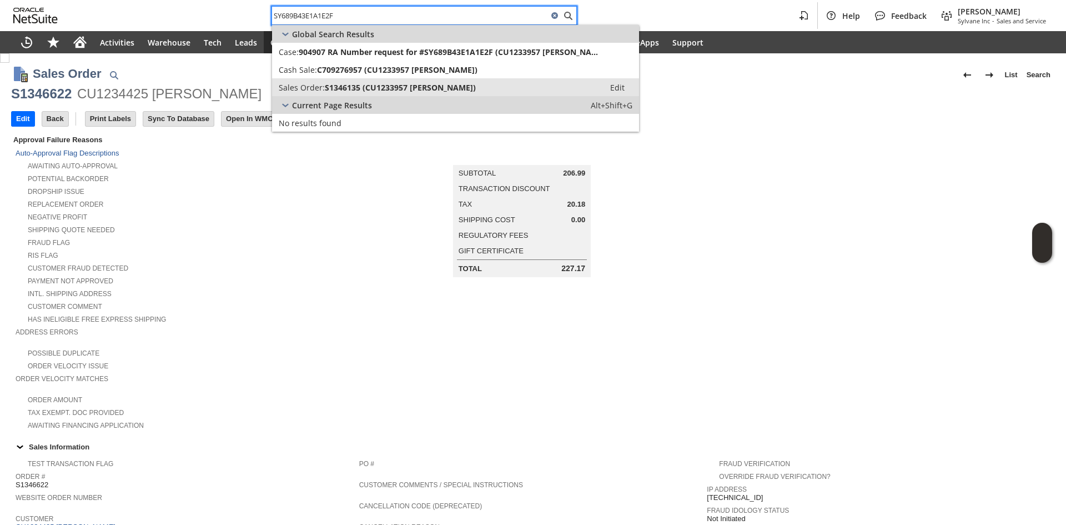
click at [368, 90] on span "S1346135 (CU1233957 Tufah Abdulahi)" at bounding box center [400, 87] width 151 height 11
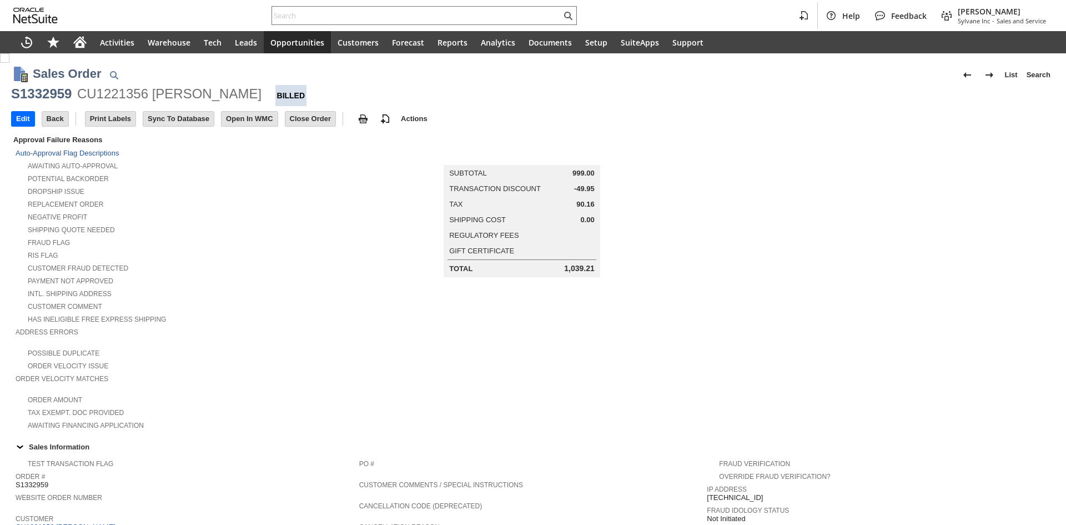
scroll to position [503, 0]
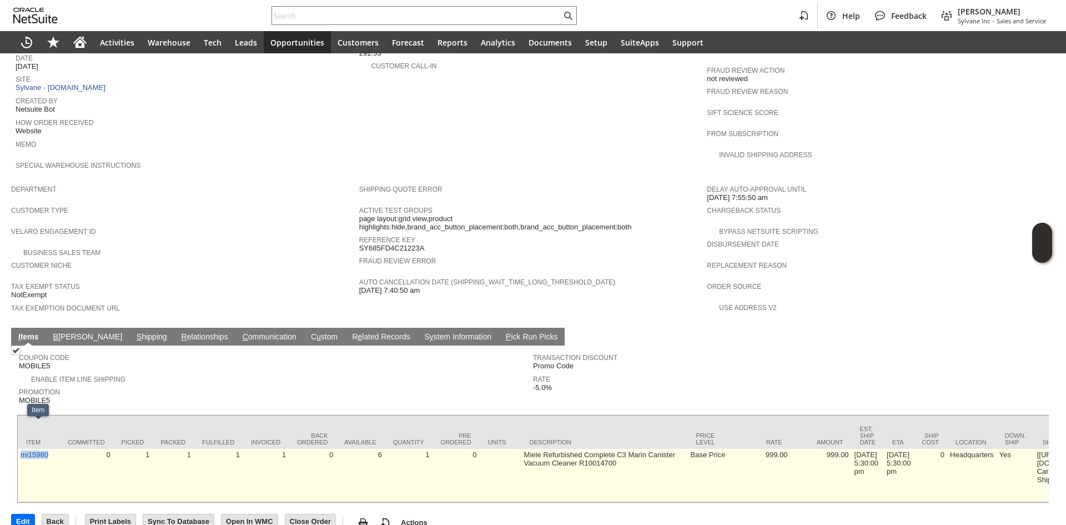
copy link "mi15980"
drag, startPoint x: 52, startPoint y: 440, endPoint x: 19, endPoint y: 439, distance: 32.8
click at [19, 449] on td "mi15980" at bounding box center [39, 475] width 42 height 53
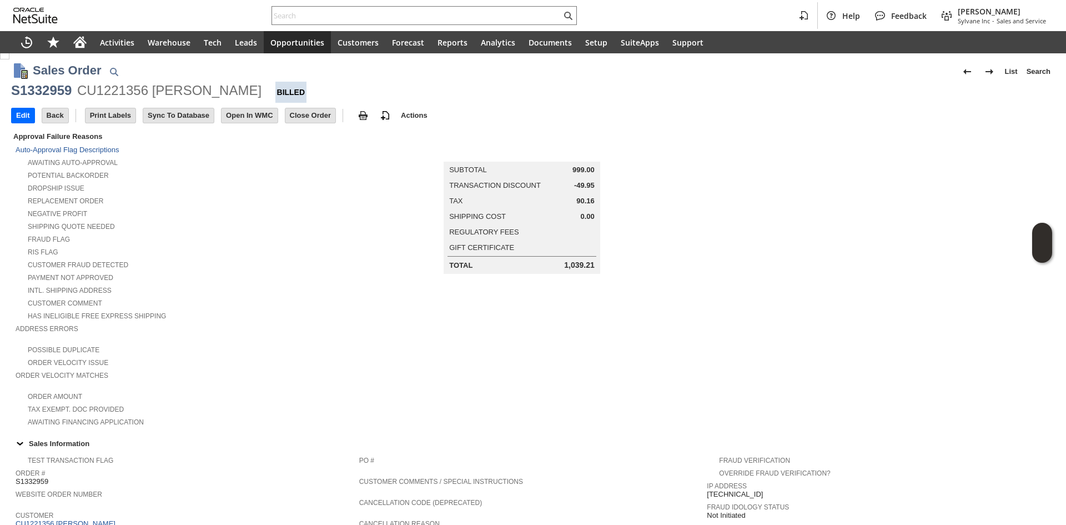
scroll to position [0, 0]
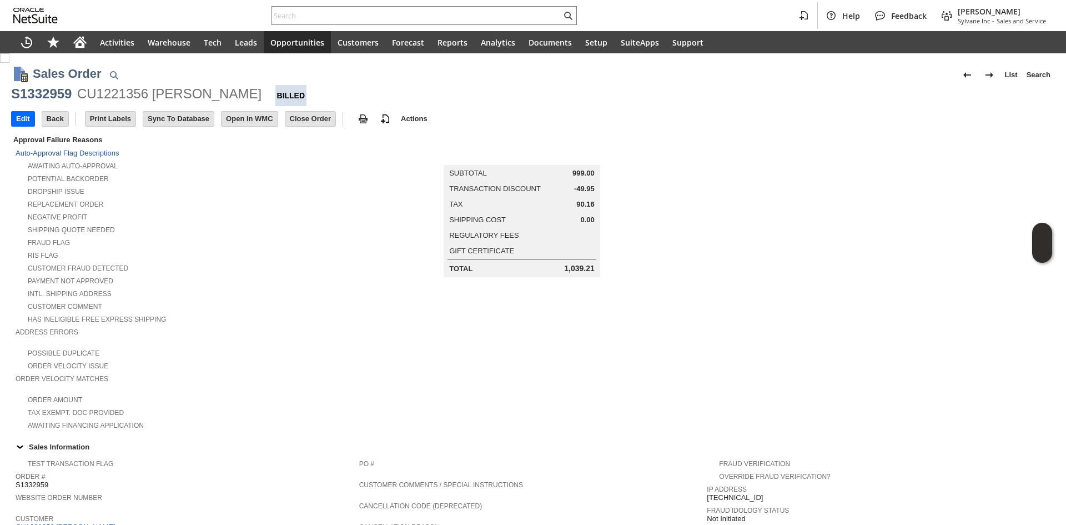
click at [129, 97] on div "CU1221356 [PERSON_NAME]" at bounding box center [169, 94] width 184 height 18
copy div "CU1221356"
click at [323, 22] on div at bounding box center [424, 15] width 305 height 19
click at [330, 15] on input "text" at bounding box center [416, 15] width 289 height 13
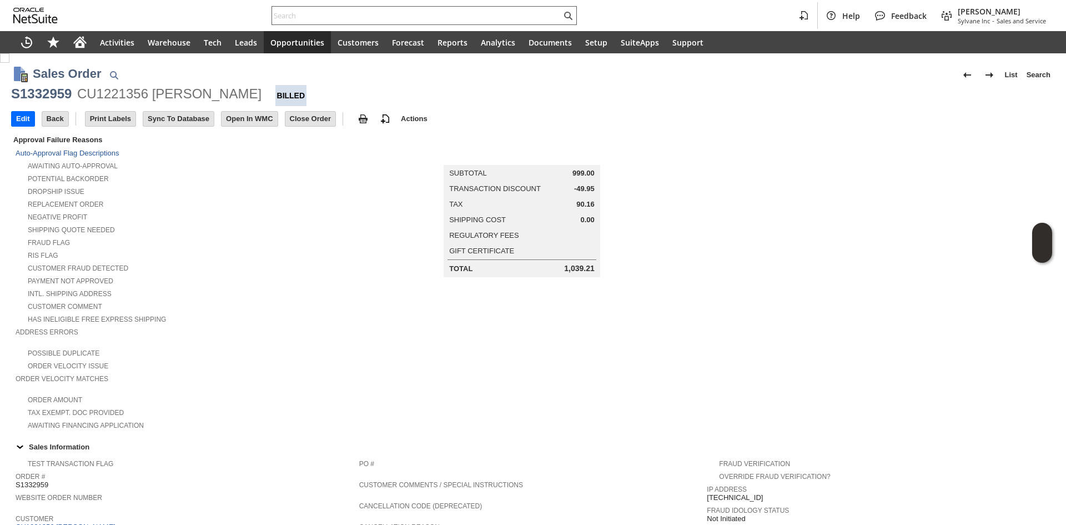
paste input "SY67533E078B1FA"
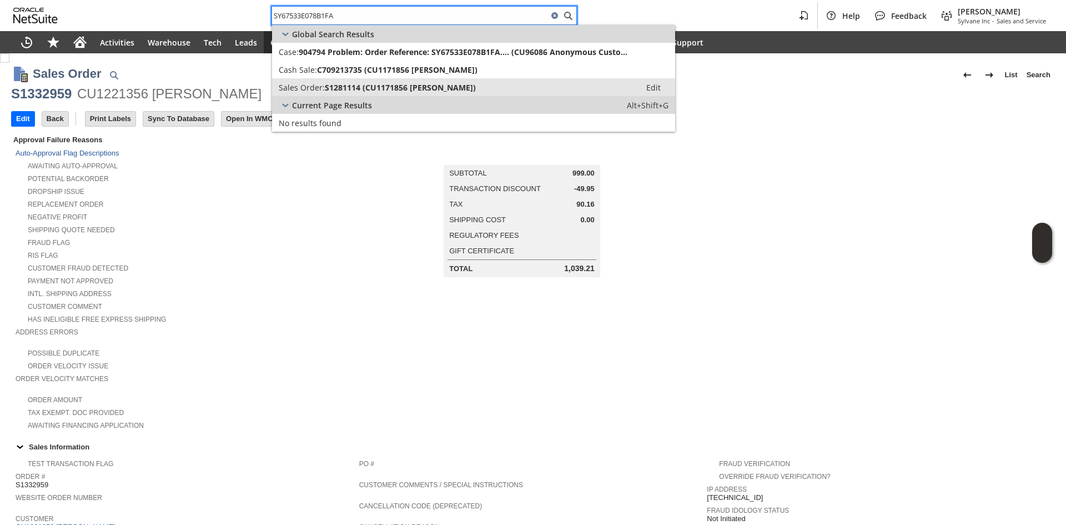
type input "SY67533E078B1FA"
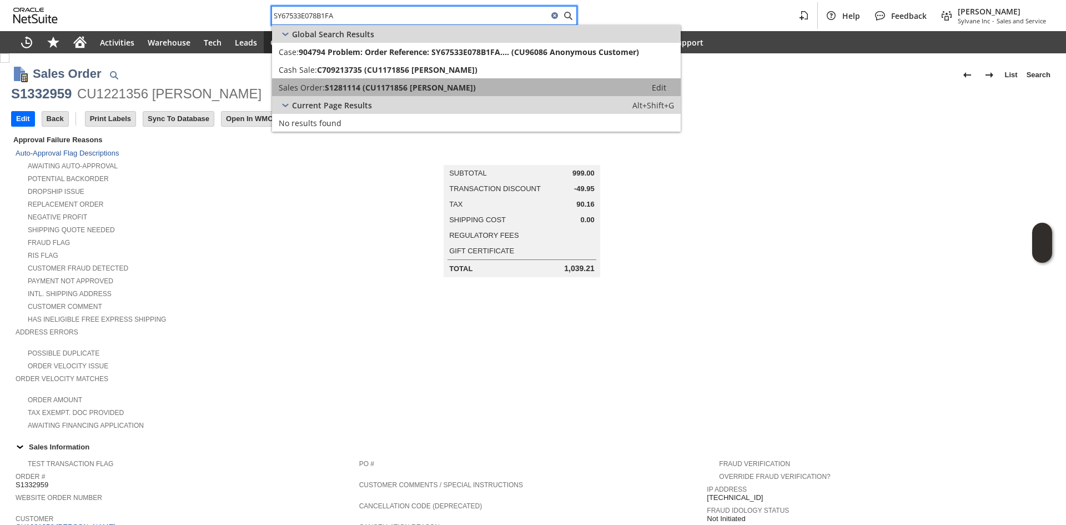
click at [358, 81] on link "Sales Order: S1281114 (CU1171856 [PERSON_NAME]) Edit" at bounding box center [476, 87] width 409 height 18
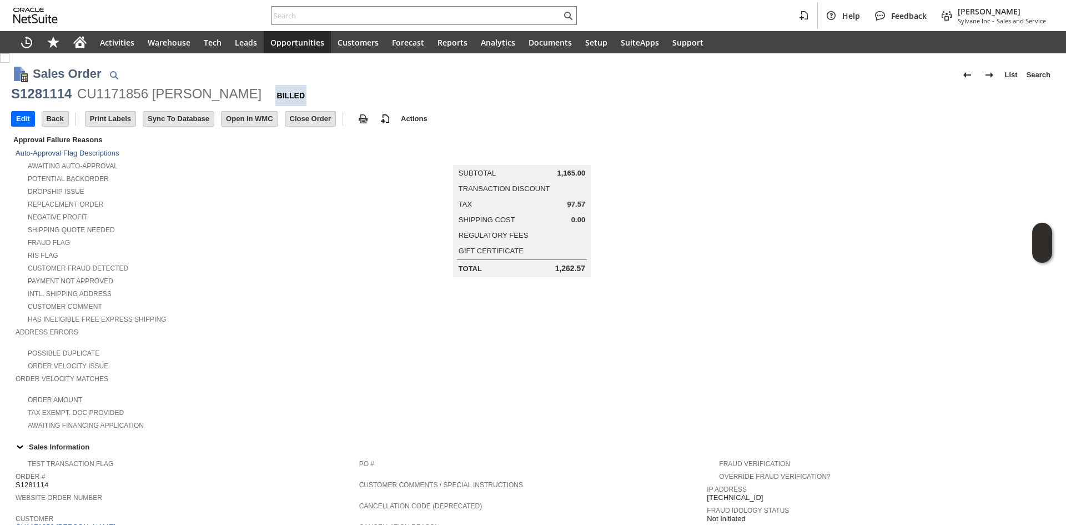
click at [131, 98] on div "CU1171856 [PERSON_NAME]" at bounding box center [169, 94] width 184 height 18
copy div "CU1171856"
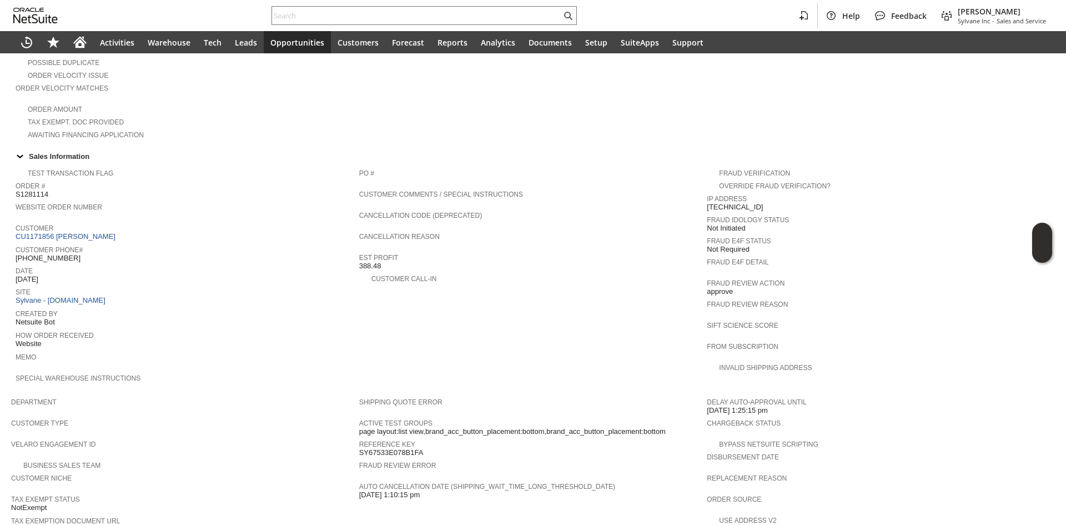
scroll to position [487, 0]
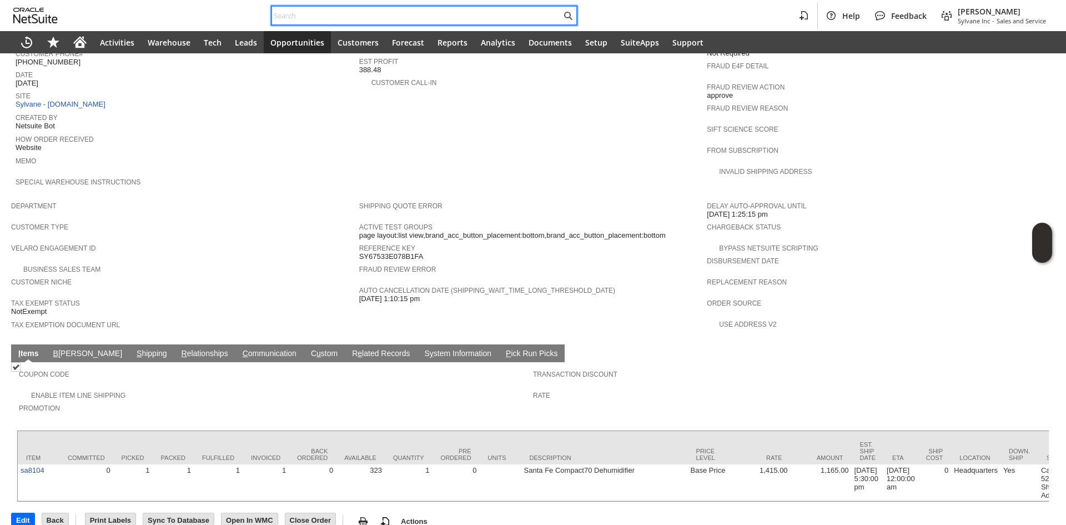
click at [305, 22] on input "text" at bounding box center [416, 15] width 289 height 13
paste input "SY689B43E1A1E2F"
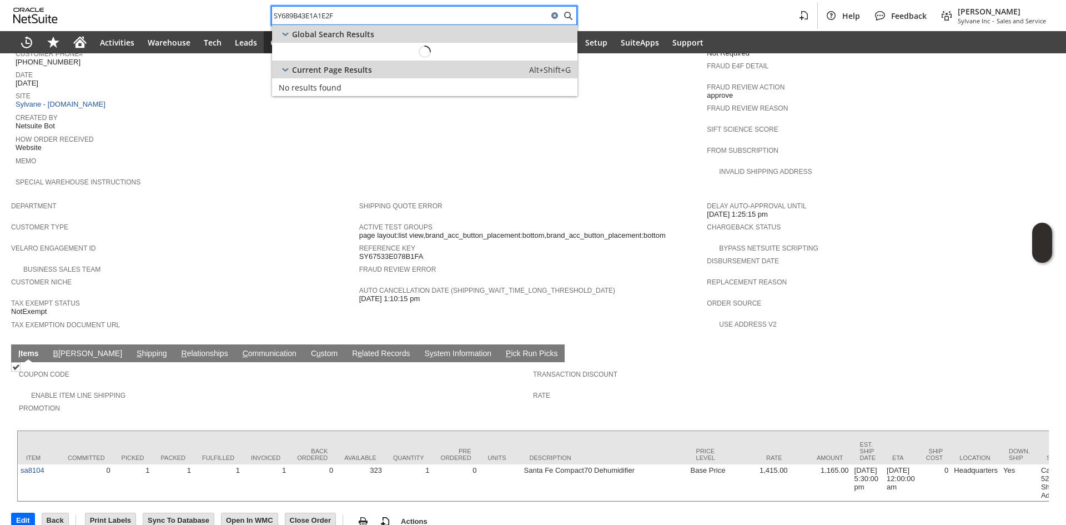
type input "SY689B43E1A1E2F"
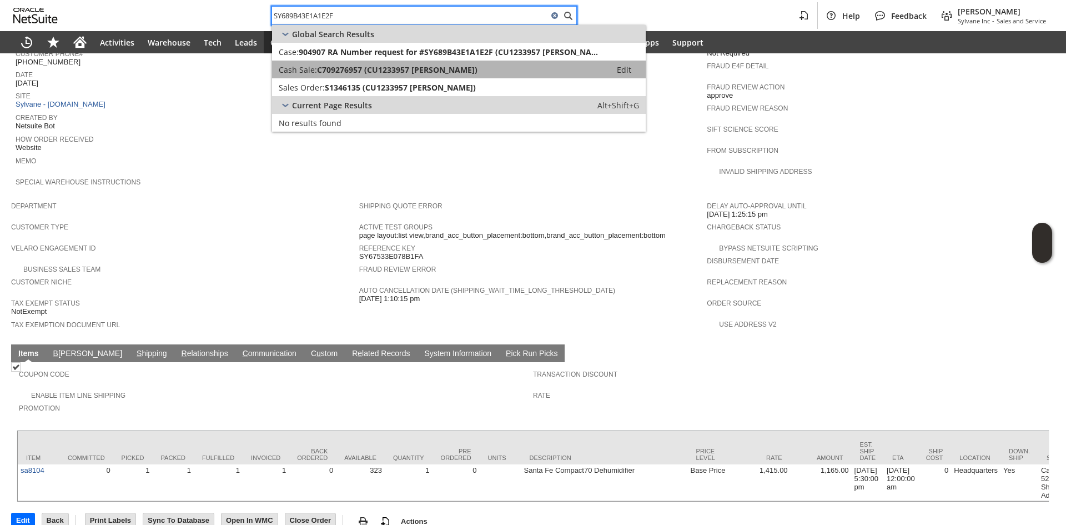
click at [329, 74] on span "C709276957 (CU1233957 [PERSON_NAME])" at bounding box center [397, 69] width 161 height 11
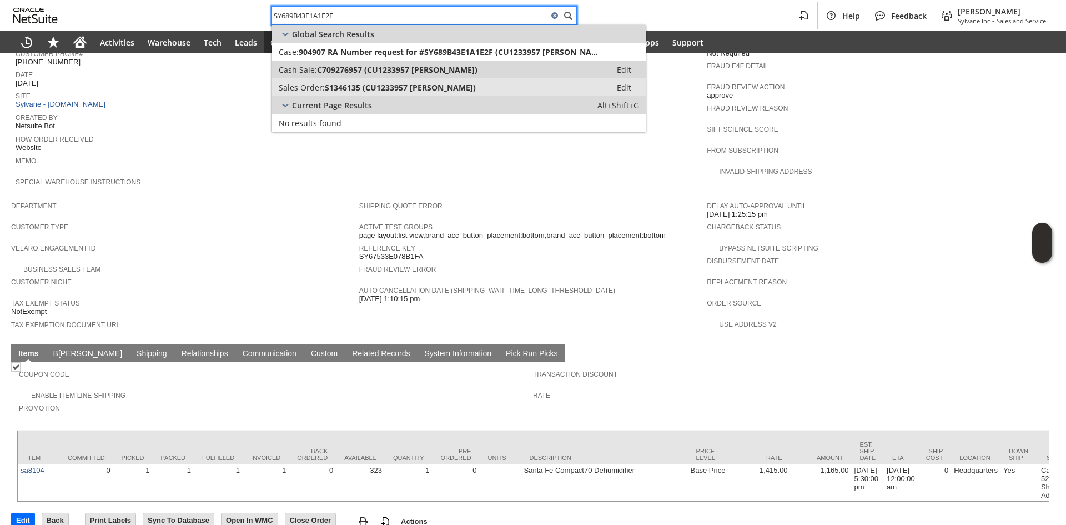
click at [327, 88] on span "S1346135 (CU1233957 [PERSON_NAME])" at bounding box center [400, 87] width 151 height 11
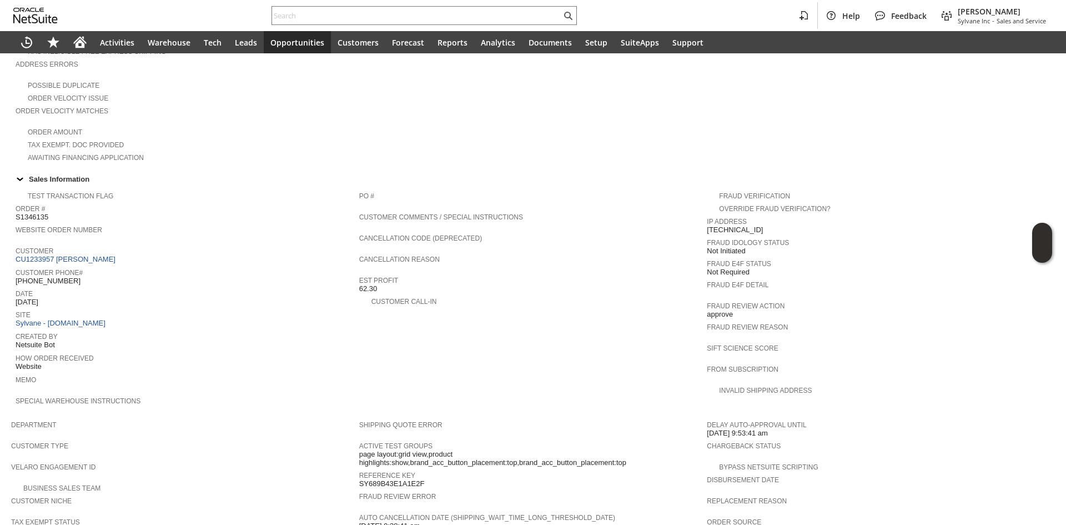
scroll to position [487, 0]
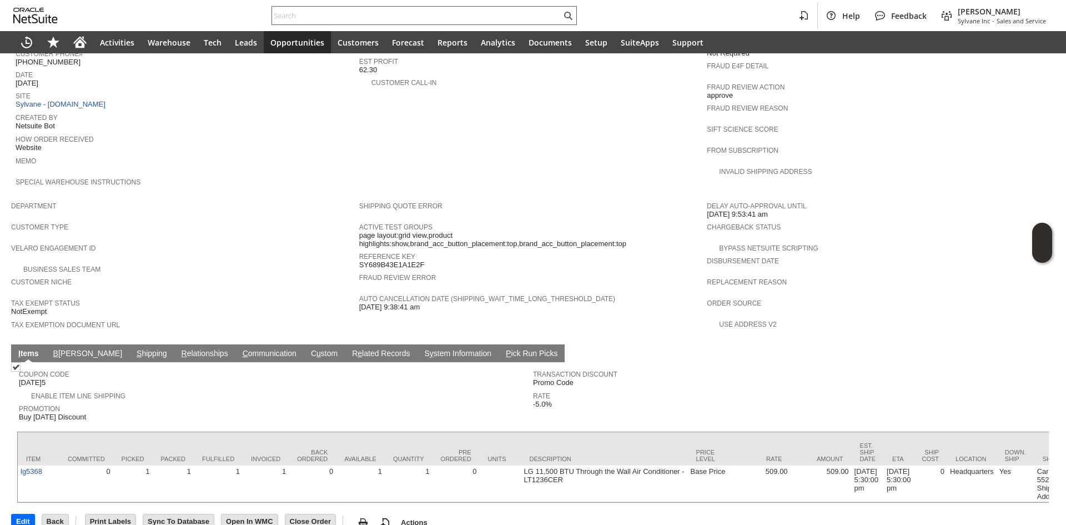
click at [329, 18] on input "text" at bounding box center [416, 15] width 289 height 13
paste input "SY6855C921D285A"
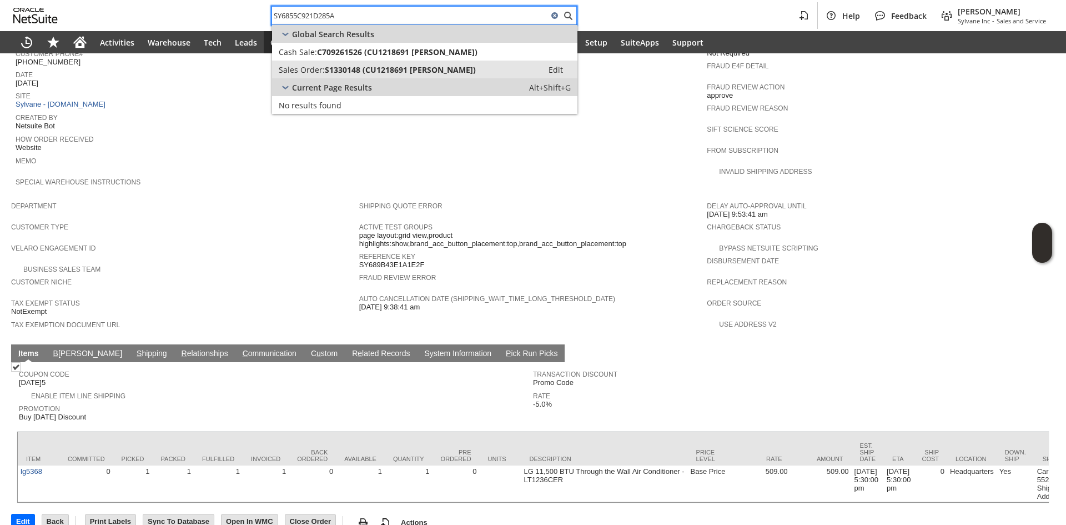
type input "SY6855C921D285A"
click at [384, 72] on span "S1330148 (CU1218691 Shawn M Lawless)" at bounding box center [400, 69] width 151 height 11
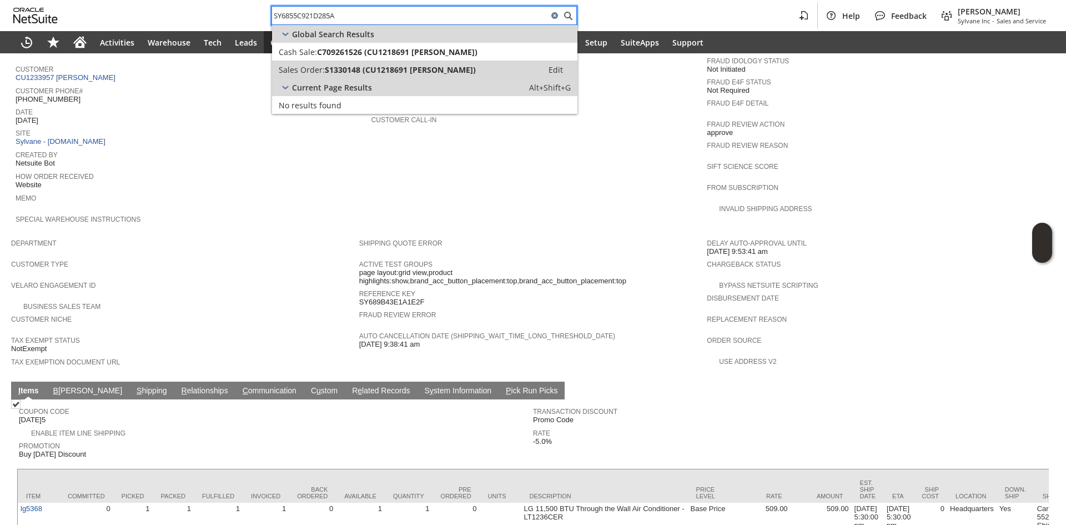
scroll to position [320, 0]
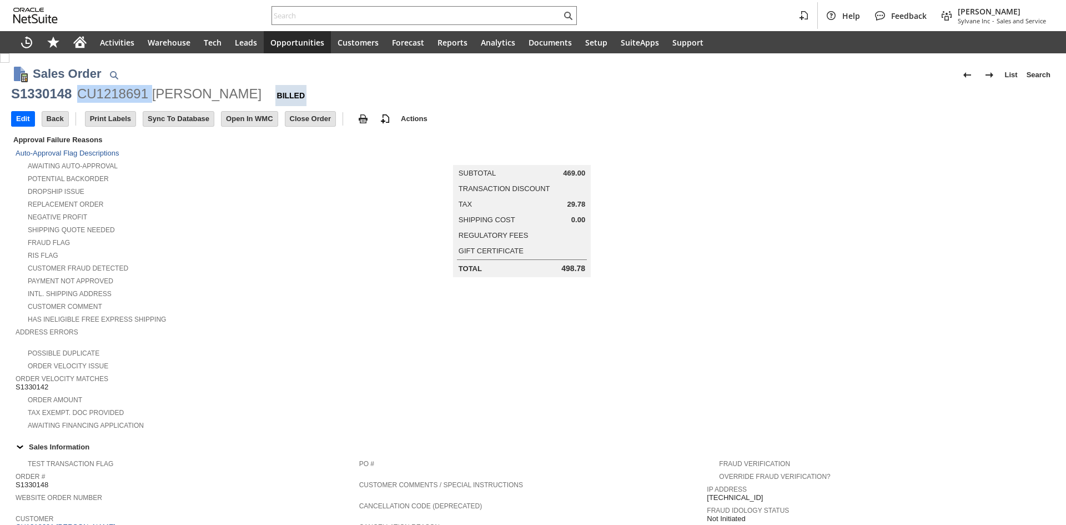
click at [126, 92] on div "CU1218691 Shawn M Lawless" at bounding box center [169, 94] width 184 height 18
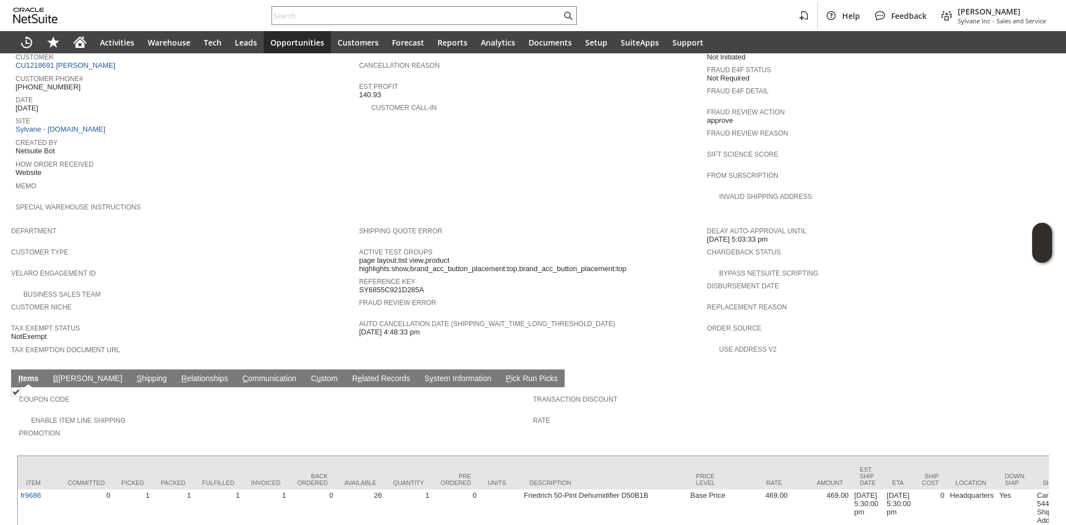
scroll to position [487, 0]
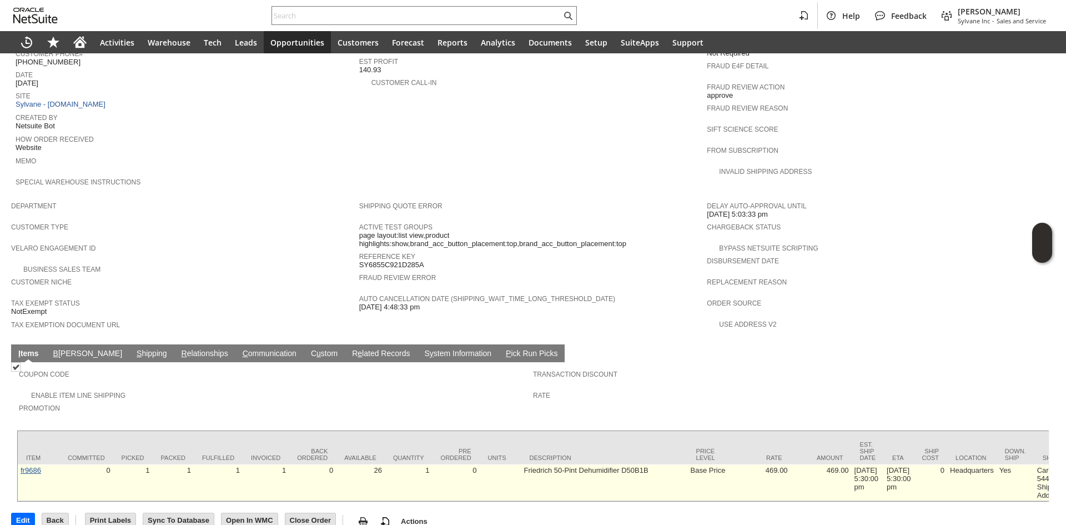
click at [32, 466] on link "fr9686" at bounding box center [31, 470] width 21 height 8
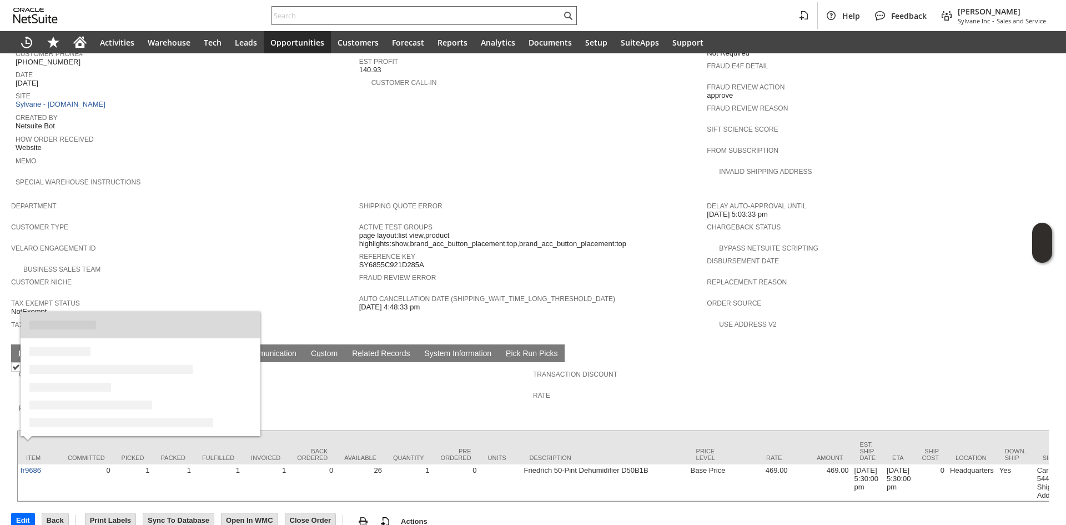
click at [329, 16] on input "text" at bounding box center [416, 15] width 289 height 13
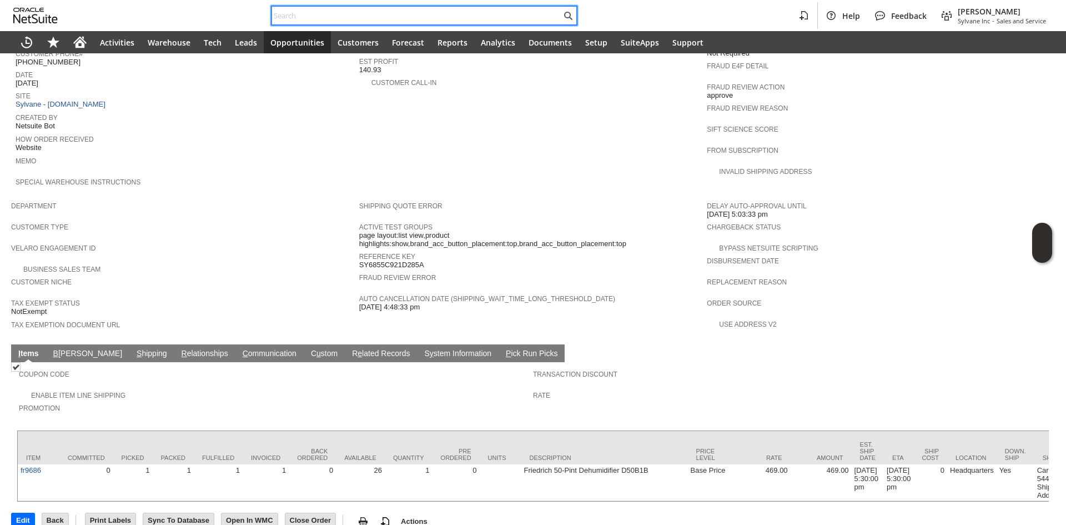
paste input "9724390180"
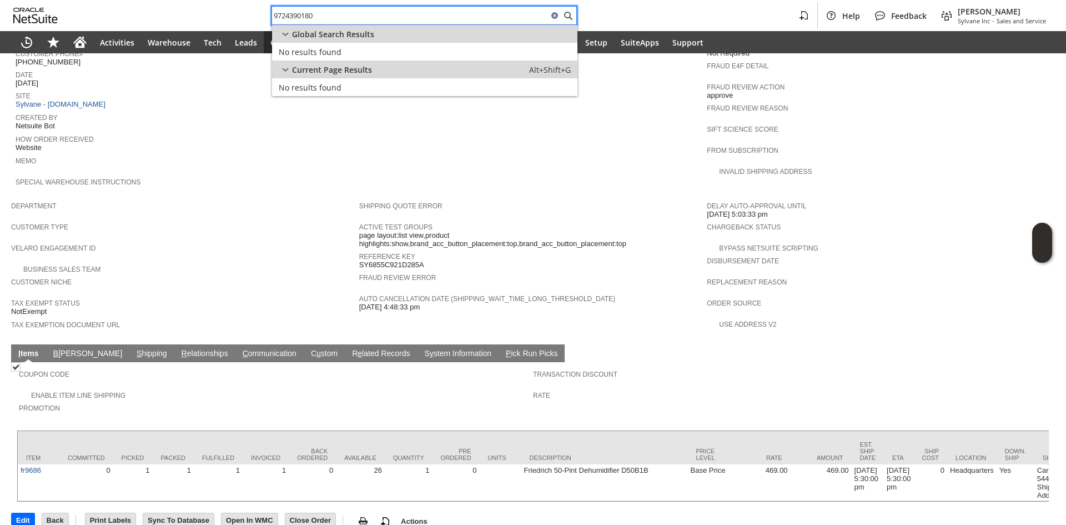
paste input "TERRI STAFFORD"
type input "TERRI STAFFORD"
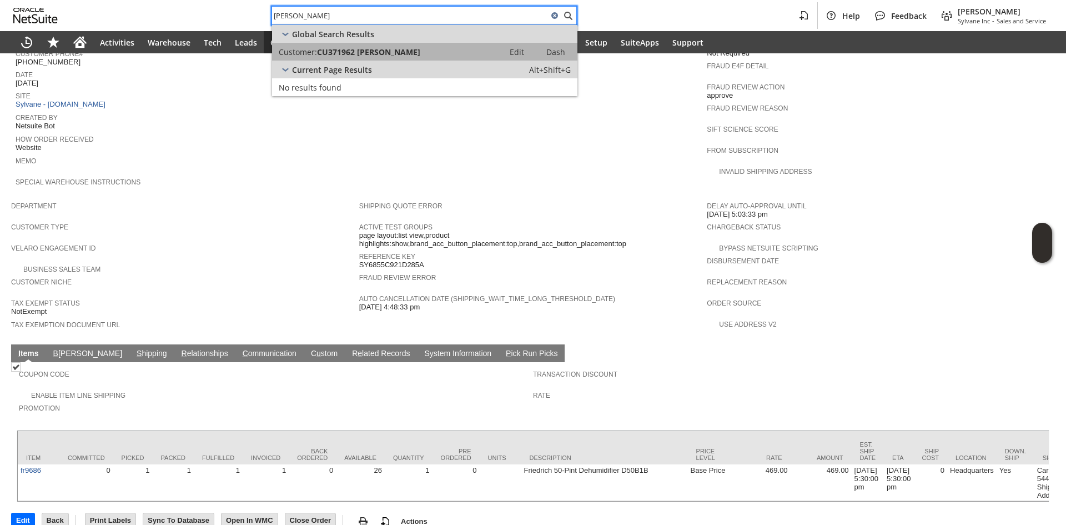
click at [324, 49] on span "CU371962 Terri Stafford" at bounding box center [368, 52] width 103 height 11
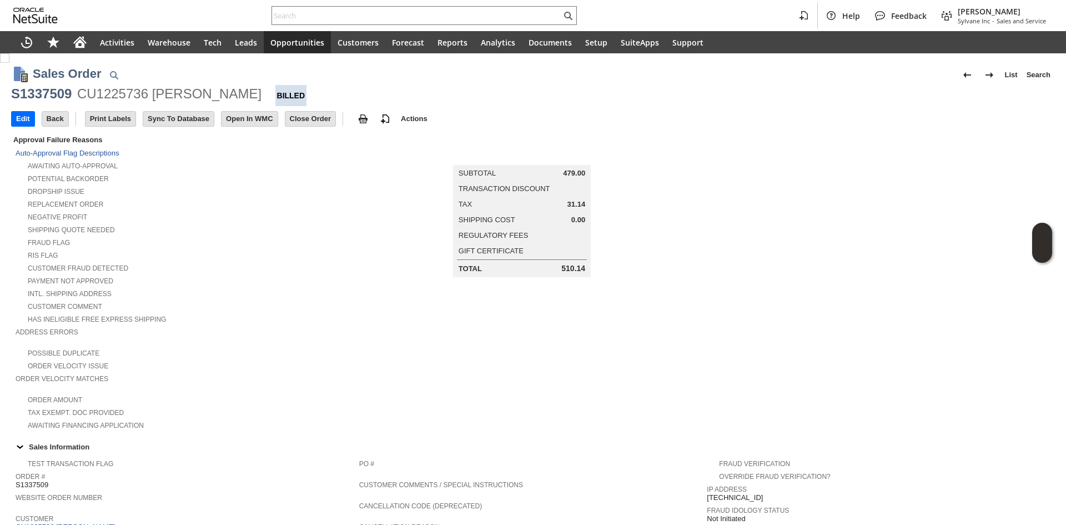
click at [502, 342] on td "Summary Subtotal 479.00 Transaction Discount Tax 31.14 Shipping Cost 0.00 Regul…" at bounding box center [533, 282] width 348 height 298
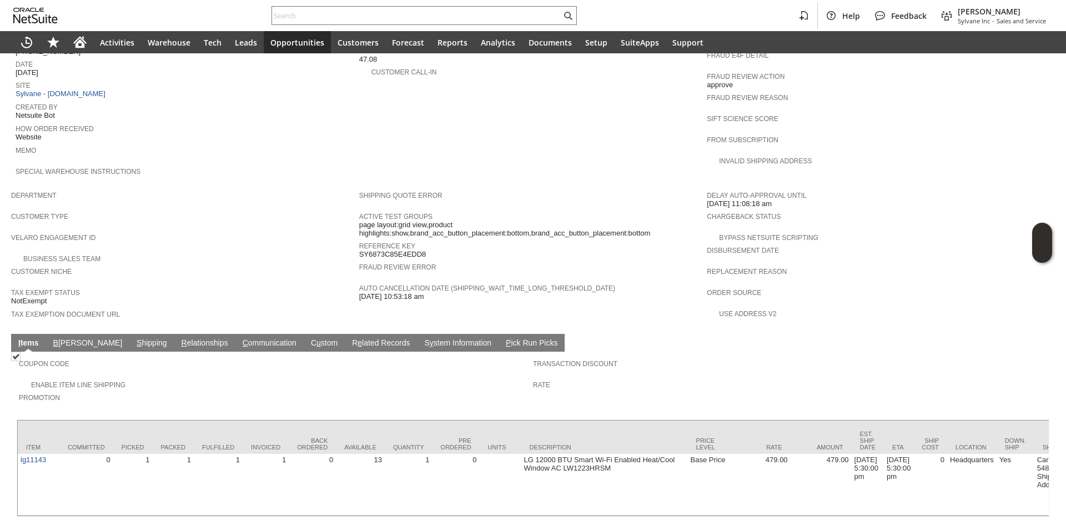
scroll to position [500, 0]
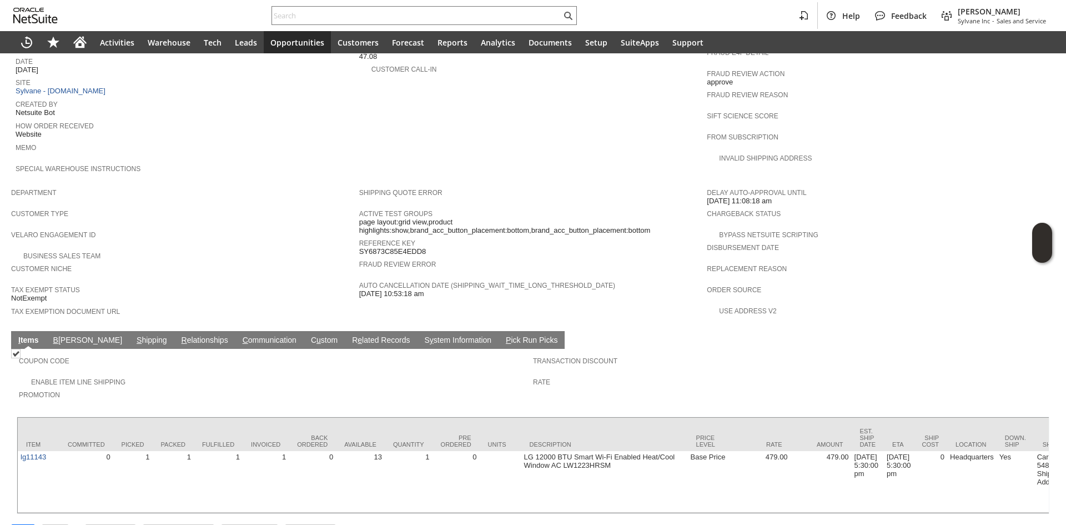
click at [134, 335] on link "S hipping" at bounding box center [152, 340] width 36 height 11
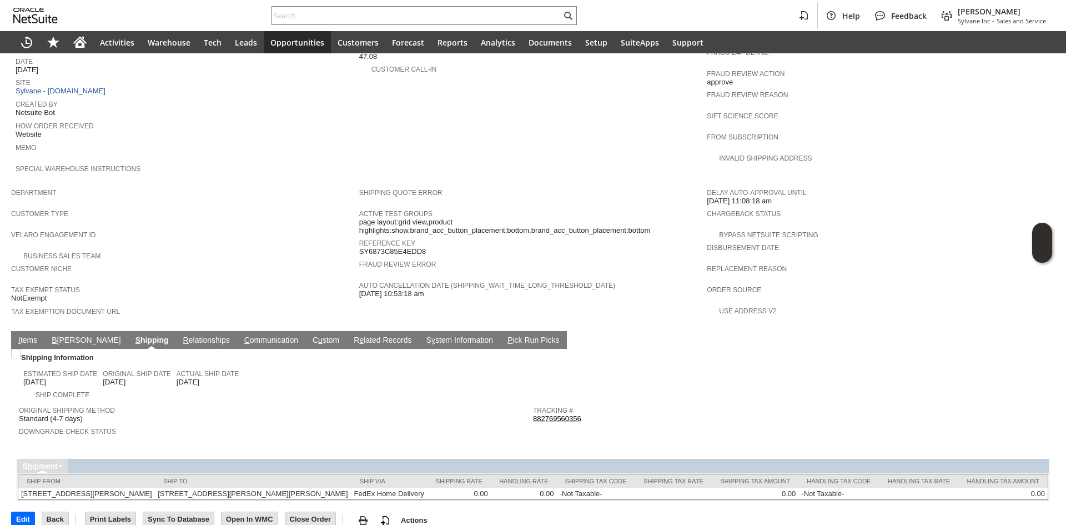
click at [26, 331] on td "I tems" at bounding box center [27, 340] width 33 height 18
click at [25, 335] on link "I tems" at bounding box center [28, 340] width 24 height 11
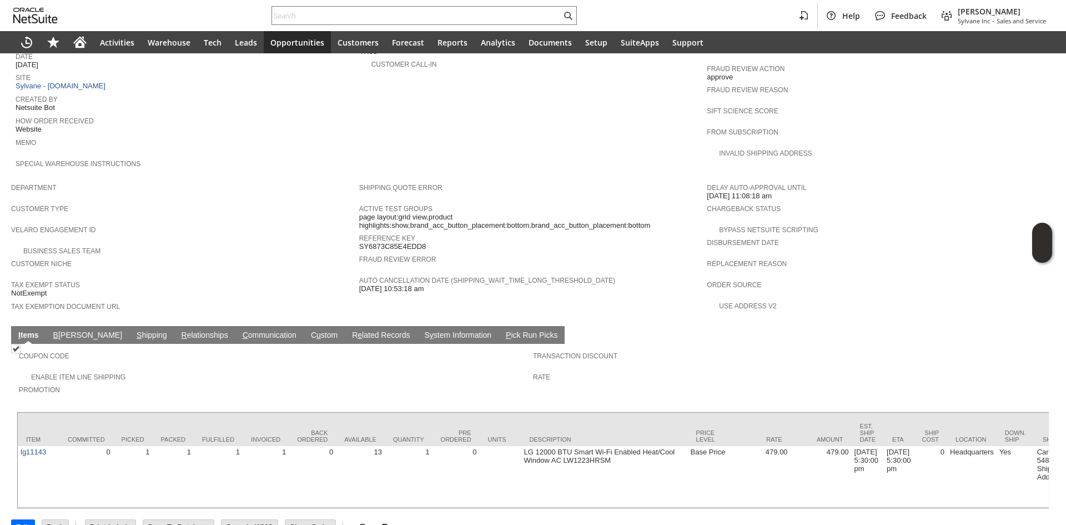
scroll to position [512, 0]
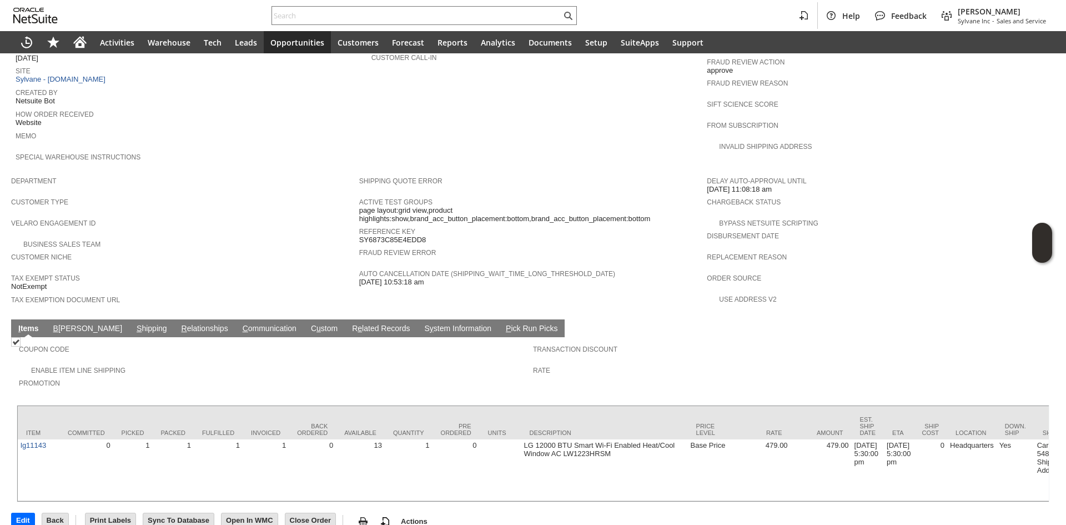
click at [387, 236] on span "SY6873C85E4EDD8" at bounding box center [392, 240] width 67 height 9
copy span "SY6873C85E4EDD8"
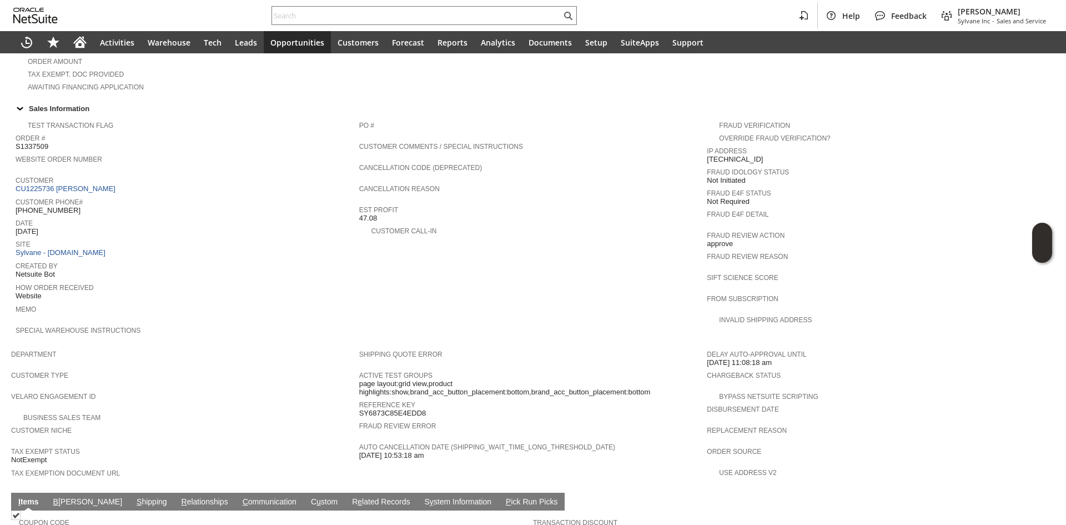
scroll to position [289, 0]
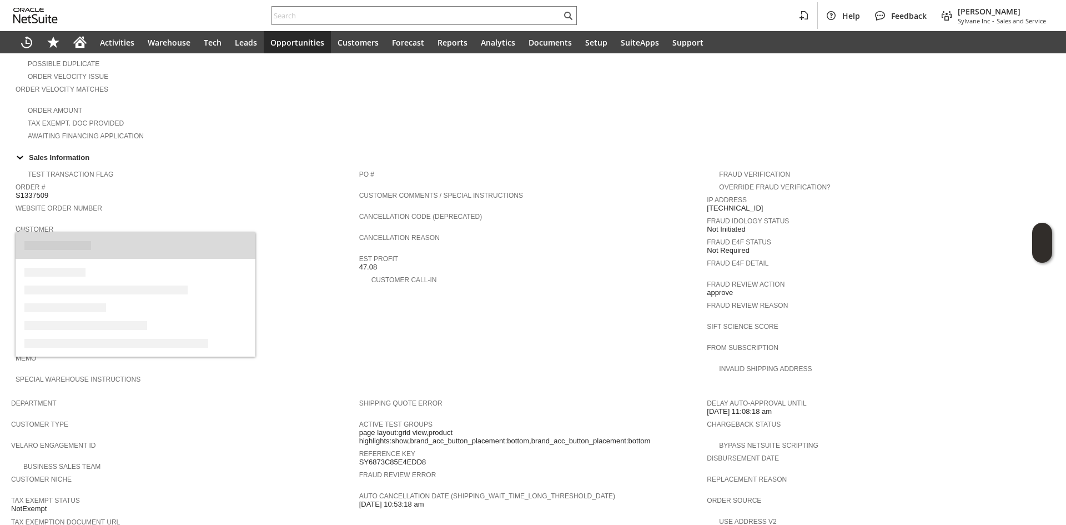
click at [80, 233] on link "CU1225736 [PERSON_NAME]" at bounding box center [67, 237] width 103 height 8
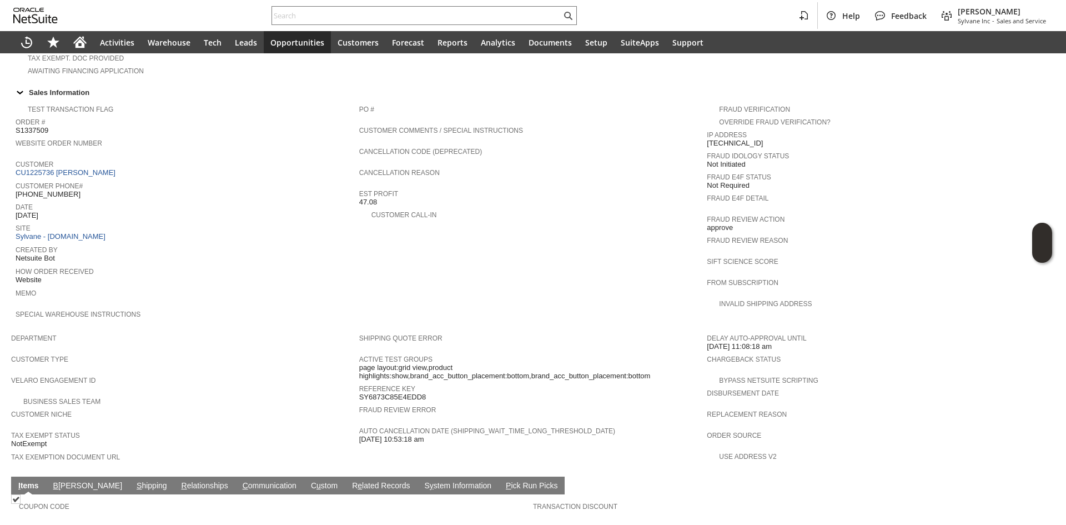
scroll to position [512, 0]
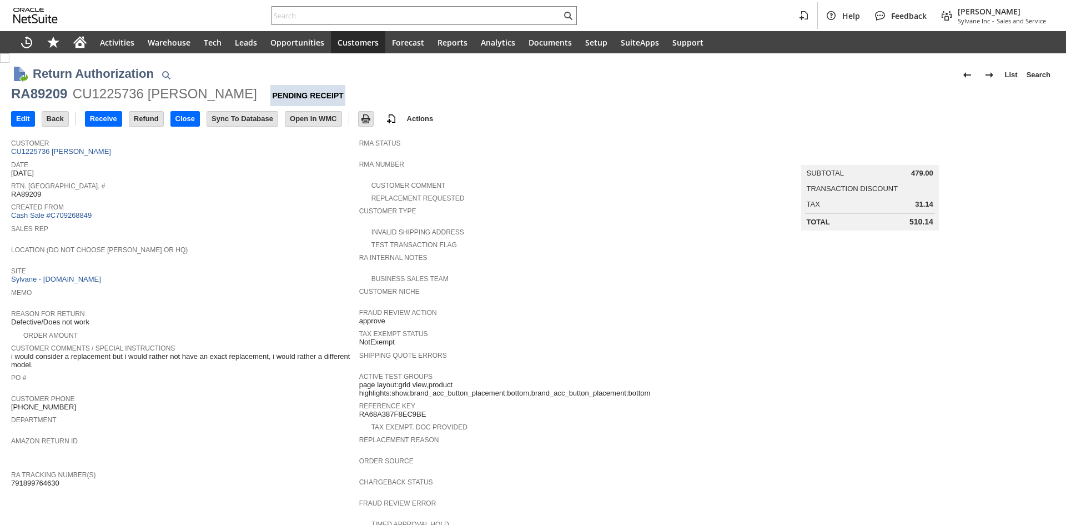
scroll to position [294, 0]
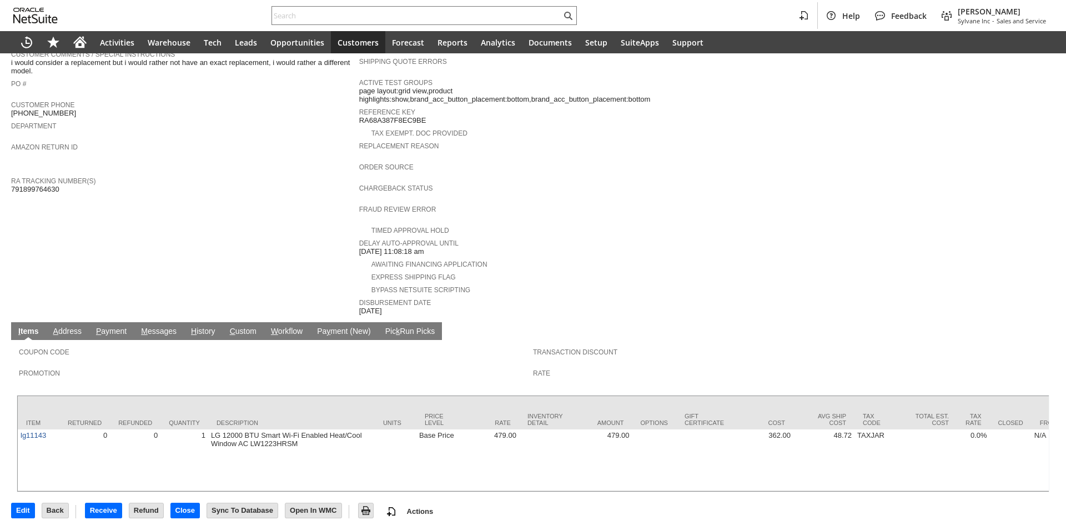
click at [219, 322] on td "H istory" at bounding box center [203, 331] width 39 height 18
click at [203, 327] on link "H istory" at bounding box center [203, 332] width 30 height 11
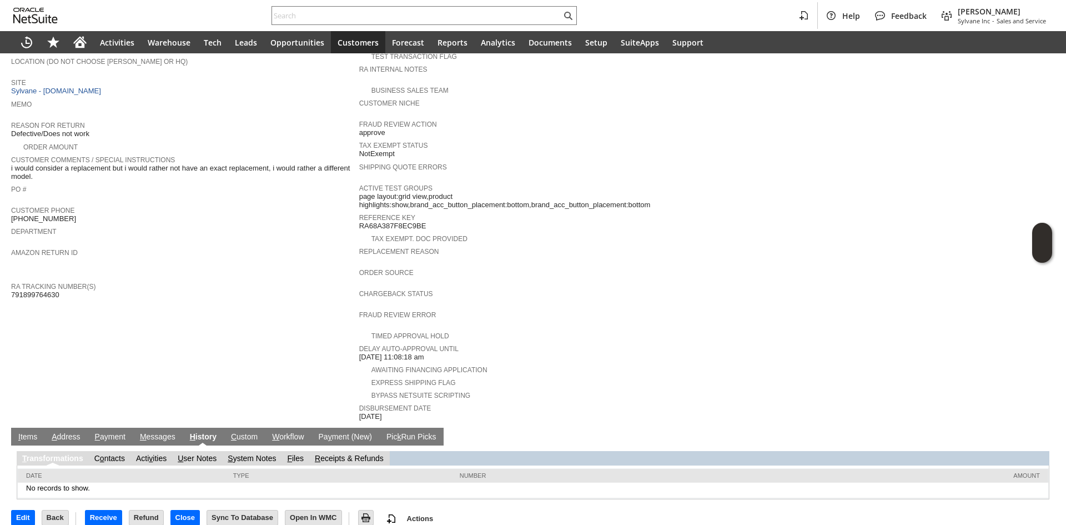
scroll to position [0, 0]
click at [244, 454] on link "S ystem Notes" at bounding box center [252, 458] width 48 height 9
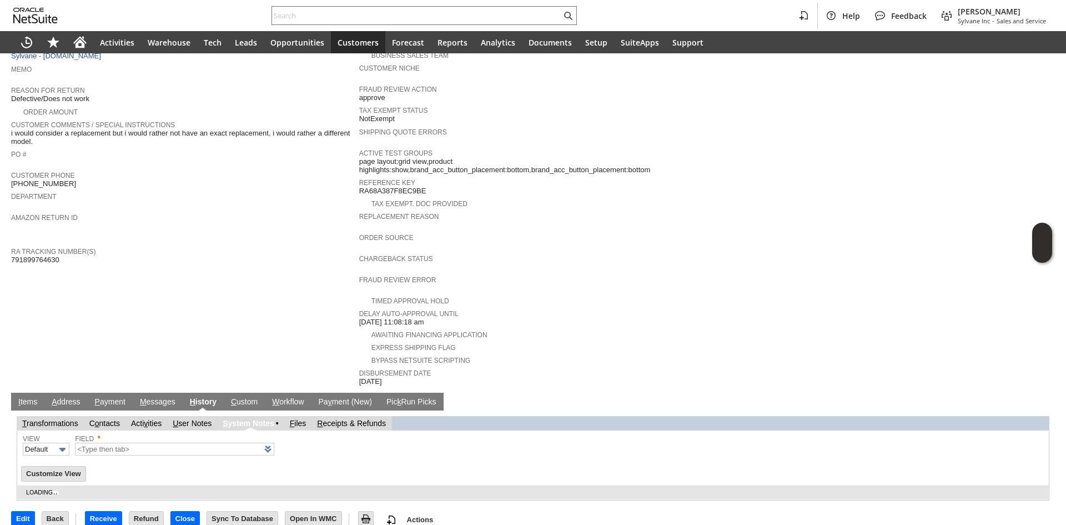
type input "1 to 25 of 80"
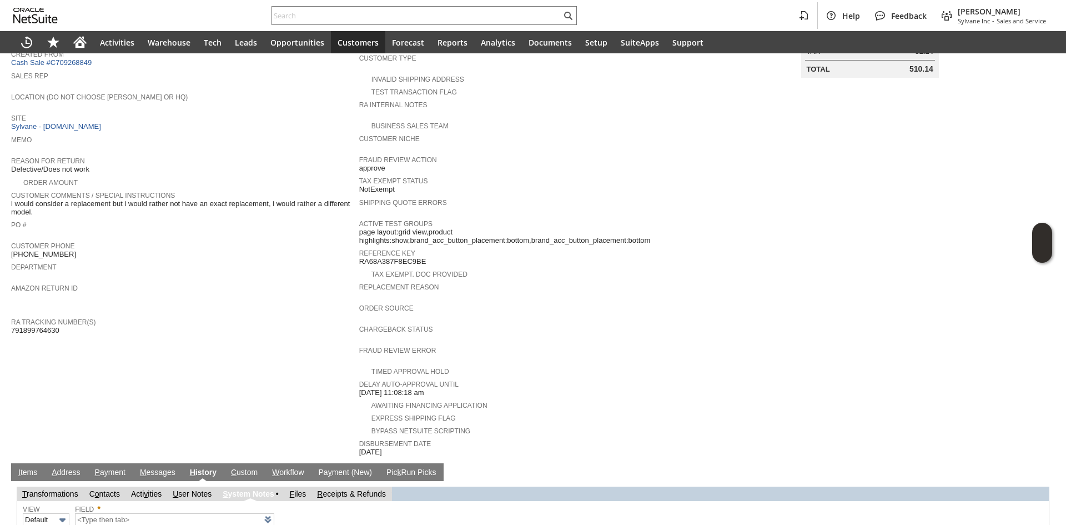
scroll to position [114, 0]
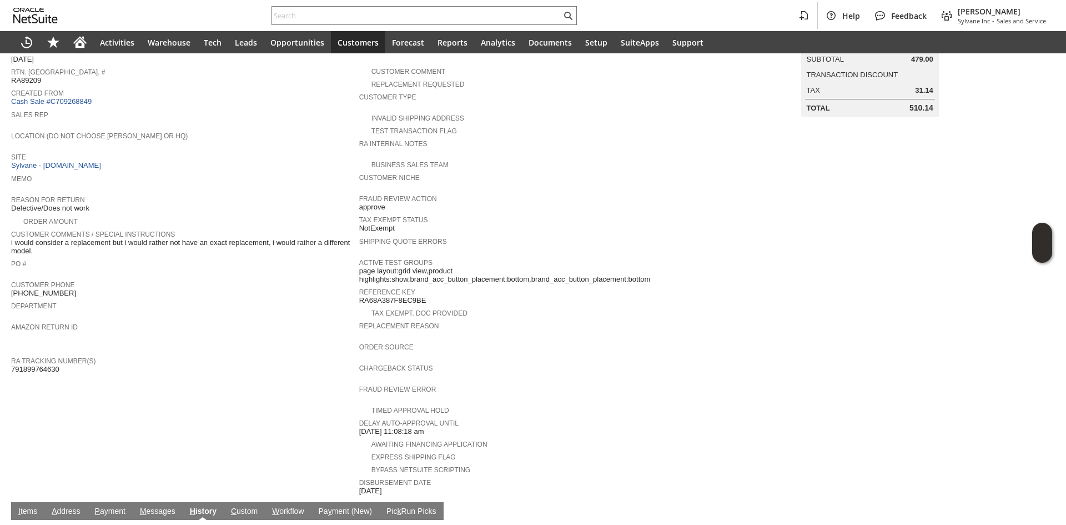
click at [273, 354] on span "RA Tracking Number(s)" at bounding box center [182, 359] width 343 height 11
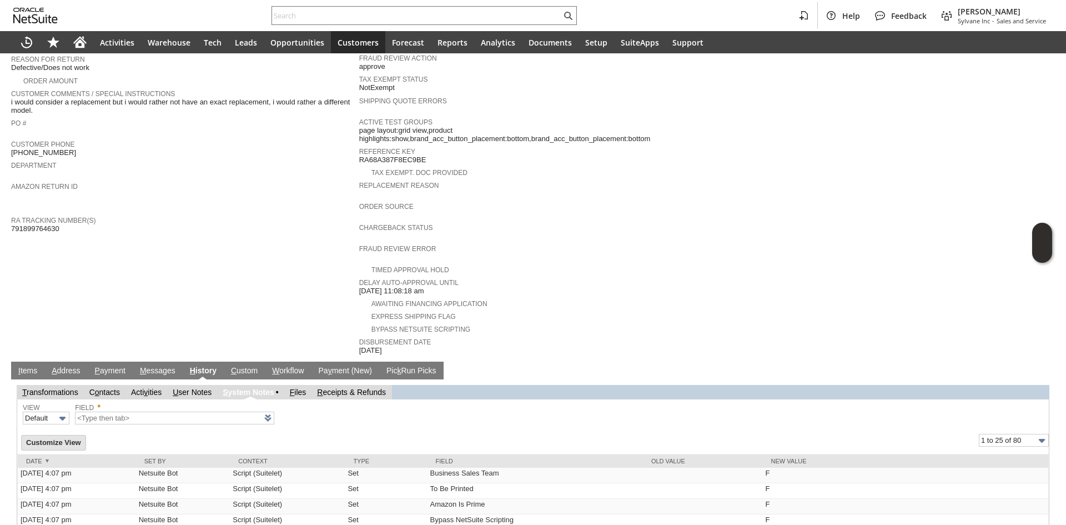
scroll to position [281, 0]
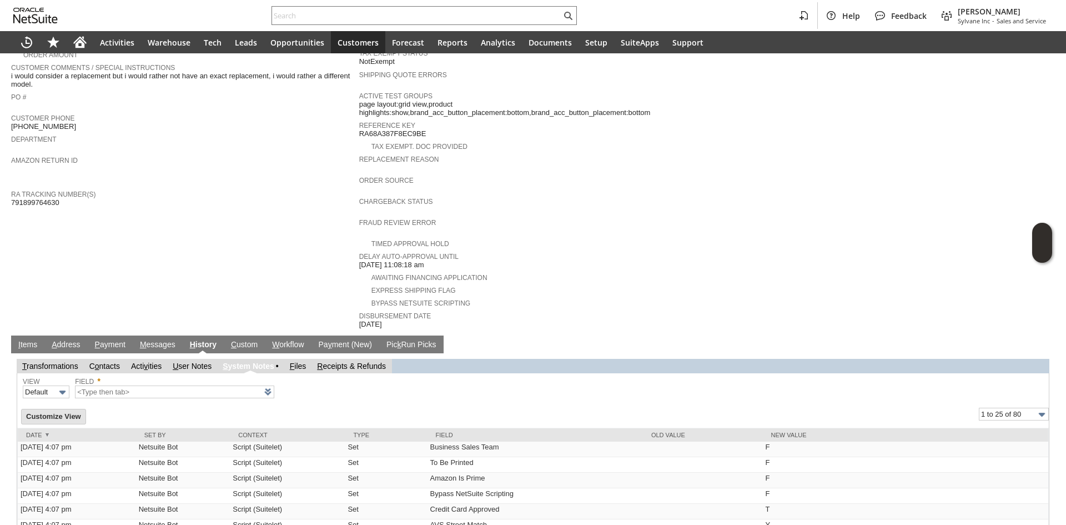
click at [28, 340] on link "I tems" at bounding box center [28, 345] width 24 height 11
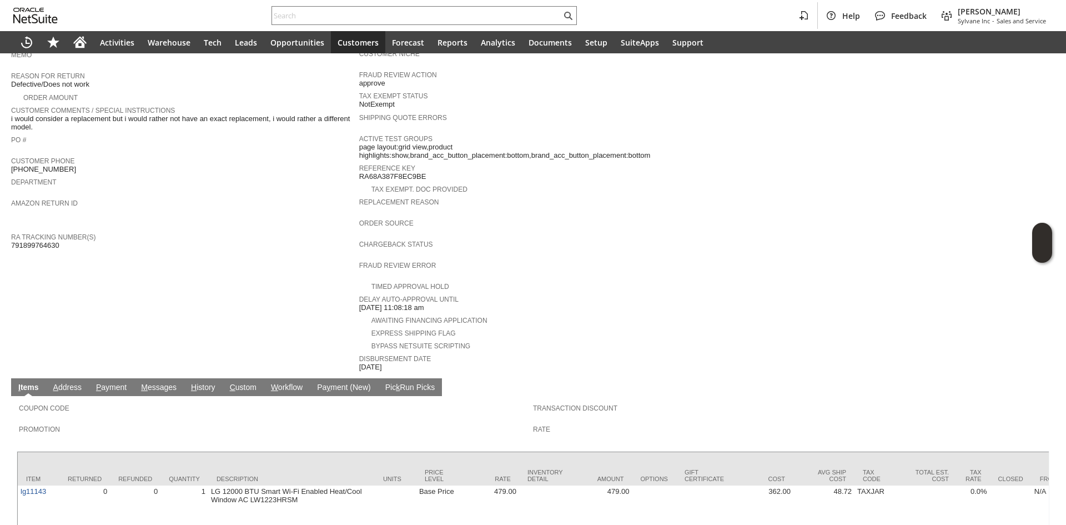
scroll to position [58, 0]
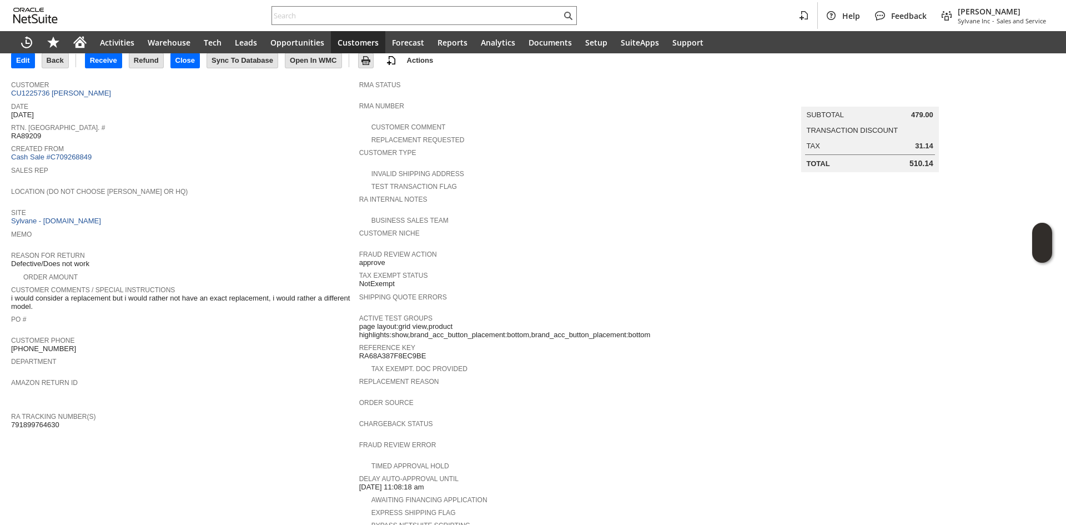
click at [231, 339] on div "Customer Phone (830) 325-2523" at bounding box center [182, 343] width 343 height 20
click at [300, 232] on span "Memo" at bounding box center [182, 232] width 343 height 11
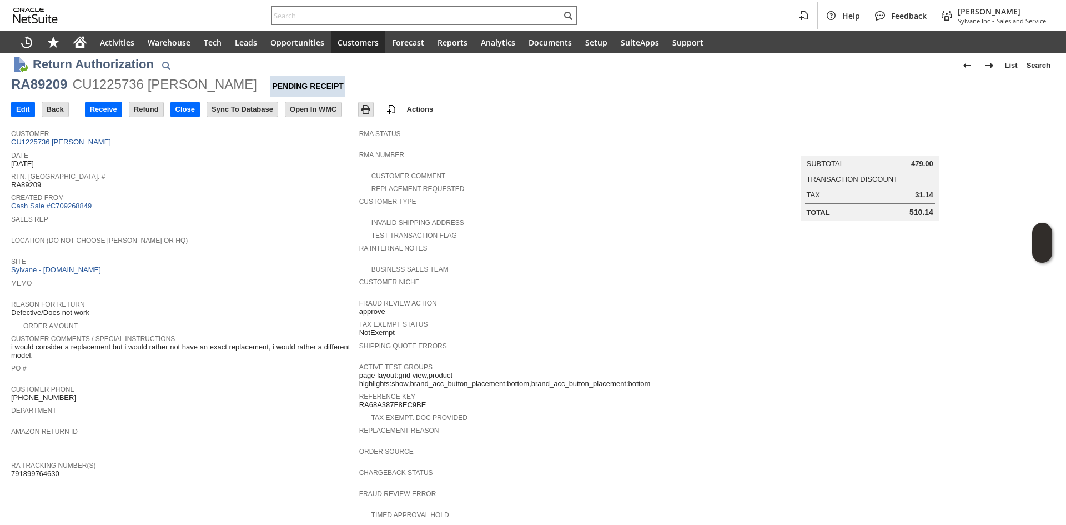
scroll to position [0, 0]
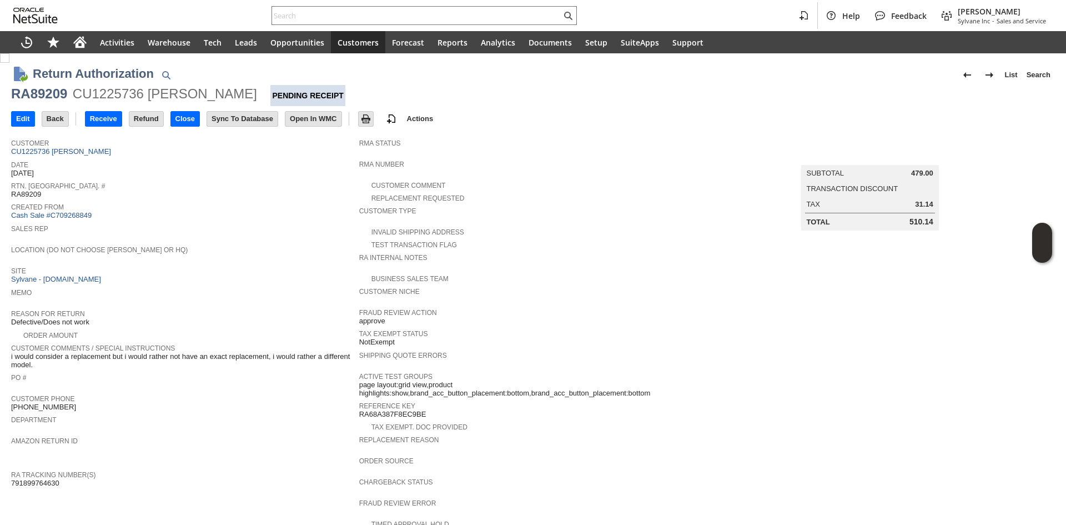
click at [67, 91] on div "RA89209" at bounding box center [39, 94] width 56 height 18
click at [202, 226] on span "Sales Rep" at bounding box center [182, 227] width 343 height 11
click at [51, 91] on div "RA89209" at bounding box center [39, 94] width 56 height 18
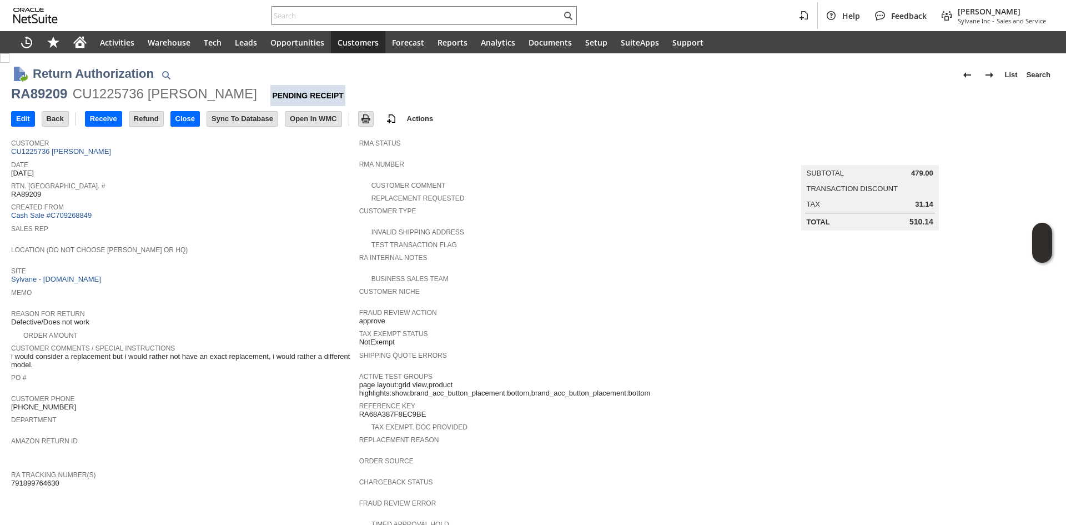
click at [228, 264] on span "Site" at bounding box center [182, 269] width 343 height 11
click at [57, 95] on div "RA89209" at bounding box center [39, 94] width 56 height 18
click at [221, 251] on div "Location (Do Not Choose Sheeran or HQ)" at bounding box center [182, 253] width 343 height 20
click at [261, 224] on span "Sales Rep" at bounding box center [182, 227] width 343 height 11
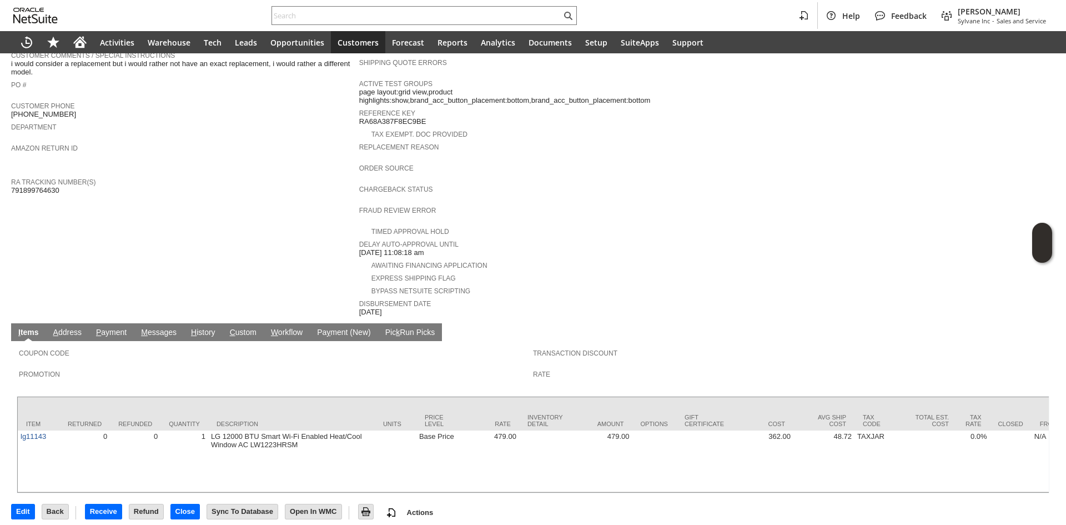
scroll to position [294, 0]
click at [215, 327] on link "H istory" at bounding box center [203, 332] width 30 height 11
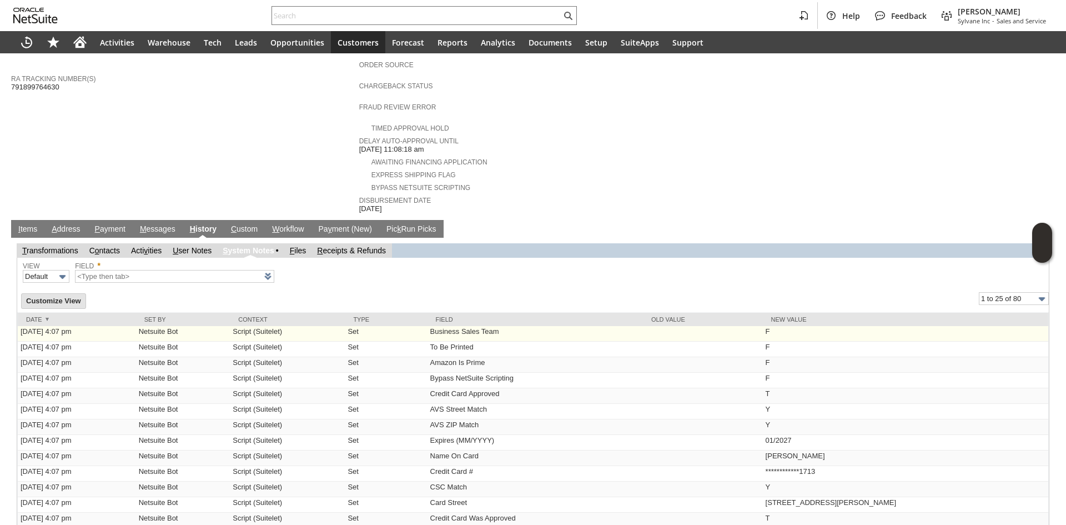
scroll to position [405, 0]
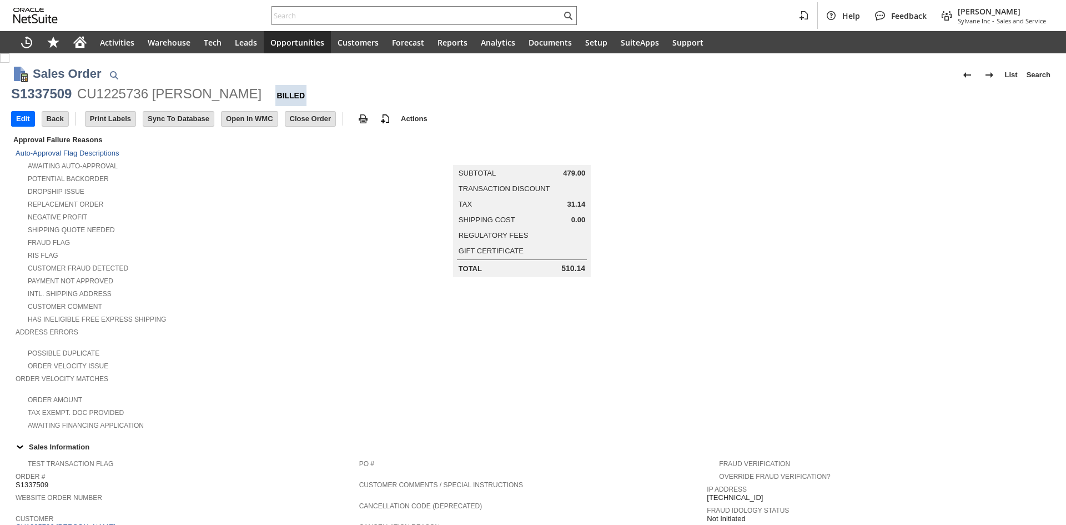
scroll to position [167, 0]
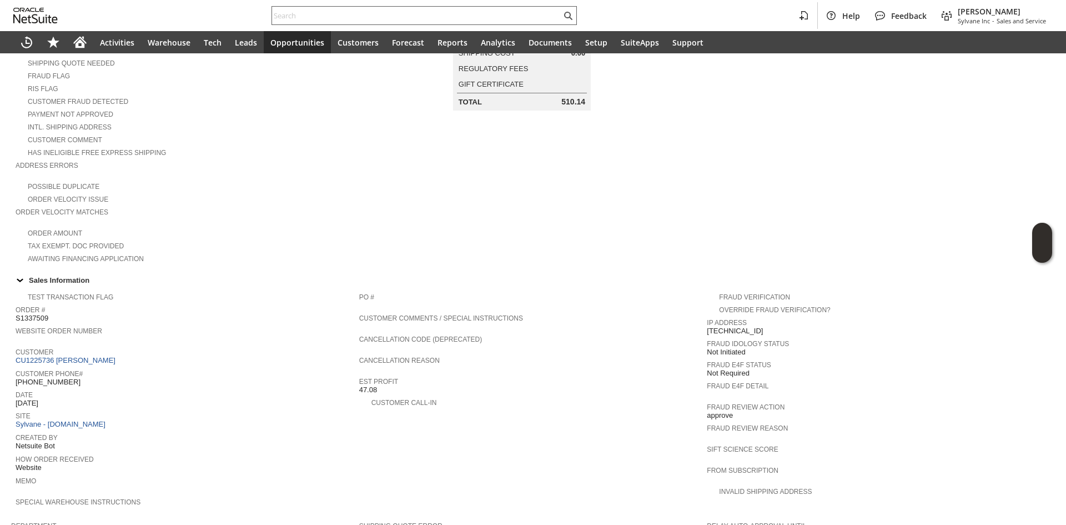
click at [329, 16] on input "text" at bounding box center [416, 15] width 289 height 13
paste input "SY689510D4CE297"
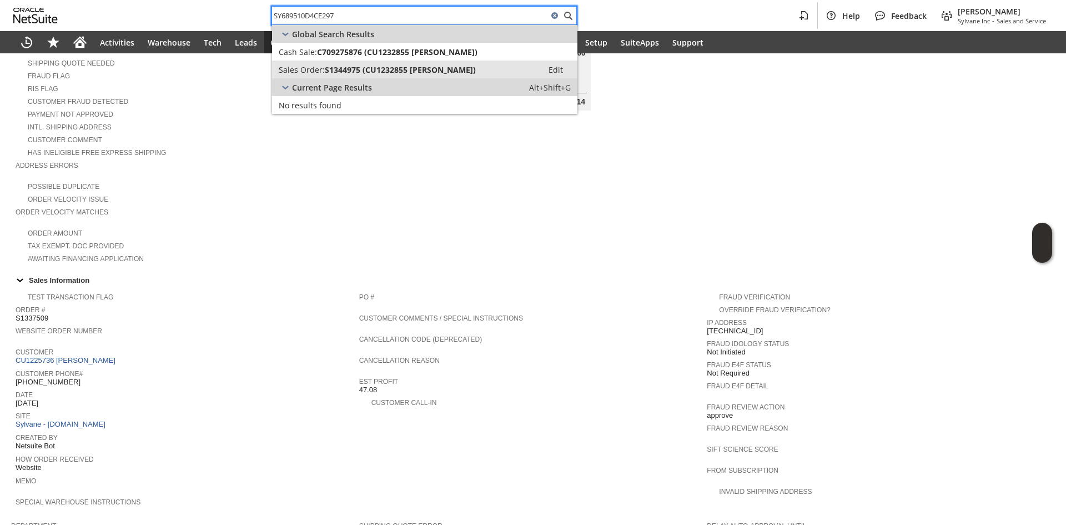
type input "SY689510D4CE297"
click at [325, 77] on link "Sales Order: S1344975 (CU1232855 Irakli Gogitidze) Edit" at bounding box center [424, 70] width 305 height 18
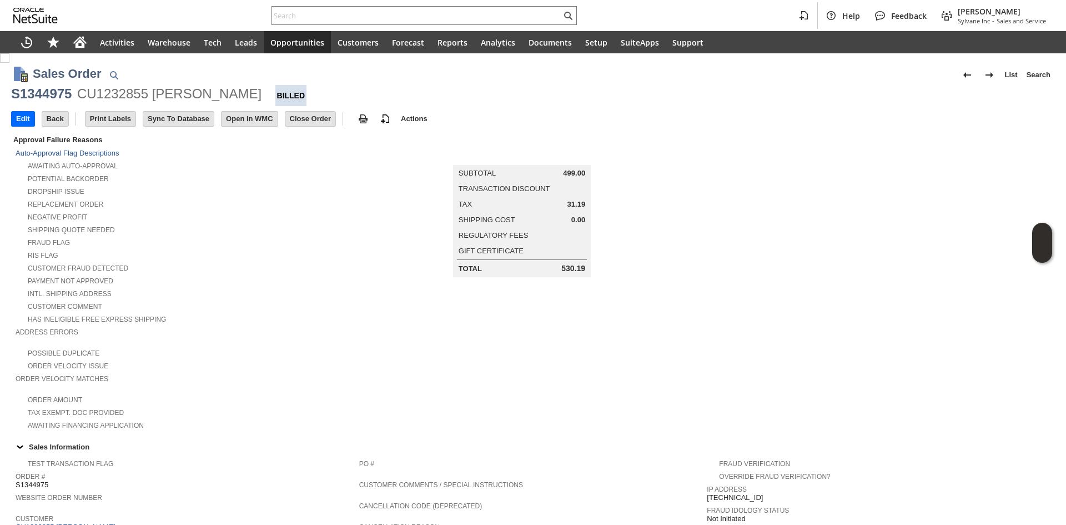
click at [119, 97] on div "CU1232855 [PERSON_NAME]" at bounding box center [169, 94] width 184 height 18
copy div "CU1232855"
